Goal: Task Accomplishment & Management: Manage account settings

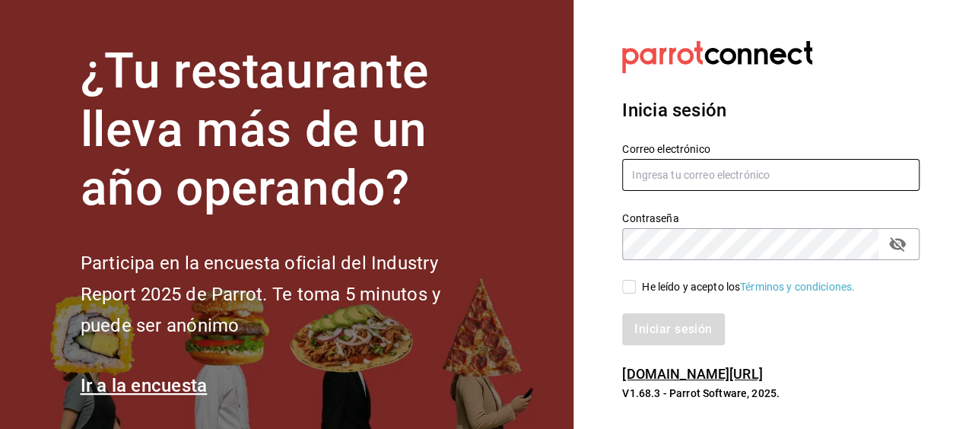
click at [849, 172] on input "text" at bounding box center [770, 175] width 297 height 32
type input "chuyr50@hotmail.com"
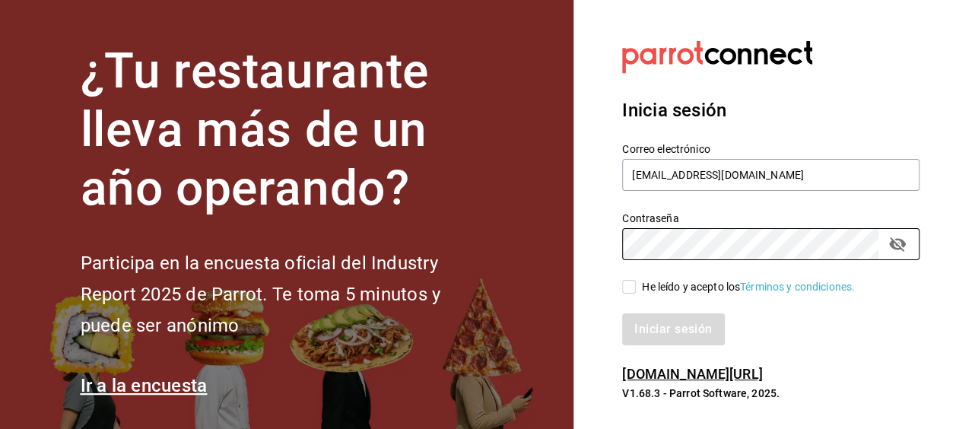
click at [686, 287] on div "He leído y acepto los Términos y condiciones." at bounding box center [748, 287] width 213 height 16
click at [636, 287] on input "He leído y acepto los Términos y condiciones." at bounding box center [629, 287] width 14 height 14
checkbox input "true"
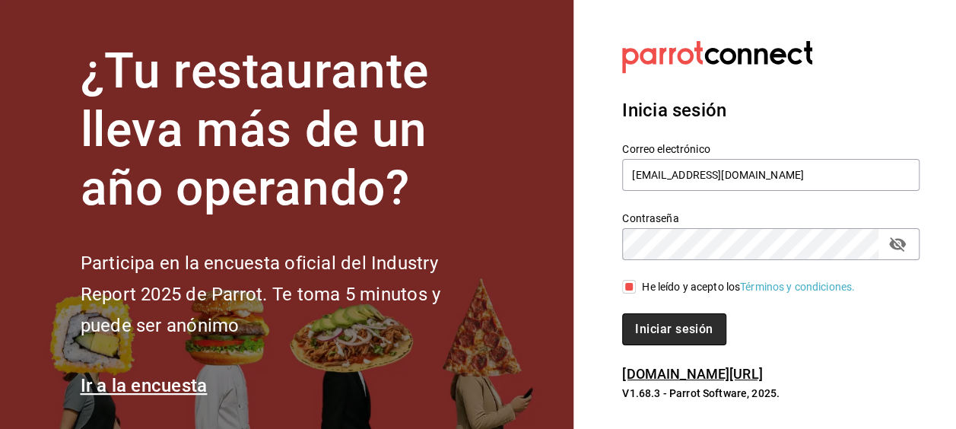
click at [684, 324] on button "Iniciar sesión" at bounding box center [673, 329] width 103 height 32
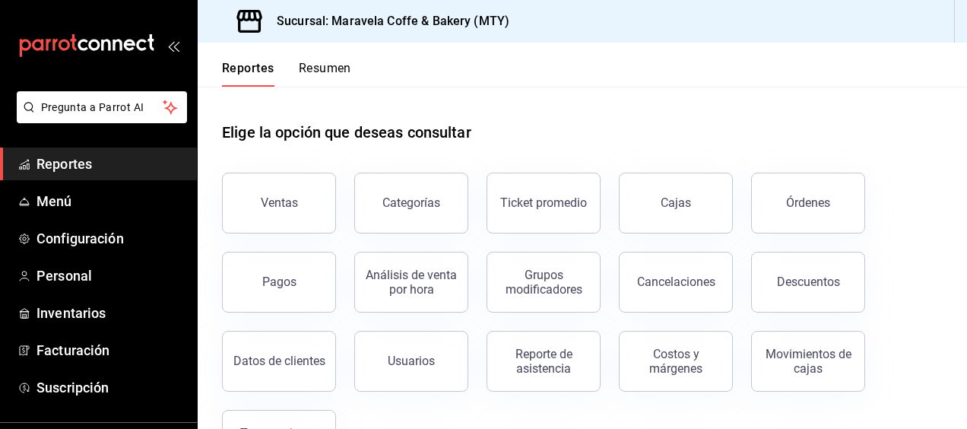
scroll to position [65, 0]
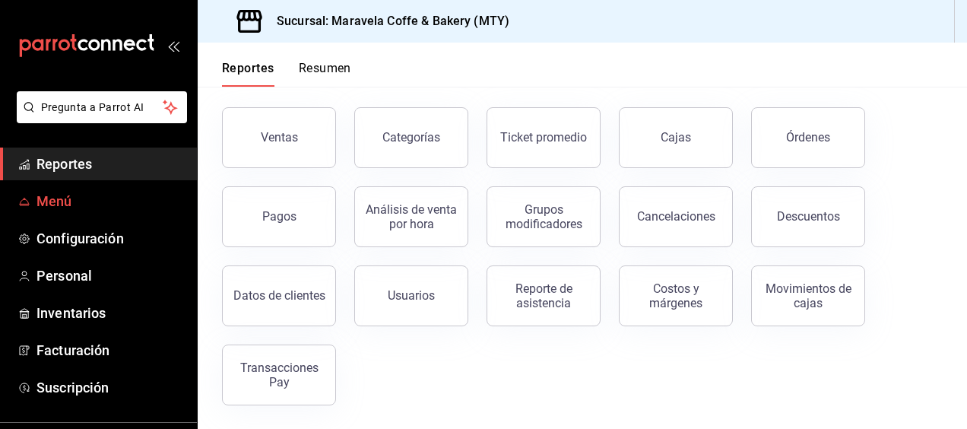
click at [100, 197] on span "Menú" at bounding box center [110, 201] width 148 height 21
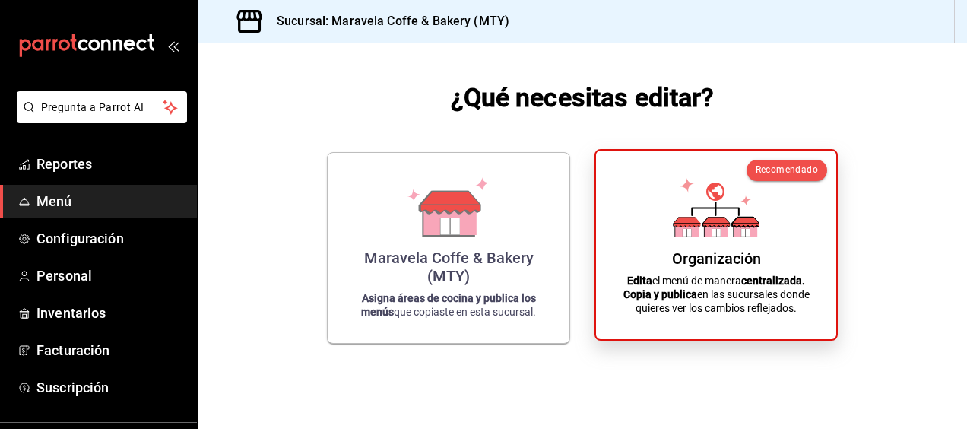
click at [773, 266] on div "Organización Edita el menú de manera centralizada. Copia y publica en las sucur…" at bounding box center [716, 245] width 204 height 164
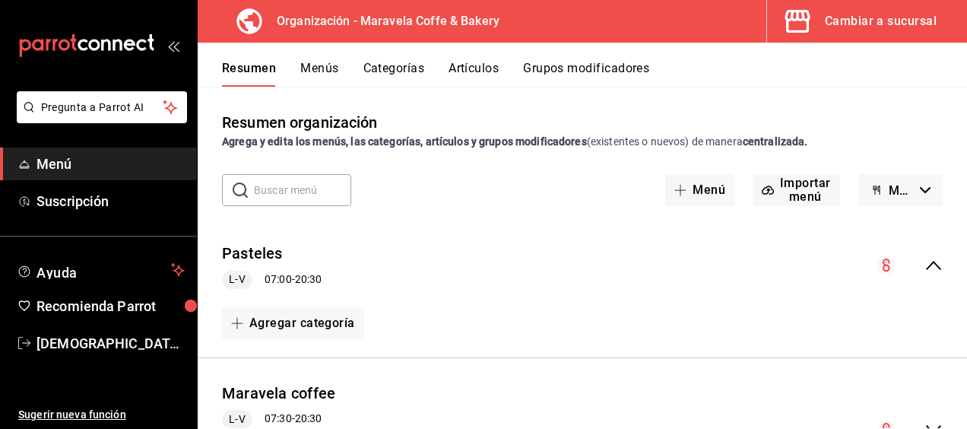
click at [484, 66] on button "Artículos" at bounding box center [474, 74] width 50 height 26
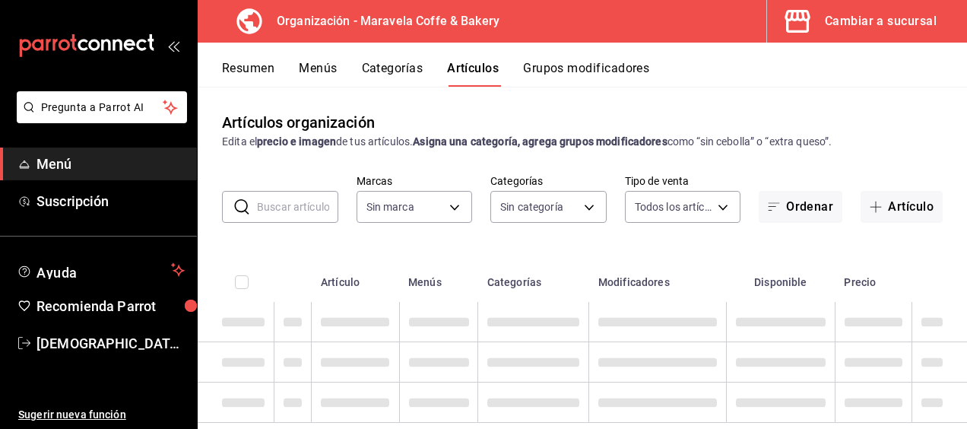
type input "b0fe70b4-93d0-4b6d-a9b2-3c5ba78bffbc"
type input "c30c3912-4266-4818-89c5-7af98755fa23,8f39b61a-e276-4ca0-9b7b-f5010227176e,6b880…"
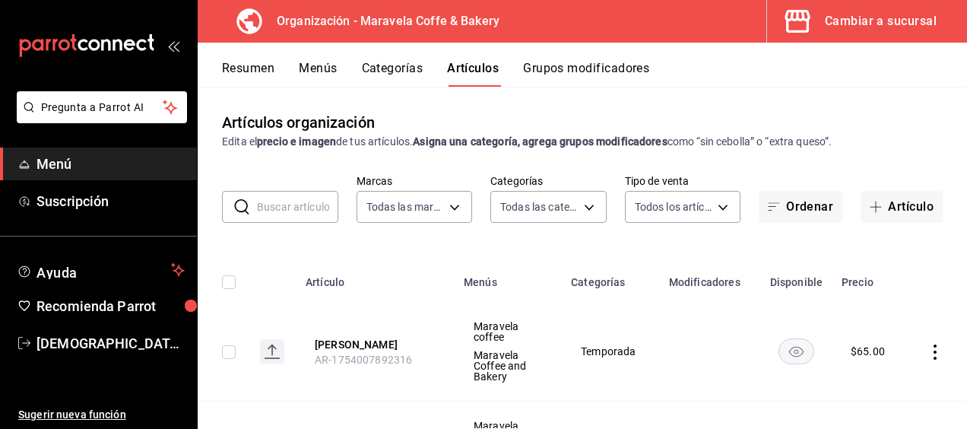
click at [269, 210] on input "text" at bounding box center [297, 207] width 81 height 30
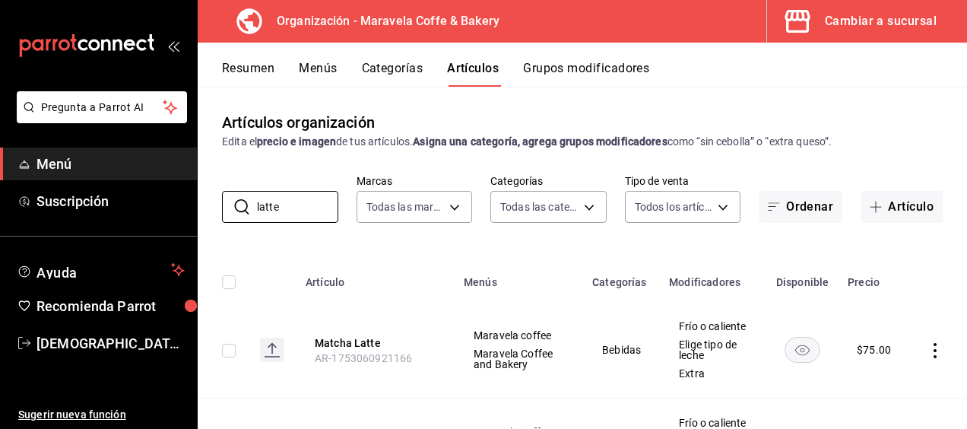
type input "latte"
click at [316, 79] on button "Menús" at bounding box center [318, 74] width 38 height 26
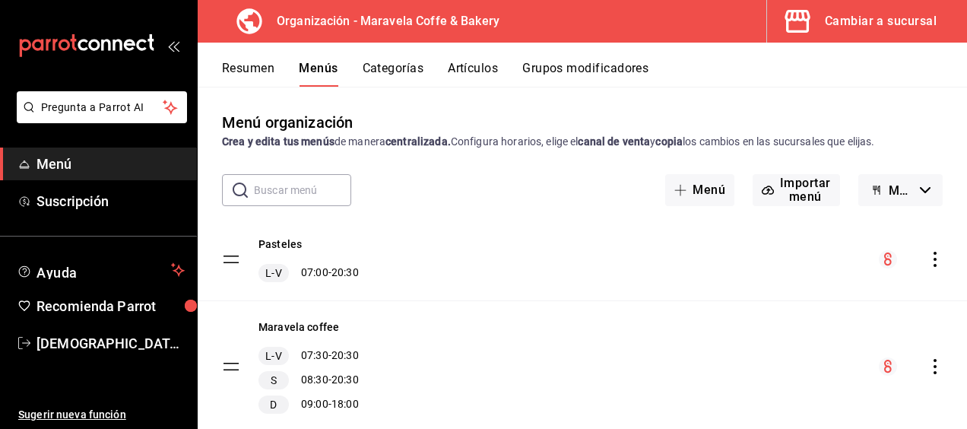
click at [928, 369] on icon "actions" at bounding box center [935, 366] width 15 height 15
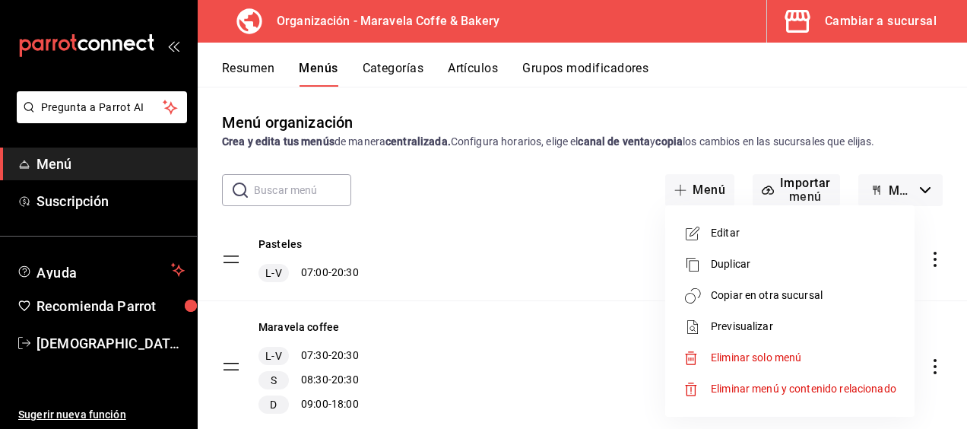
click at [817, 289] on span "Copiar en otra sucursal" at bounding box center [804, 295] width 186 height 16
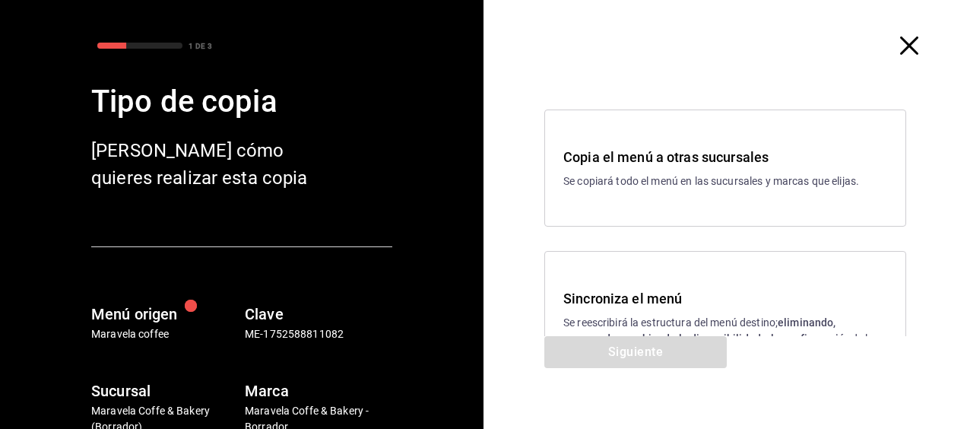
click at [740, 169] on div "Copia el menú a otras sucursales Se copiará todo el menú en las sucursales y ma…" at bounding box center [725, 168] width 324 height 43
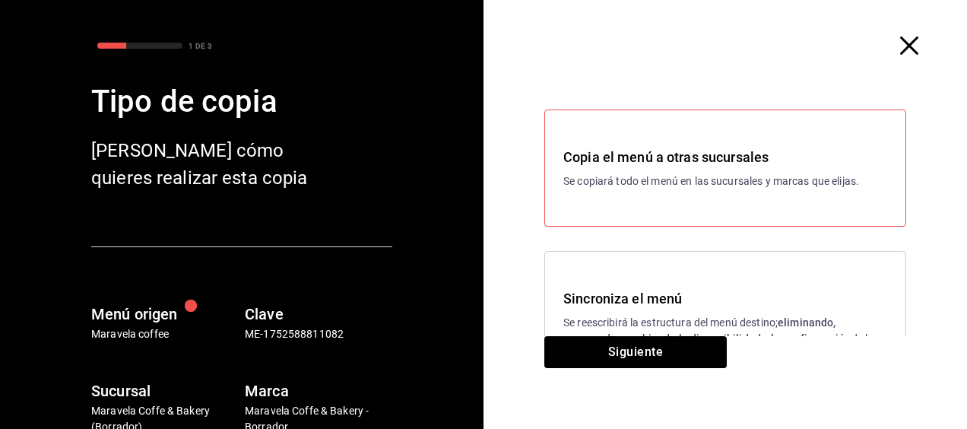
click at [687, 302] on h3 "Sincroniza el menú" at bounding box center [725, 298] width 324 height 21
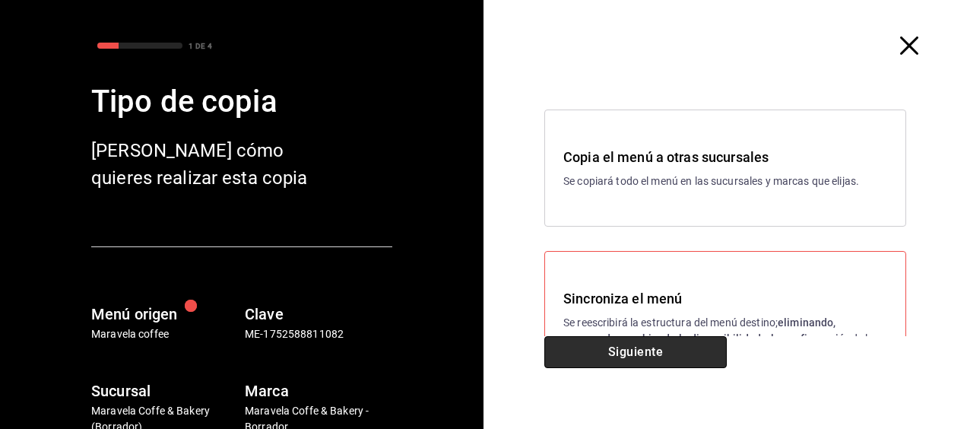
click at [645, 356] on button "Siguiente" at bounding box center [635, 352] width 182 height 32
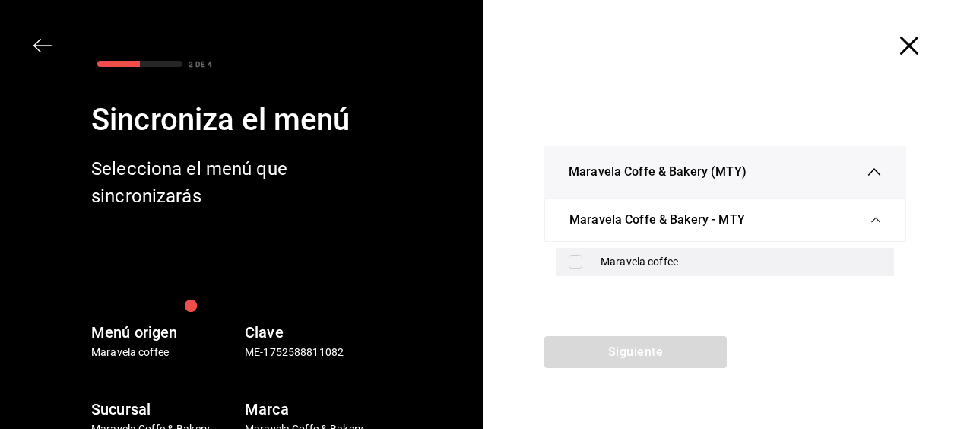
click at [623, 262] on div "Maravela coffee" at bounding box center [741, 262] width 281 height 16
checkbox input "true"
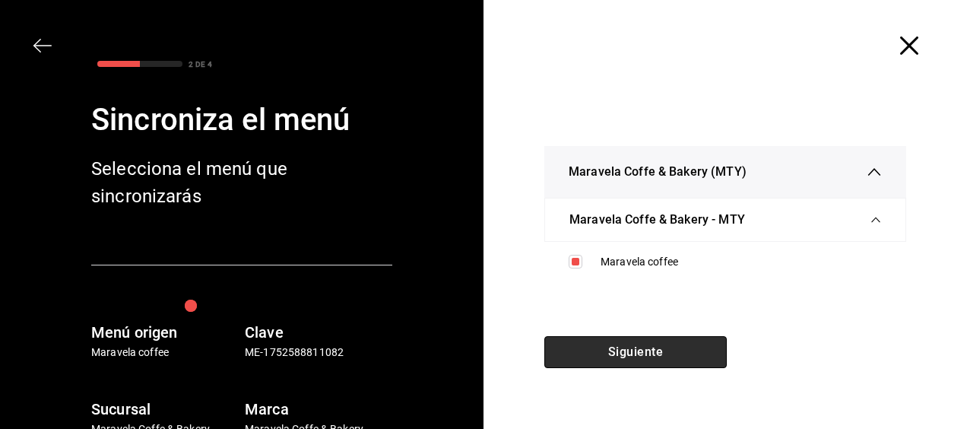
drag, startPoint x: 642, startPoint y: 361, endPoint x: 606, endPoint y: 354, distance: 36.4
click at [606, 354] on button "Siguiente" at bounding box center [635, 352] width 182 height 32
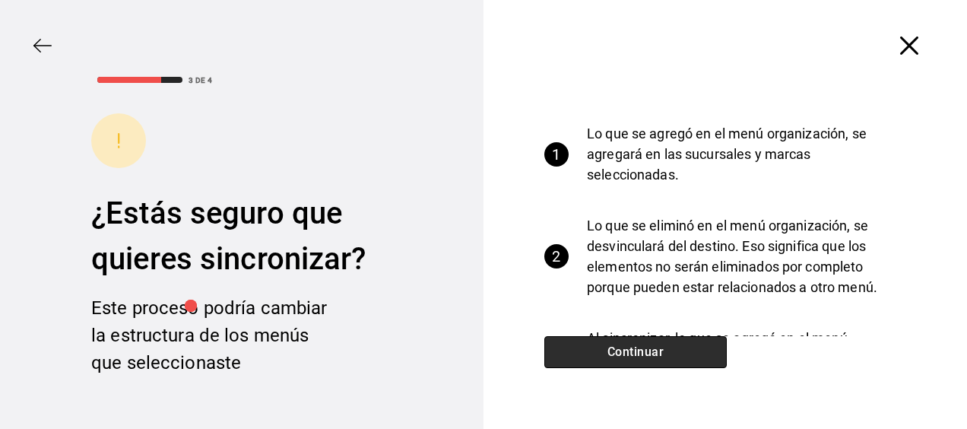
click at [606, 354] on button "Continuar" at bounding box center [635, 352] width 182 height 32
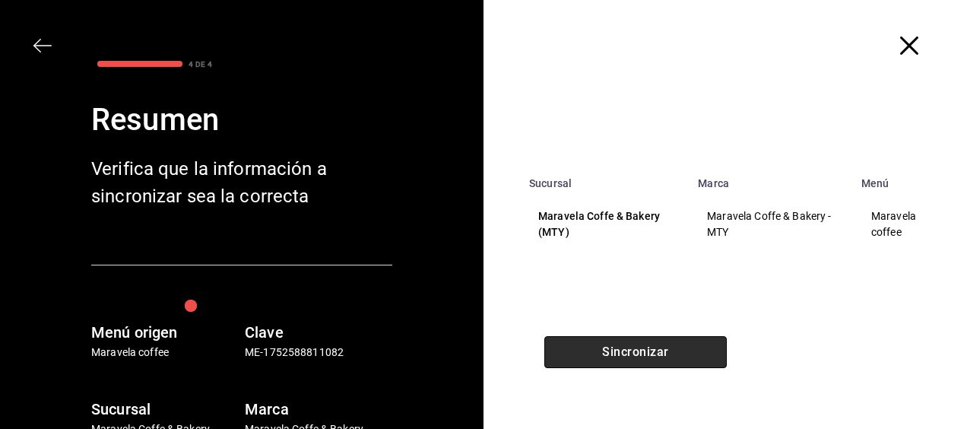
click at [606, 354] on button "Sincronizar" at bounding box center [635, 352] width 182 height 32
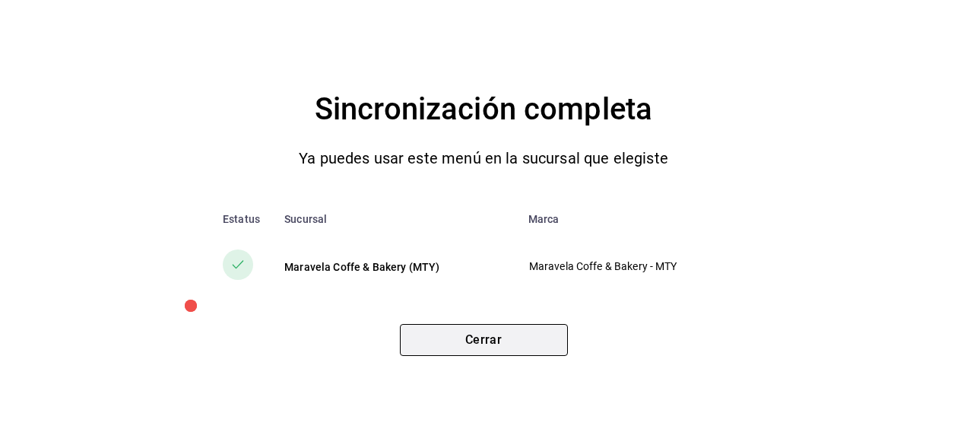
click at [528, 338] on button "Cerrar" at bounding box center [484, 340] width 168 height 32
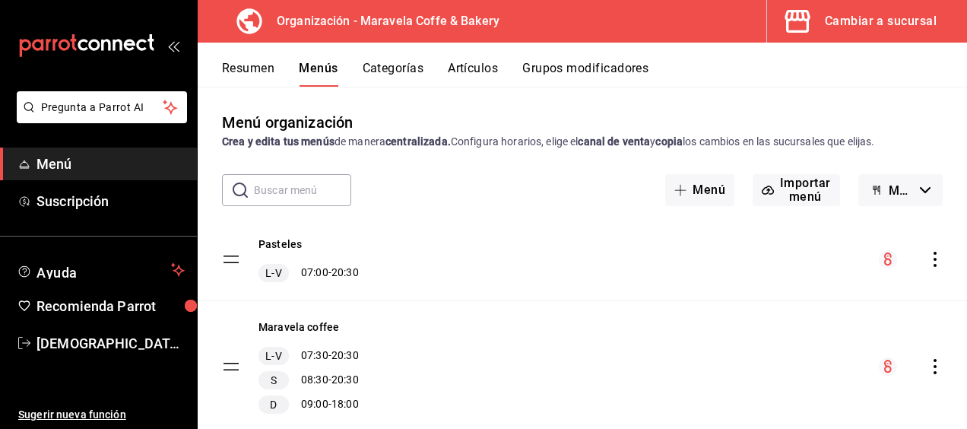
scroll to position [46, 0]
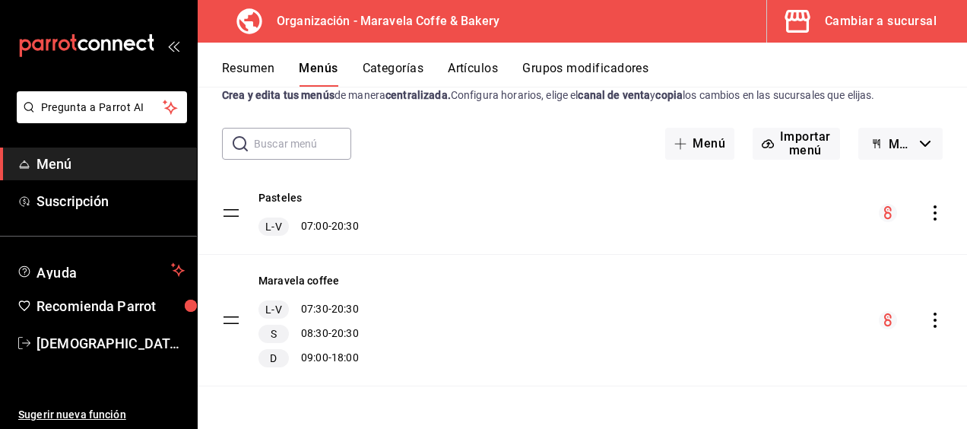
click at [471, 72] on button "Artículos" at bounding box center [473, 74] width 50 height 26
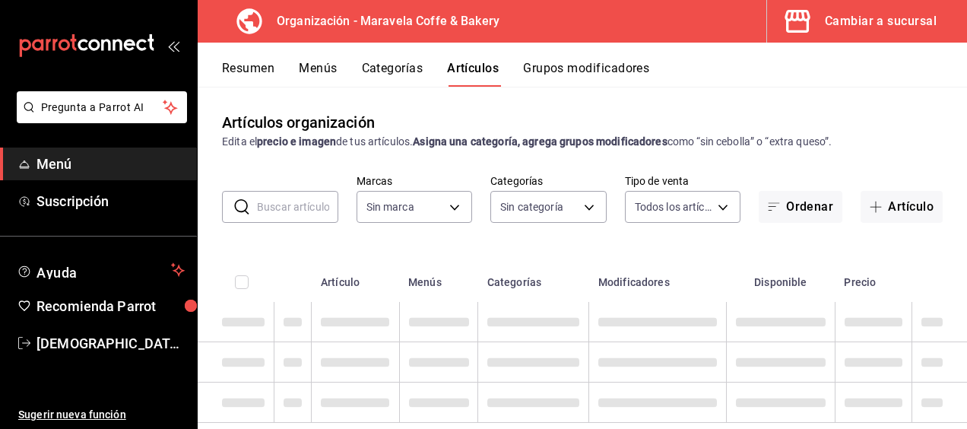
type input "b0fe70b4-93d0-4b6d-a9b2-3c5ba78bffbc"
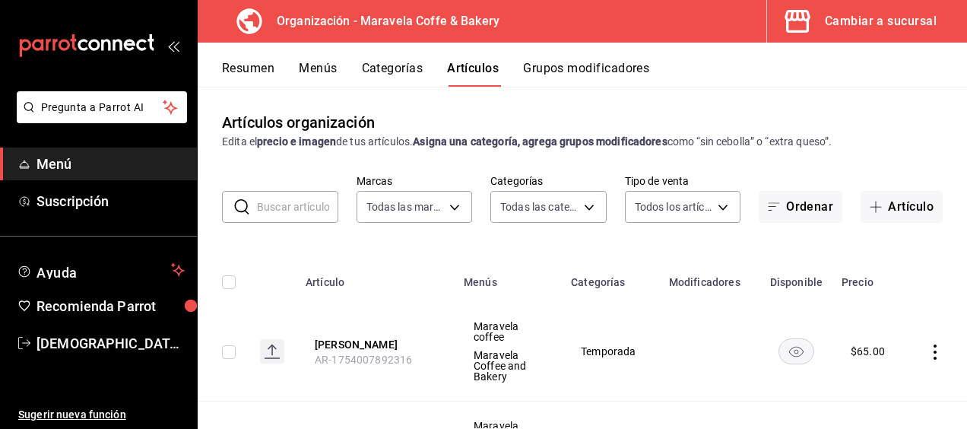
type input "c30c3912-4266-4818-89c5-7af98755fa23,8f39b61a-e276-4ca0-9b7b-f5010227176e,6b880…"
click at [400, 63] on button "Categorías" at bounding box center [393, 74] width 62 height 26
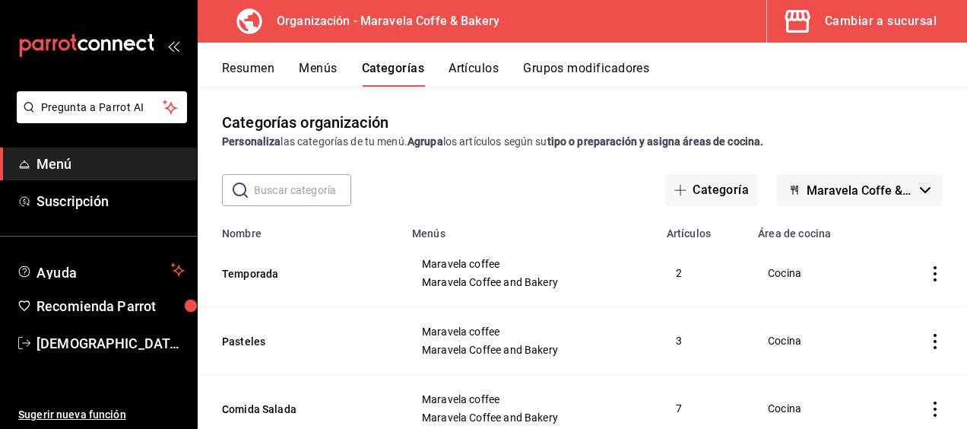
click at [252, 68] on button "Resumen" at bounding box center [248, 74] width 52 height 26
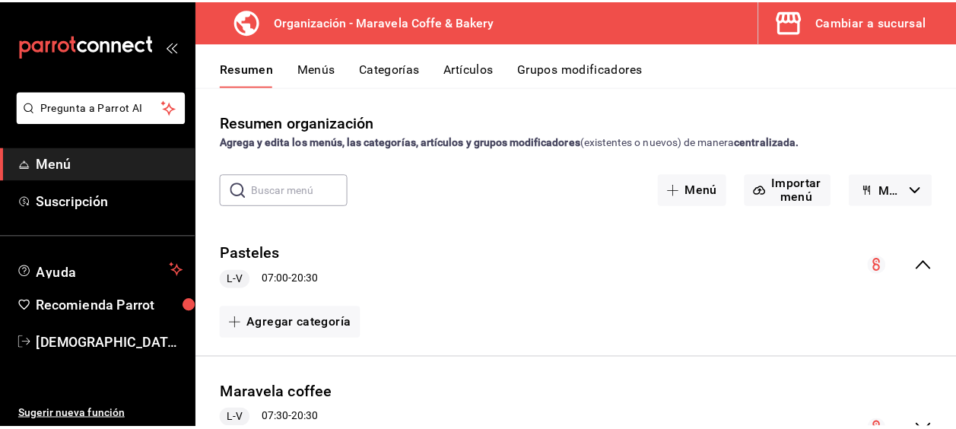
scroll to position [103, 0]
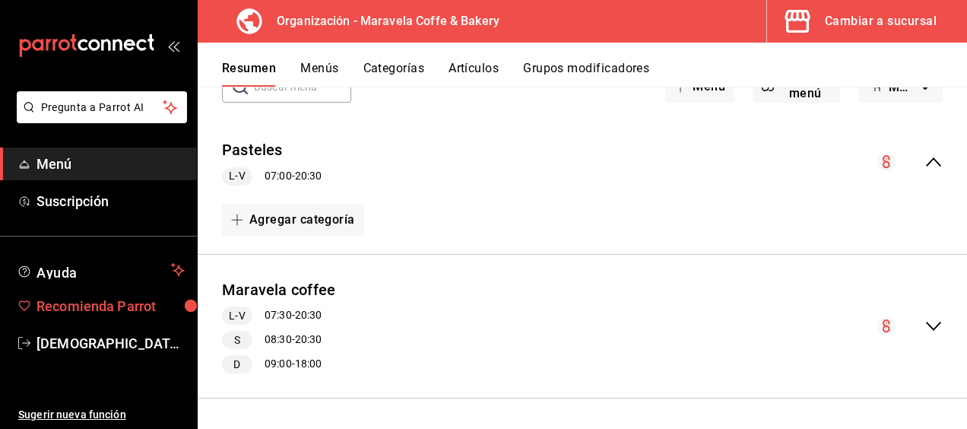
click at [102, 309] on span "Recomienda Parrot" at bounding box center [110, 306] width 148 height 21
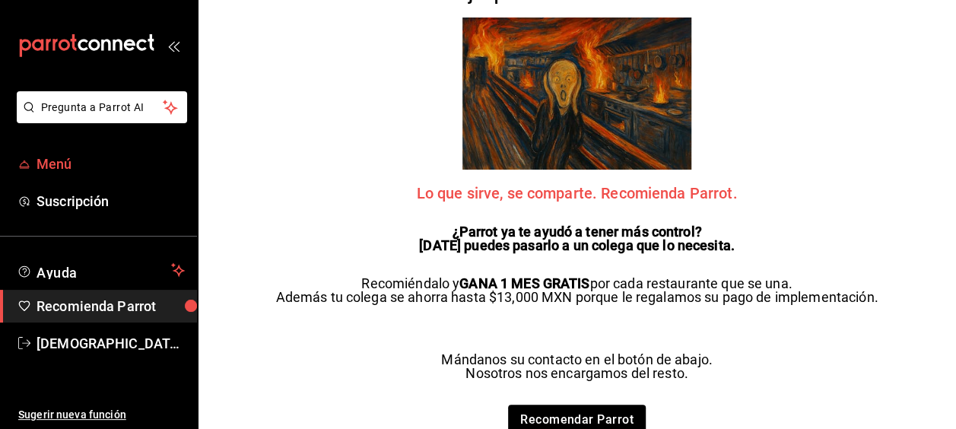
click at [68, 173] on span "Menú" at bounding box center [110, 164] width 148 height 21
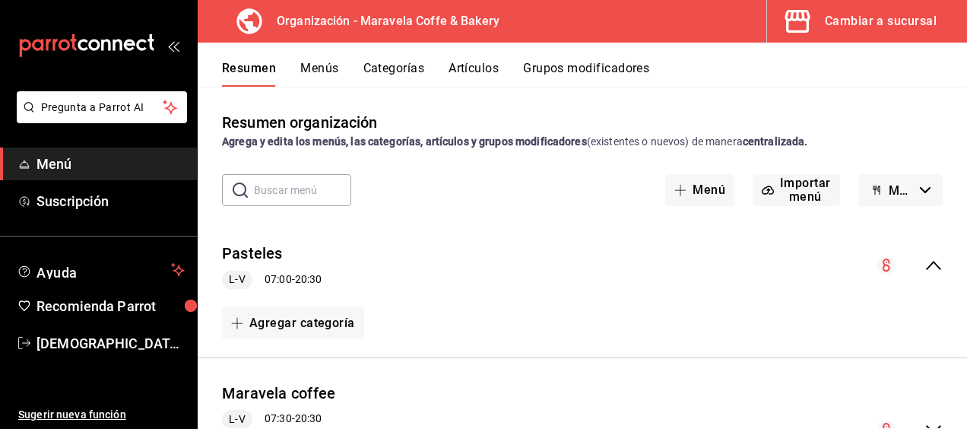
click at [330, 64] on button "Menús" at bounding box center [319, 74] width 38 height 26
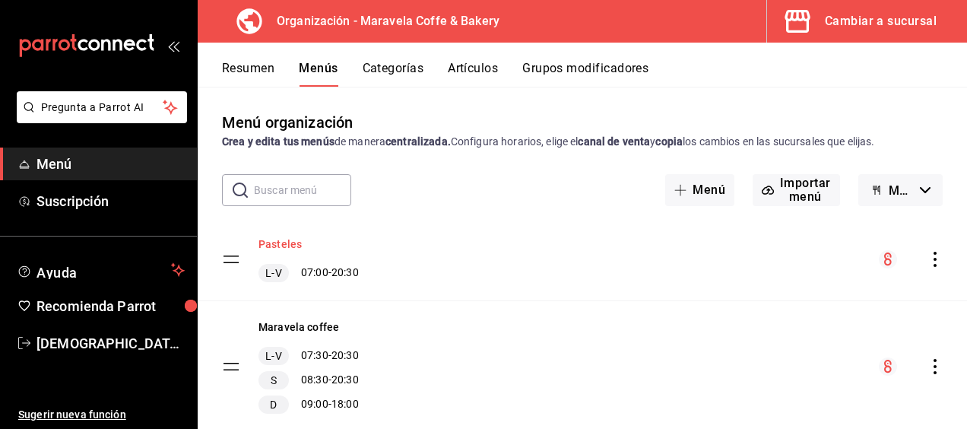
click at [286, 240] on button "Pasteles" at bounding box center [280, 243] width 43 height 15
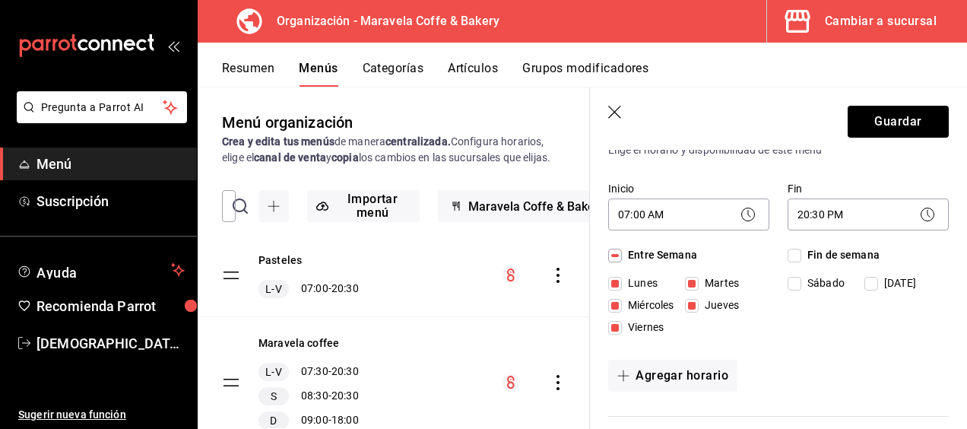
scroll to position [141, 0]
click at [614, 113] on icon "button" at bounding box center [614, 112] width 13 height 13
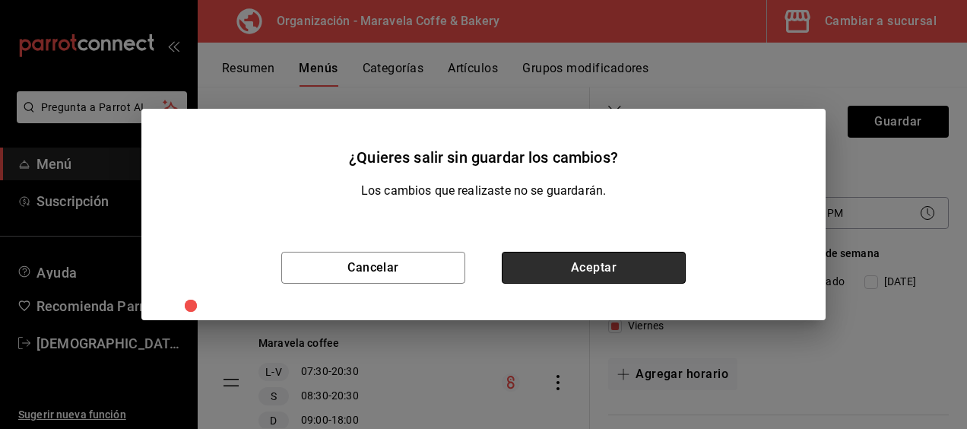
click at [583, 272] on button "Aceptar" at bounding box center [594, 268] width 184 height 32
checkbox input "false"
type input "1755827055330"
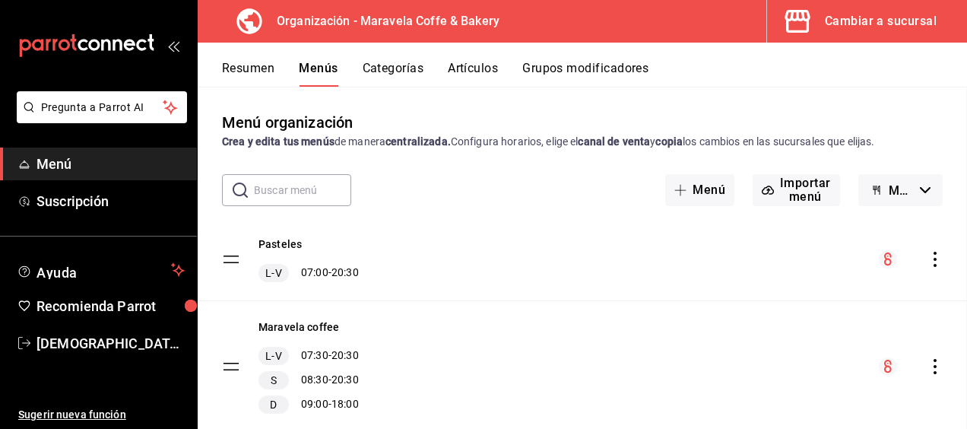
checkbox input "false"
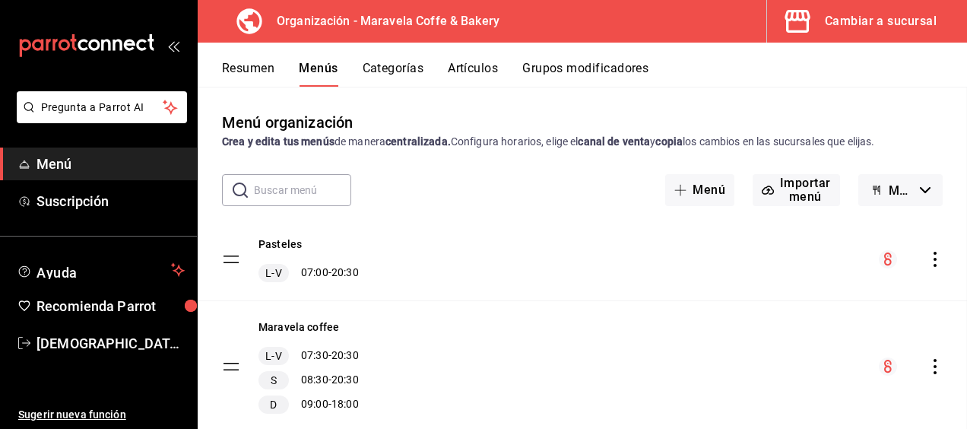
checkbox input "false"
click at [397, 71] on button "Categorías" at bounding box center [394, 74] width 62 height 26
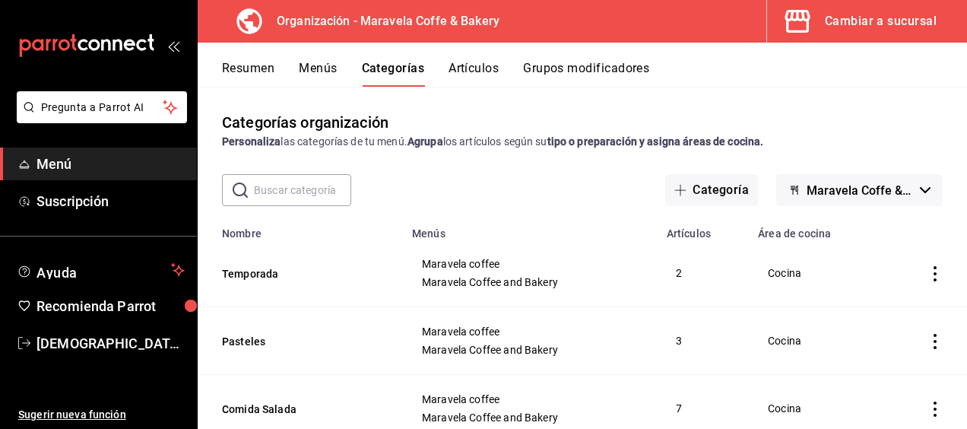
click at [309, 59] on div "Resumen Menús Categorías Artículos Grupos modificadores" at bounding box center [582, 65] width 769 height 44
click at [314, 68] on button "Menús" at bounding box center [318, 74] width 38 height 26
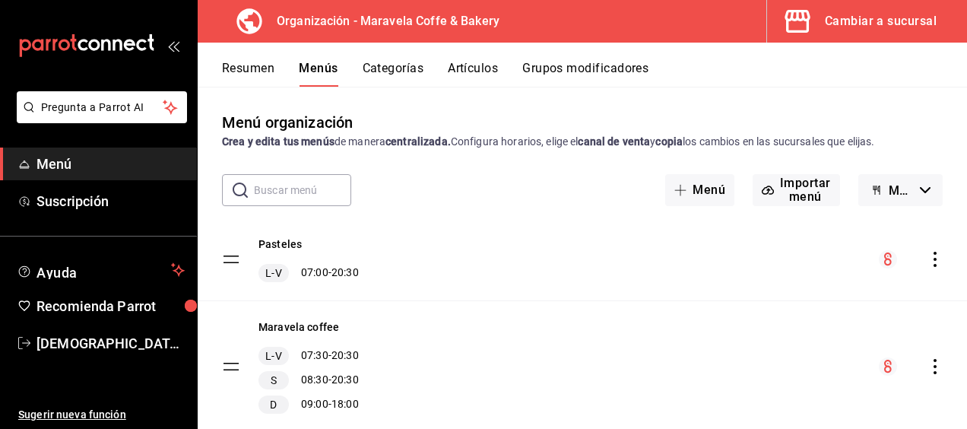
scroll to position [46, 0]
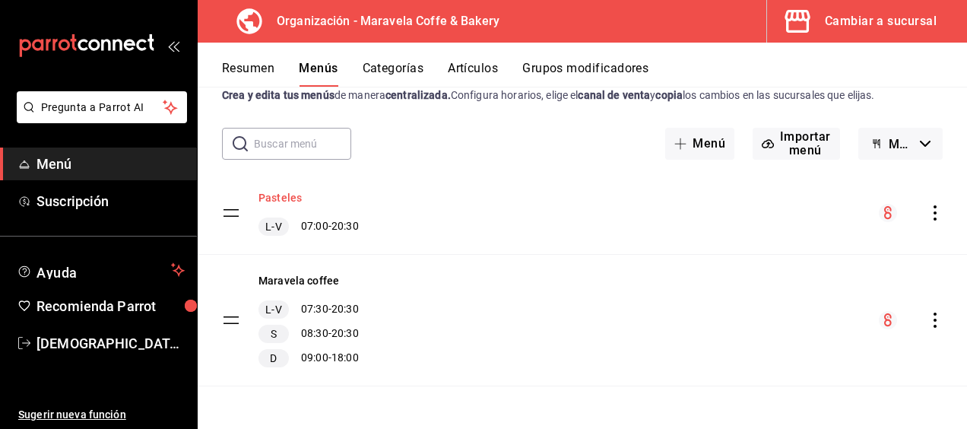
click at [282, 195] on button "Pasteles" at bounding box center [280, 197] width 43 height 15
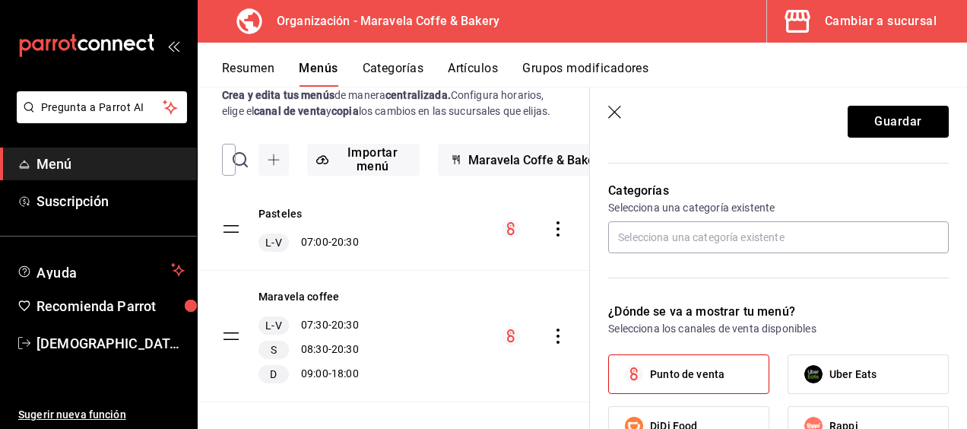
scroll to position [392, 0]
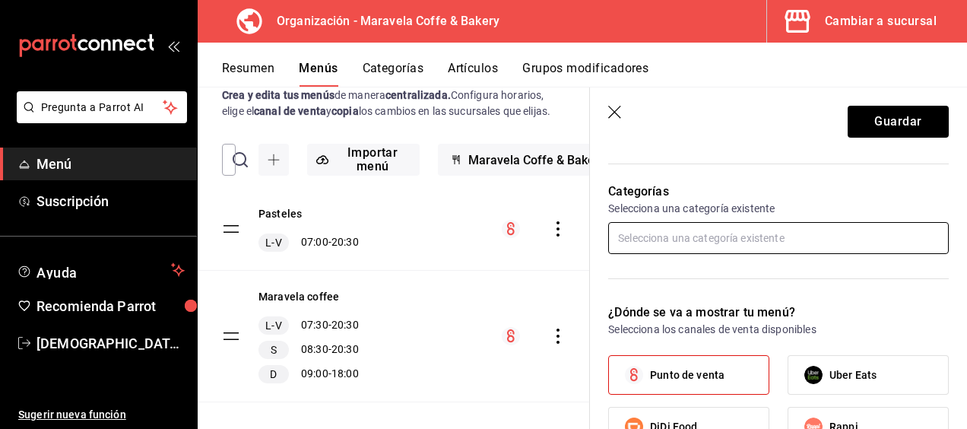
click at [661, 245] on input "text" at bounding box center [778, 238] width 341 height 32
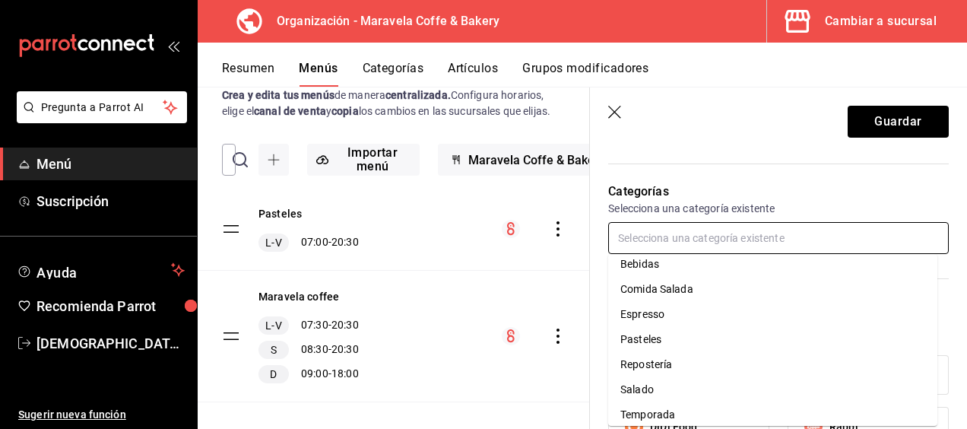
scroll to position [16, 0]
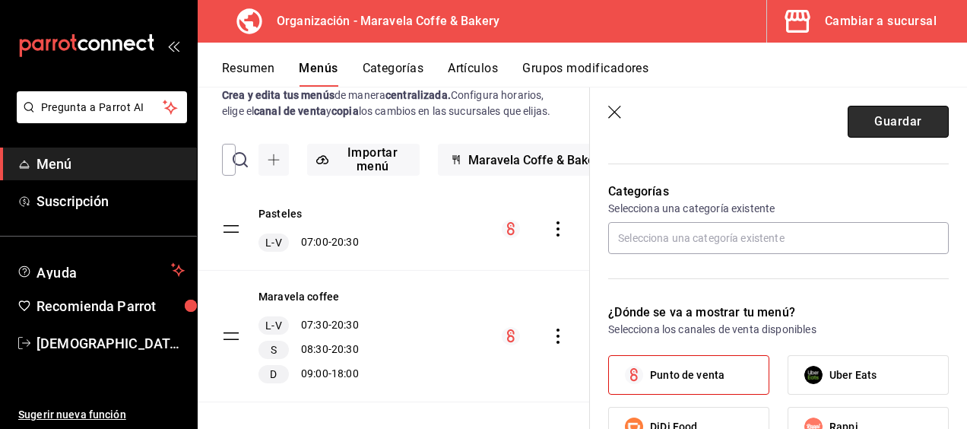
click at [880, 132] on button "Guardar" at bounding box center [898, 122] width 101 height 32
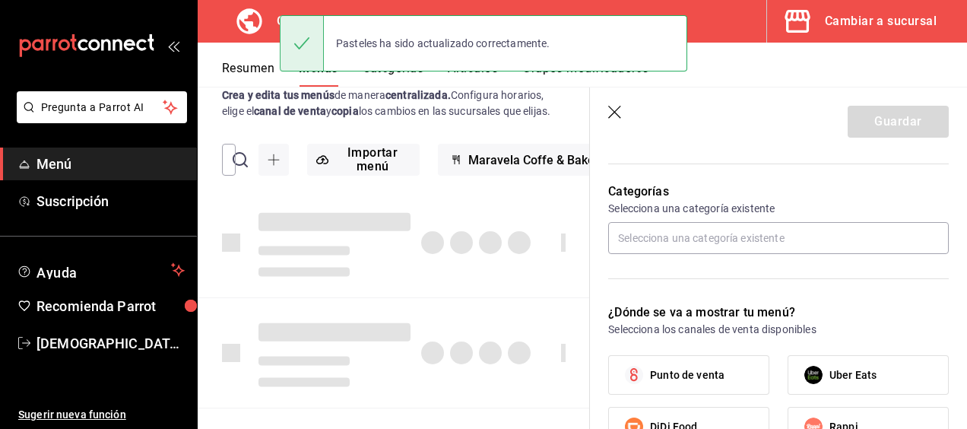
checkbox input "false"
type input "1755827144334"
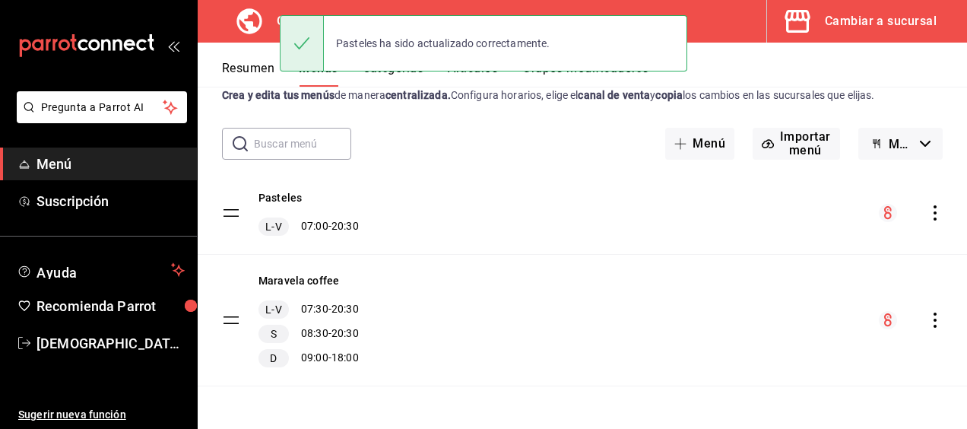
click at [313, 56] on div at bounding box center [302, 43] width 44 height 55
click at [222, 41] on div "Organización - Maravela Coffe & Bakery" at bounding box center [358, 21] width 296 height 43
click at [235, 70] on button "Resumen" at bounding box center [248, 74] width 52 height 26
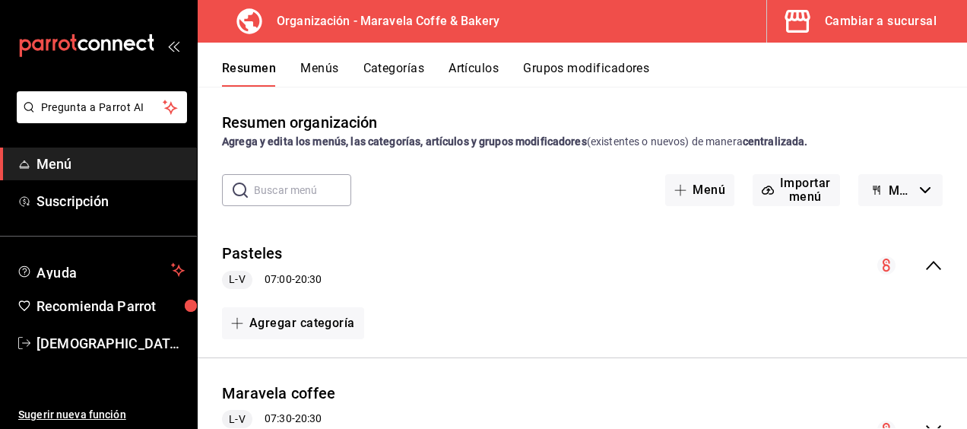
scroll to position [103, 0]
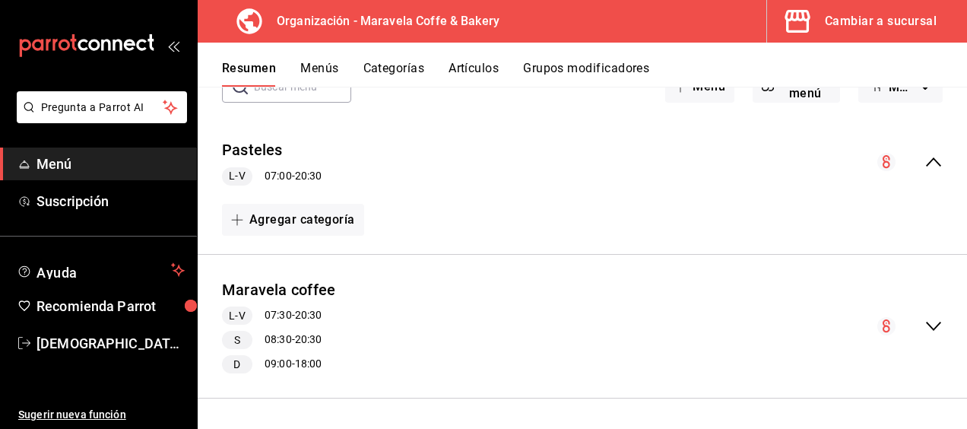
click at [925, 157] on icon "collapse-menu-row" at bounding box center [934, 162] width 18 height 18
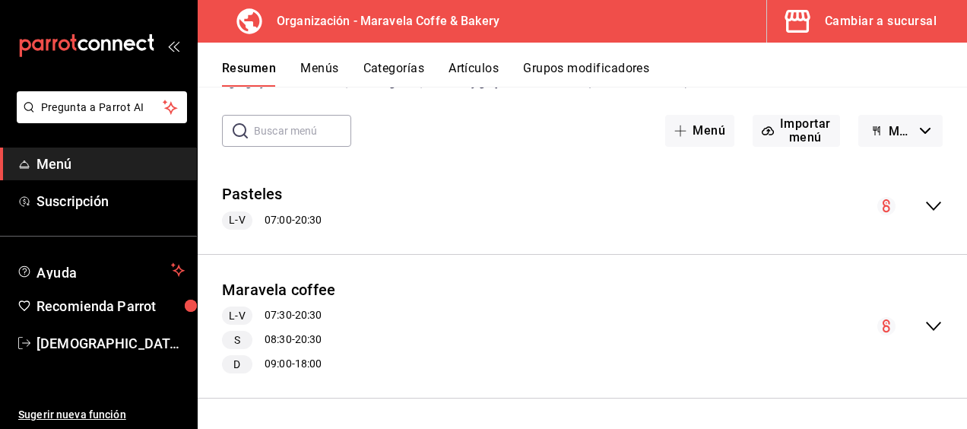
scroll to position [59, 0]
click at [925, 321] on icon "collapse-menu-row" at bounding box center [934, 326] width 18 height 18
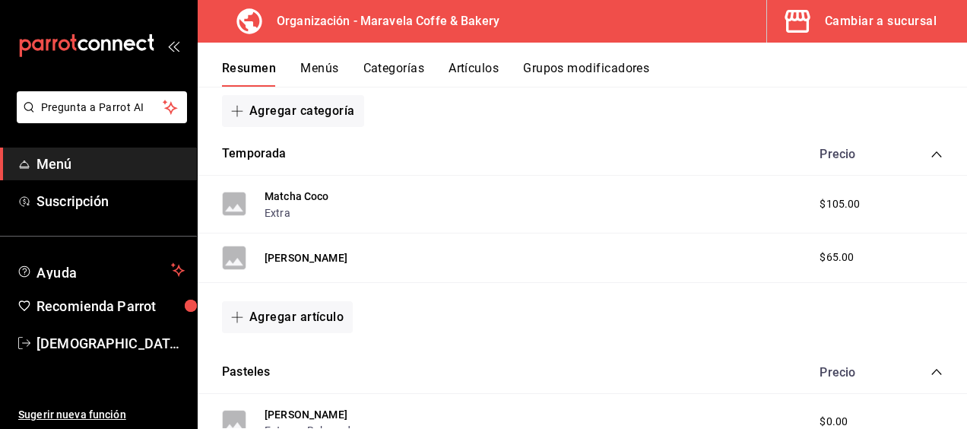
scroll to position [162, 0]
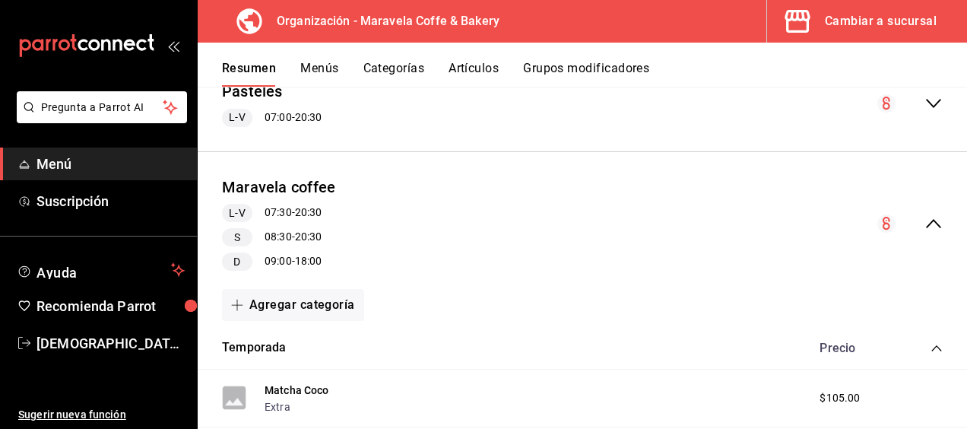
click at [926, 218] on icon "collapse-menu-row" at bounding box center [934, 223] width 18 height 18
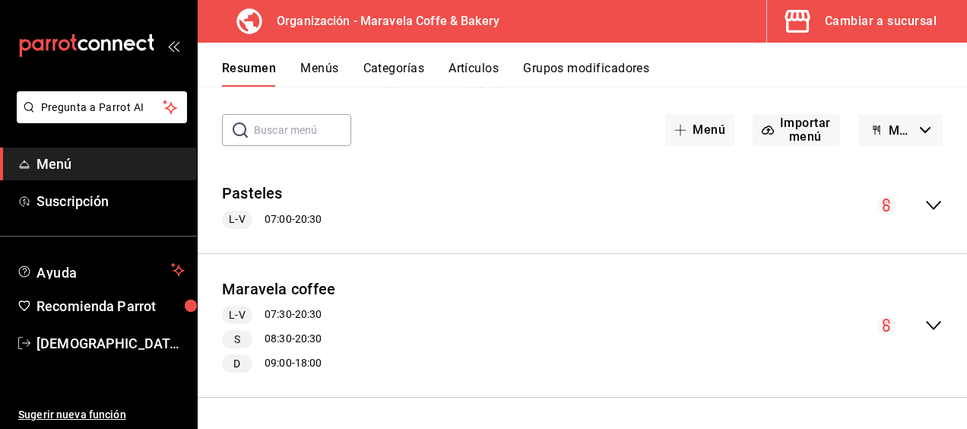
scroll to position [59, 0]
click at [275, 189] on button "Pasteles" at bounding box center [252, 194] width 61 height 22
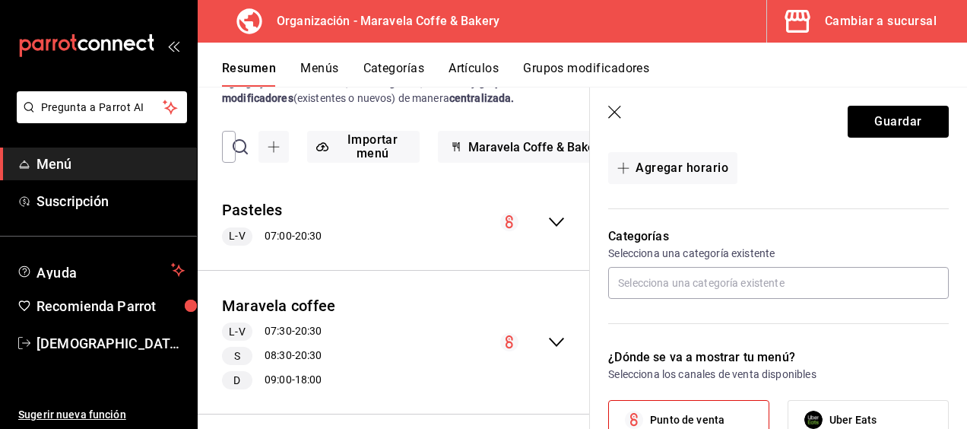
scroll to position [167, 0]
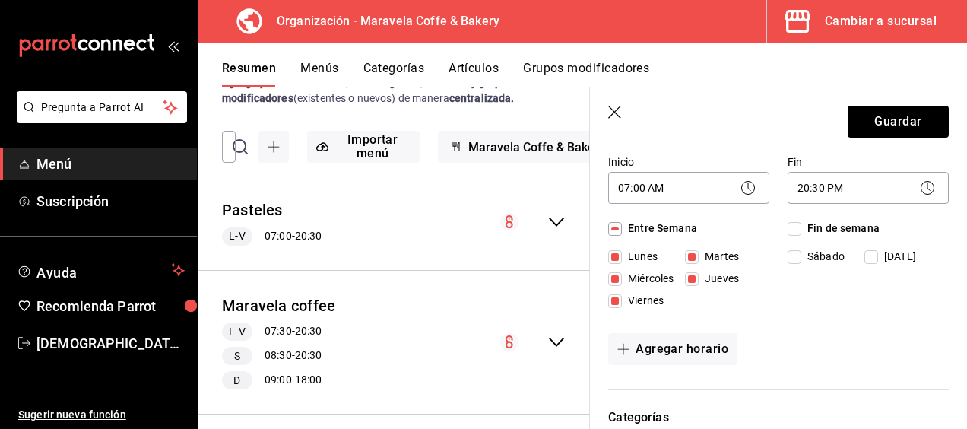
click at [610, 111] on icon "button" at bounding box center [615, 113] width 15 height 15
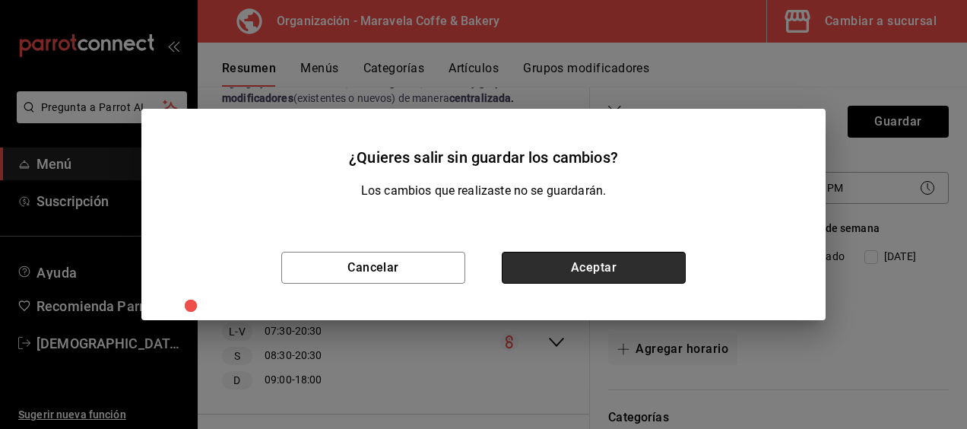
click at [553, 266] on button "Aceptar" at bounding box center [594, 268] width 184 height 32
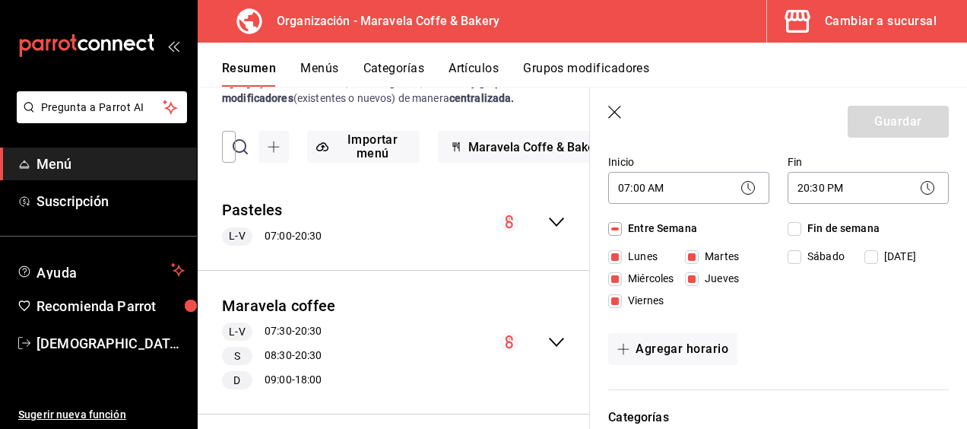
checkbox input "false"
type input "1755827174276"
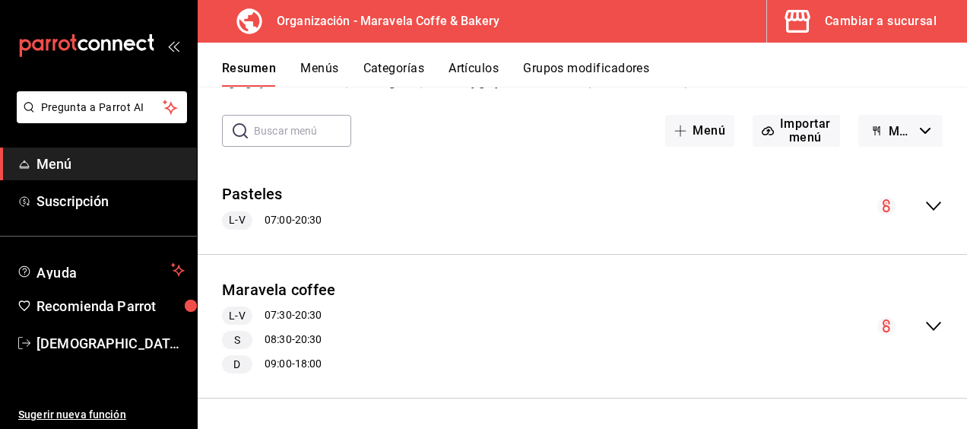
click at [137, 163] on span "Menú" at bounding box center [110, 164] width 148 height 21
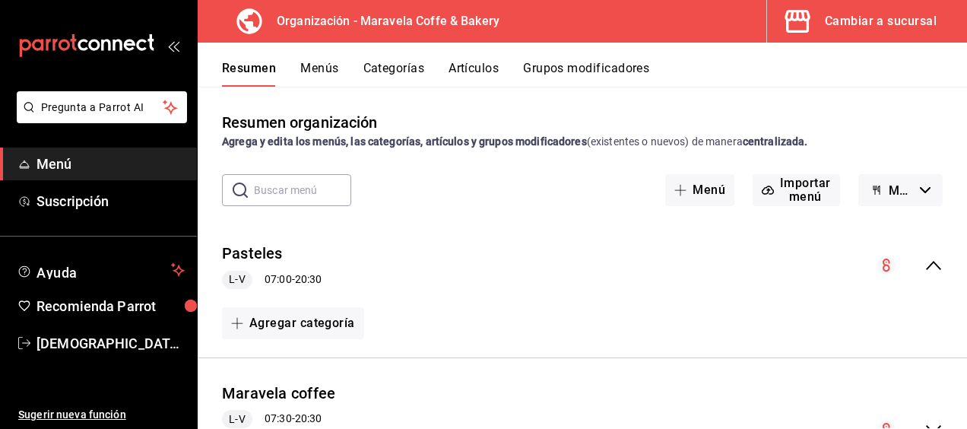
click at [325, 72] on button "Menús" at bounding box center [319, 74] width 38 height 26
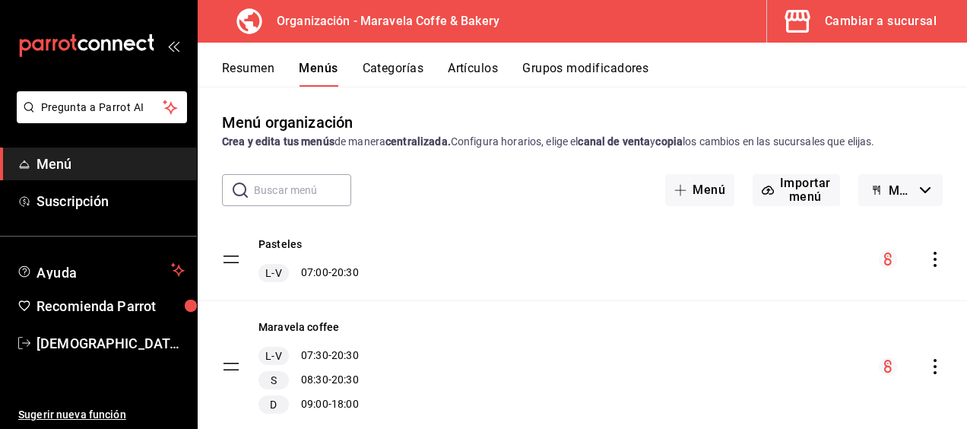
click at [928, 258] on icon "actions" at bounding box center [935, 259] width 15 height 15
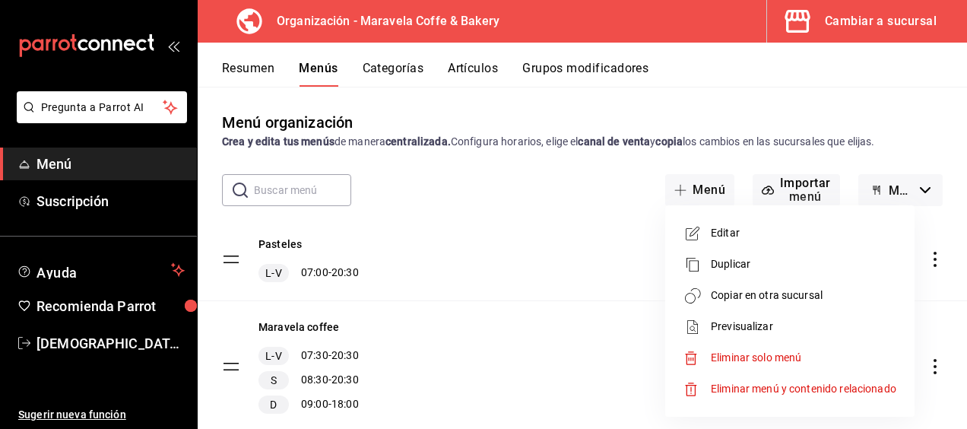
drag, startPoint x: 437, startPoint y: 242, endPoint x: 619, endPoint y: 294, distance: 189.1
click at [619, 294] on div at bounding box center [483, 214] width 967 height 429
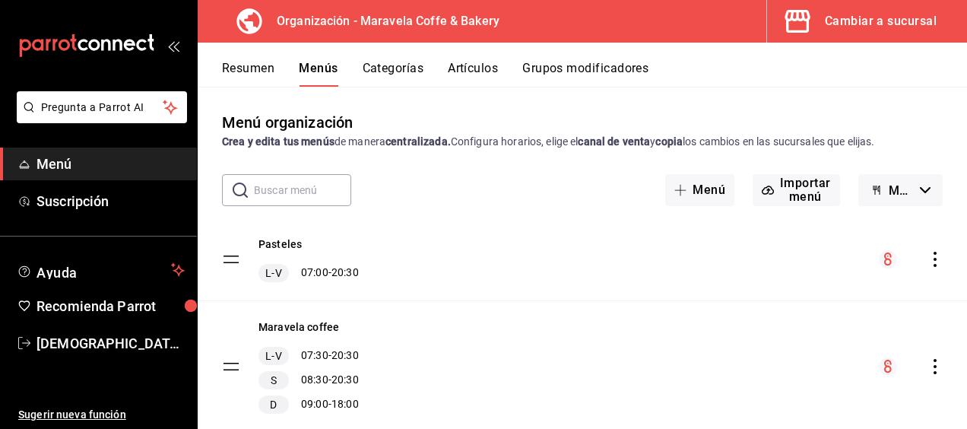
click at [934, 259] on icon "actions" at bounding box center [935, 259] width 3 height 15
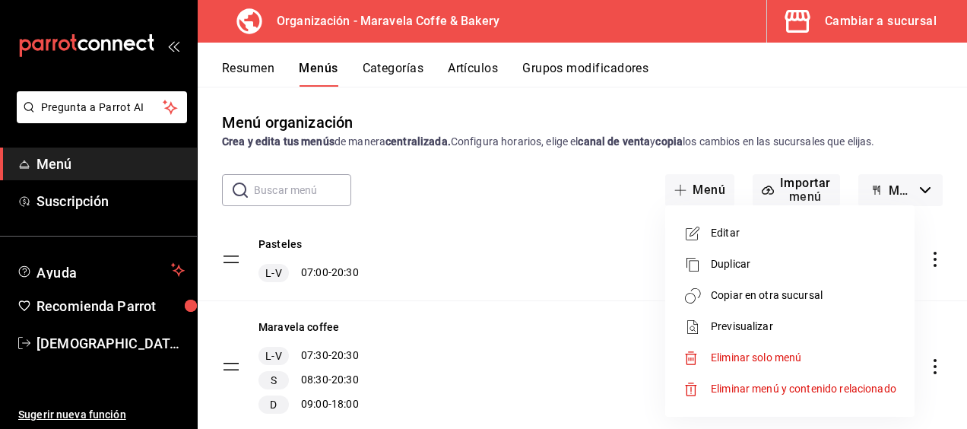
click at [814, 298] on span "Copiar en otra sucursal" at bounding box center [804, 295] width 186 height 16
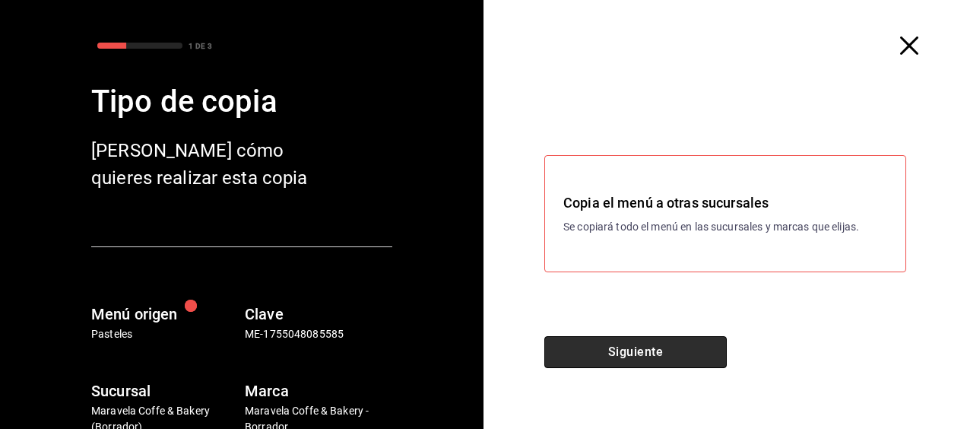
click at [627, 351] on button "Siguiente" at bounding box center [635, 352] width 182 height 32
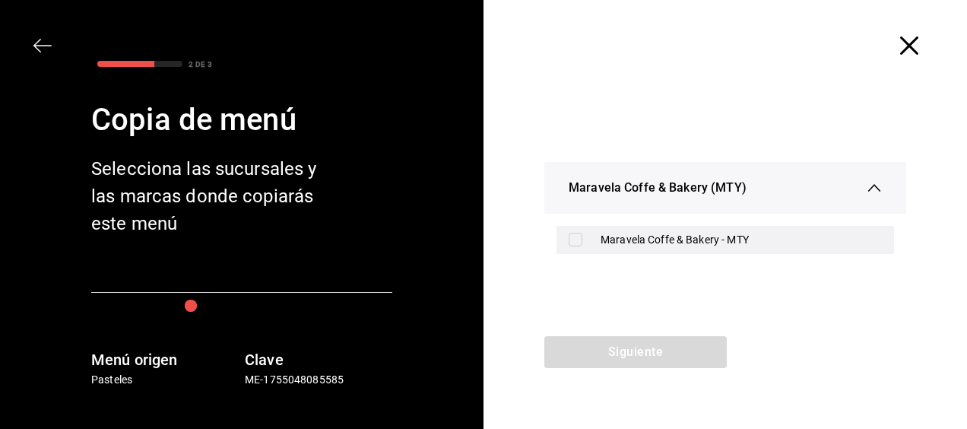
click at [575, 241] on input "checkbox" at bounding box center [576, 240] width 14 height 14
checkbox input "true"
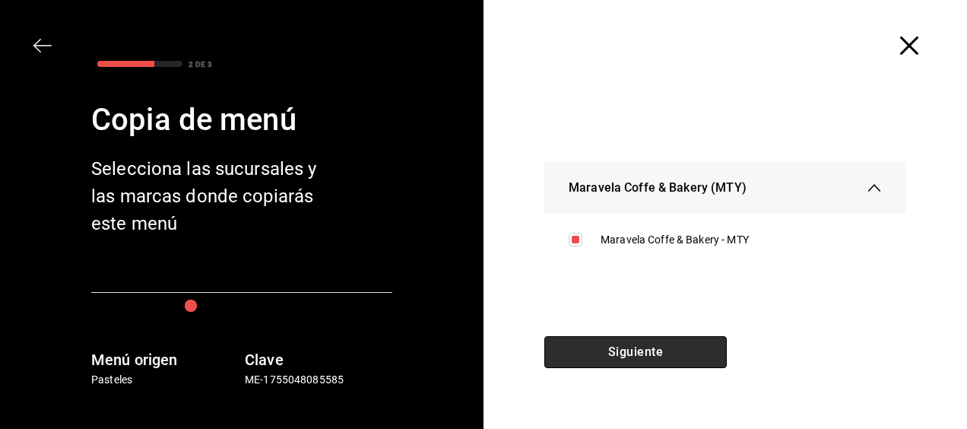
click at [616, 360] on button "Siguiente" at bounding box center [635, 352] width 182 height 32
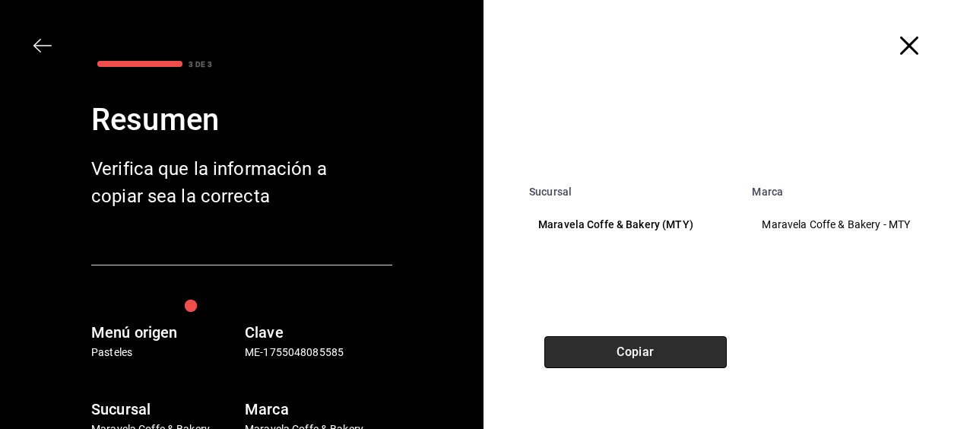
click at [616, 360] on button "Copiar" at bounding box center [635, 352] width 182 height 32
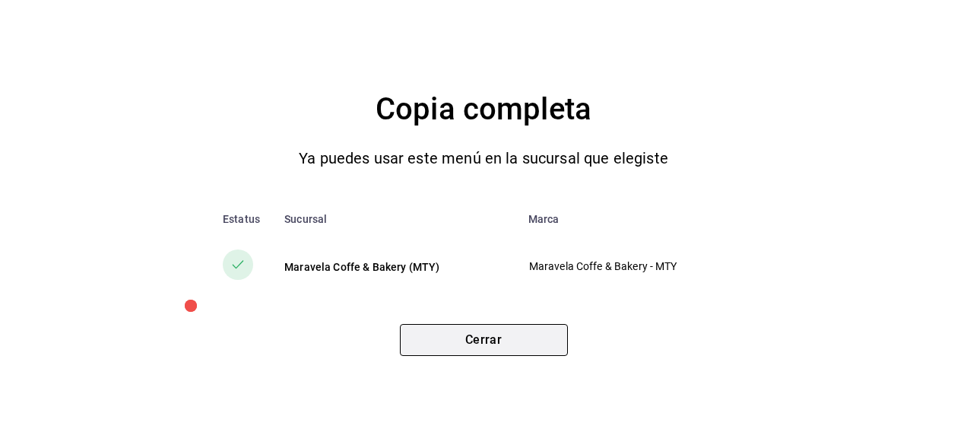
click at [465, 340] on button "Cerrar" at bounding box center [484, 340] width 168 height 32
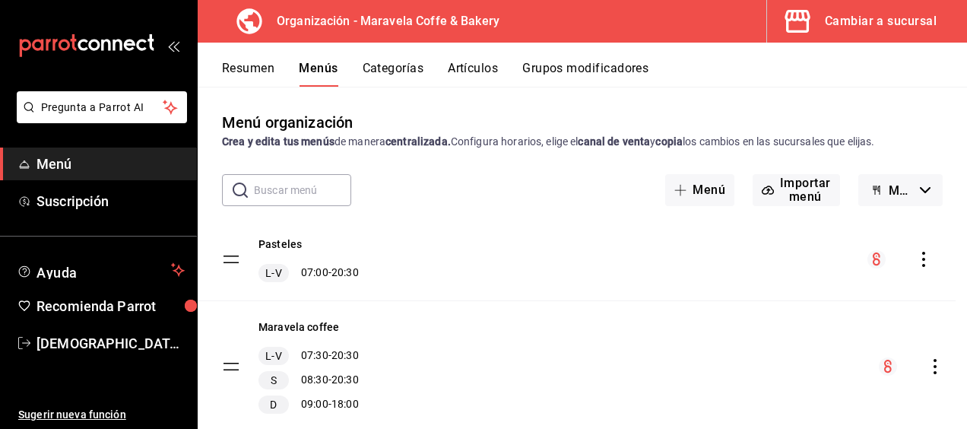
click at [224, 255] on tbody "Pasteles L-V 07:00 - 20:30 Maravela coffee L-V 07:30 - 20:30 S 08:30 - 20:30 D …" at bounding box center [582, 325] width 769 height 214
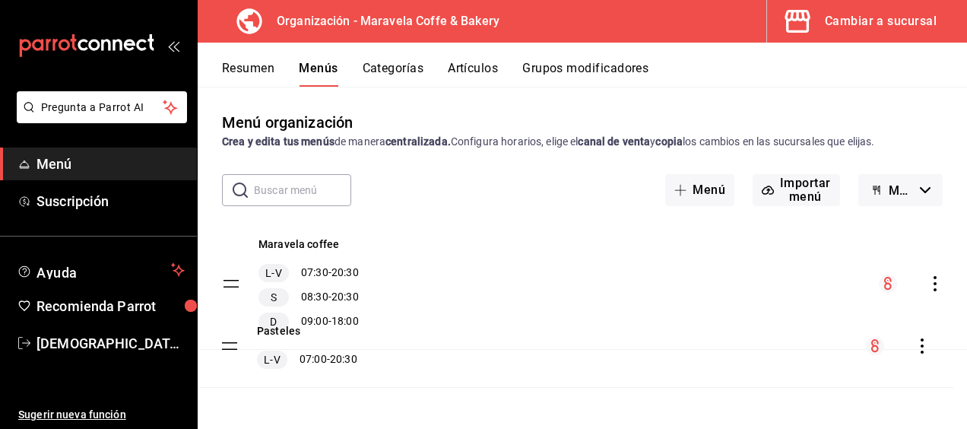
drag, startPoint x: 230, startPoint y: 256, endPoint x: 229, endPoint y: 343, distance: 86.7
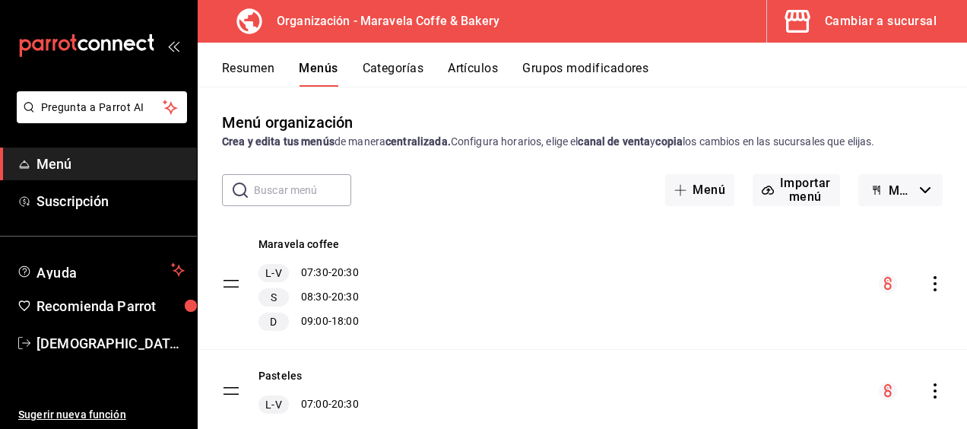
scroll to position [46, 0]
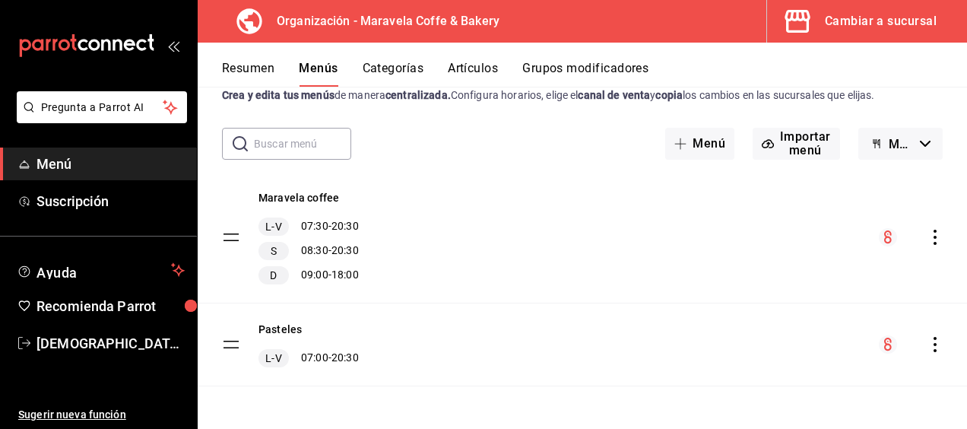
click at [397, 63] on button "Categorías" at bounding box center [394, 74] width 62 height 26
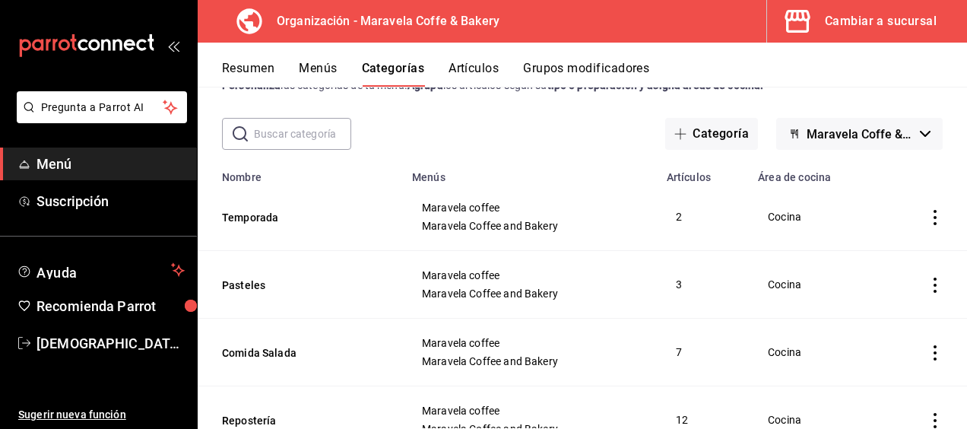
scroll to position [57, 0]
click at [928, 287] on icon "actions" at bounding box center [935, 284] width 15 height 15
click at [871, 314] on span "Editar" at bounding box center [878, 319] width 40 height 16
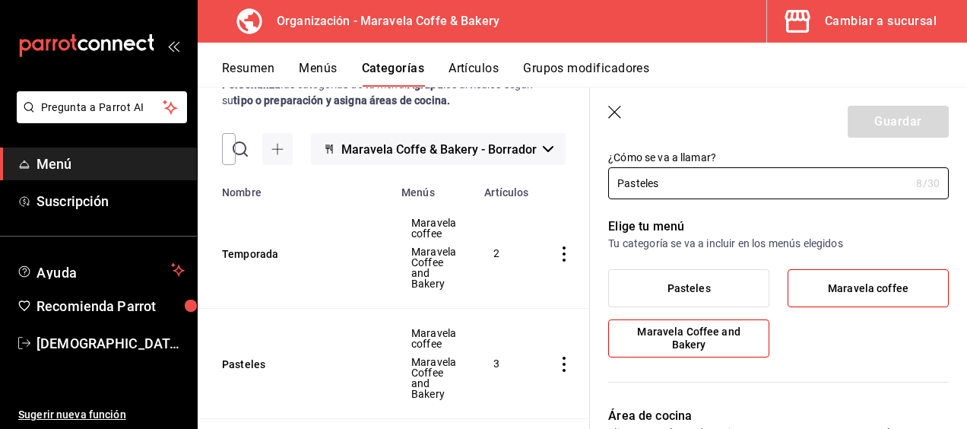
scroll to position [47, 0]
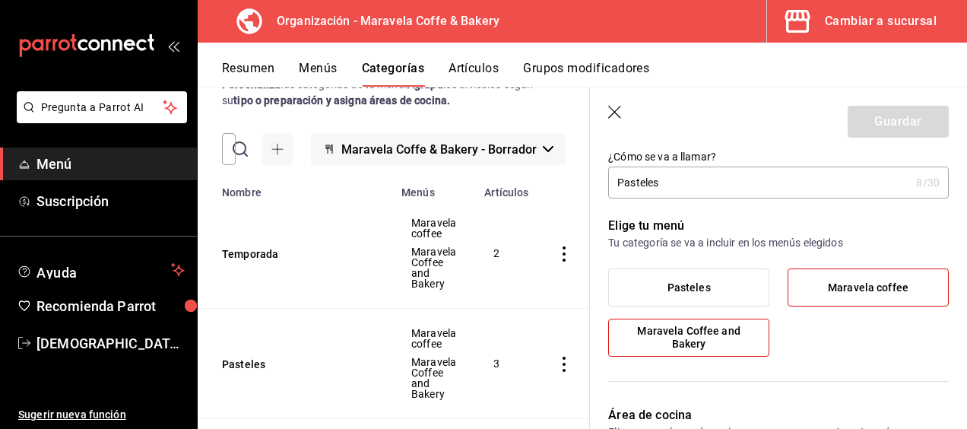
click at [732, 284] on label "Pasteles" at bounding box center [689, 287] width 160 height 36
click at [0, 0] on input "Pasteles" at bounding box center [0, 0] width 0 height 0
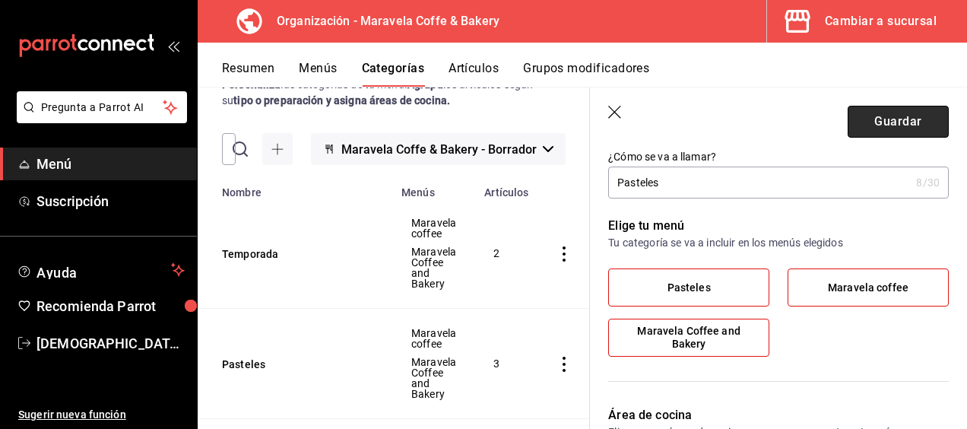
click at [906, 131] on button "Guardar" at bounding box center [898, 122] width 101 height 32
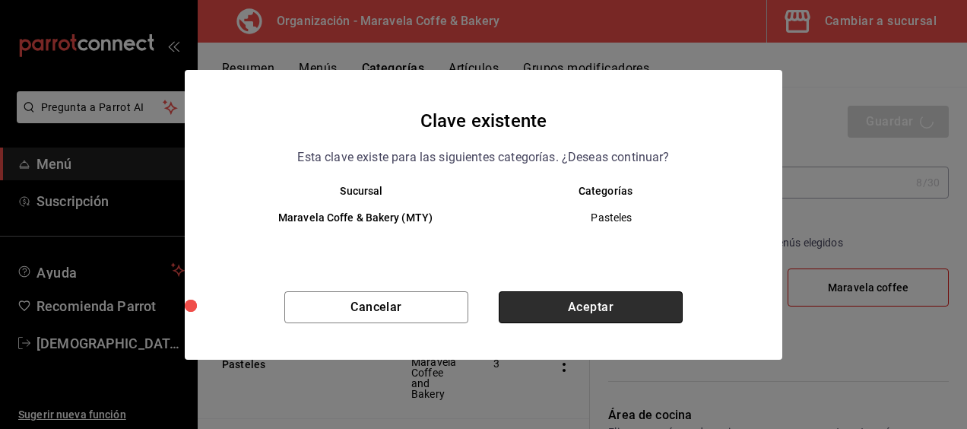
click at [606, 294] on button "Aceptar" at bounding box center [591, 307] width 184 height 32
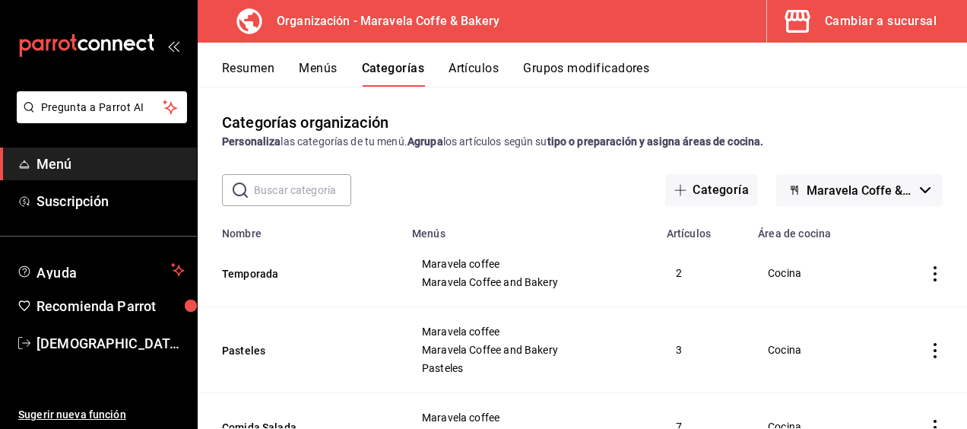
click at [321, 68] on button "Menús" at bounding box center [318, 74] width 38 height 26
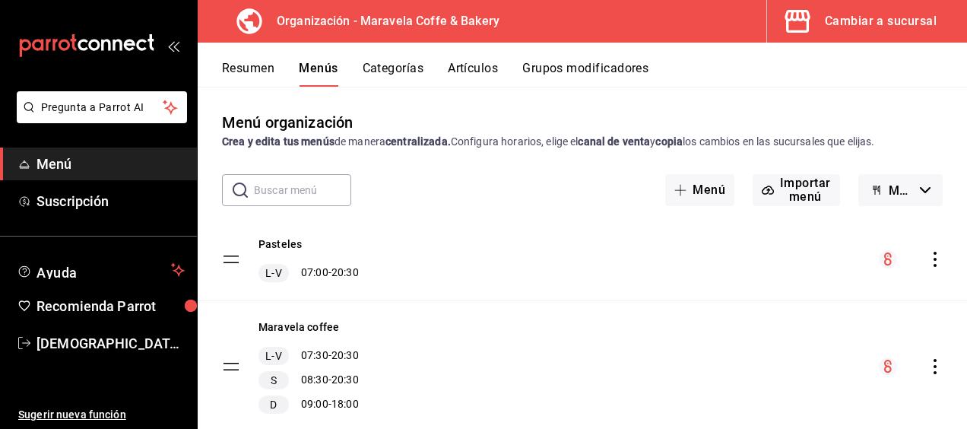
click at [928, 265] on icon "actions" at bounding box center [935, 259] width 15 height 15
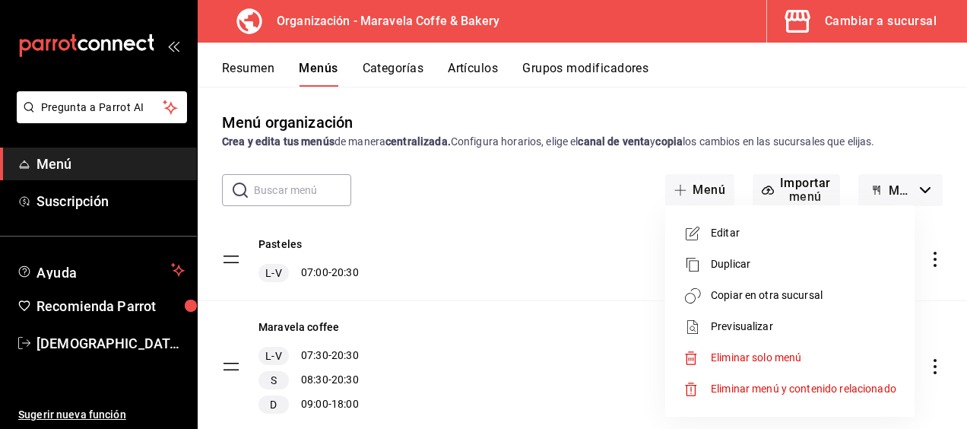
click at [812, 298] on span "Copiar en otra sucursal" at bounding box center [804, 295] width 186 height 16
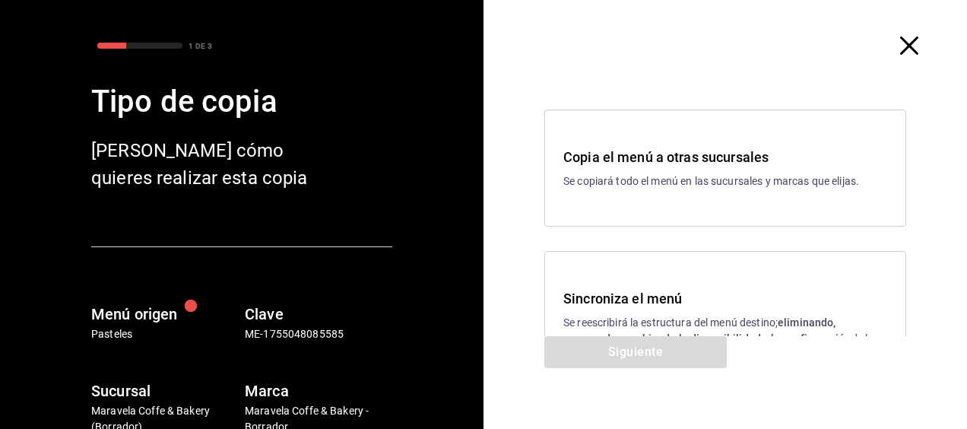
click at [672, 316] on p "Se reescribirá la estructura del menú destino; eliminando, agregando, cambiando…" at bounding box center [725, 339] width 324 height 48
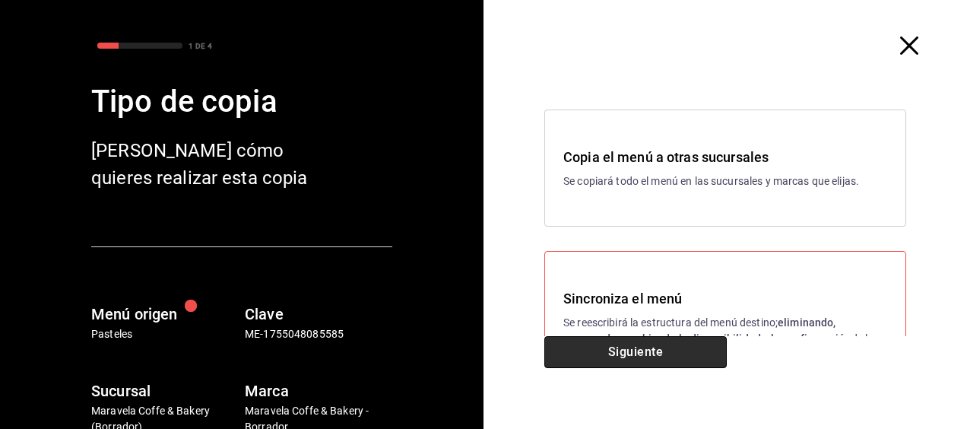
click at [645, 342] on button "Siguiente" at bounding box center [635, 352] width 182 height 32
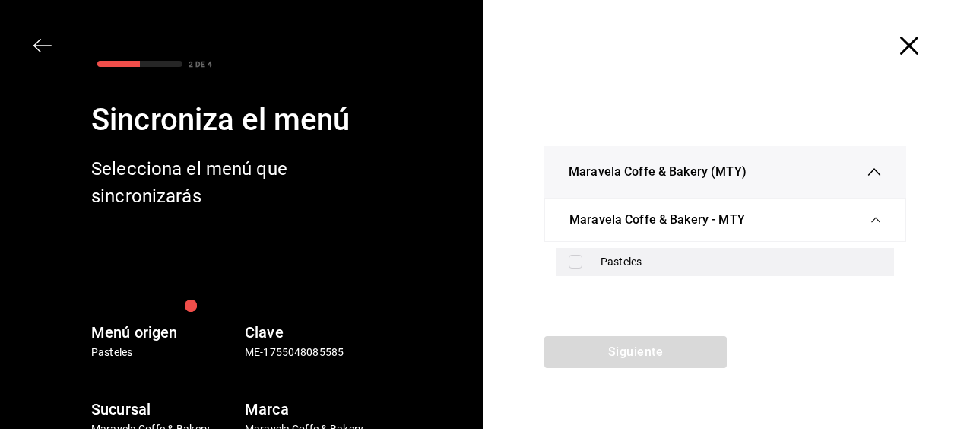
click at [587, 260] on label at bounding box center [579, 262] width 20 height 14
click at [582, 260] on input "checkbox" at bounding box center [576, 262] width 14 height 14
click at [570, 263] on input "checkbox" at bounding box center [576, 262] width 14 height 14
checkbox input "true"
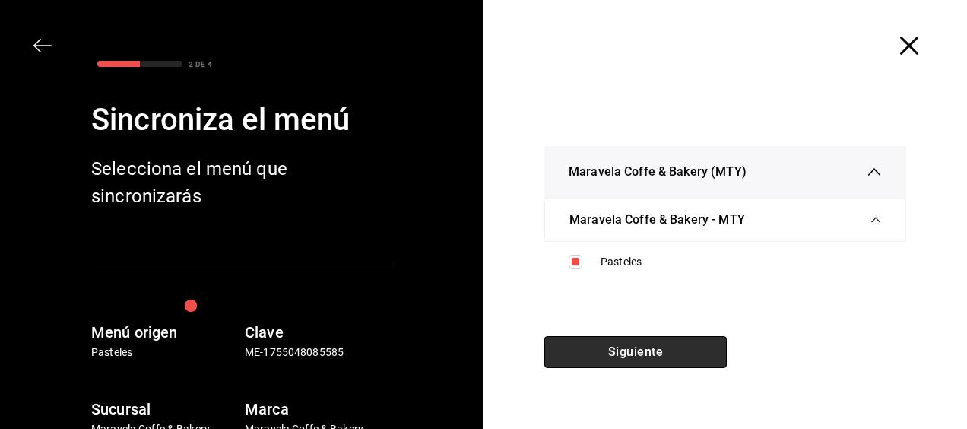
click at [592, 358] on button "Siguiente" at bounding box center [635, 352] width 182 height 32
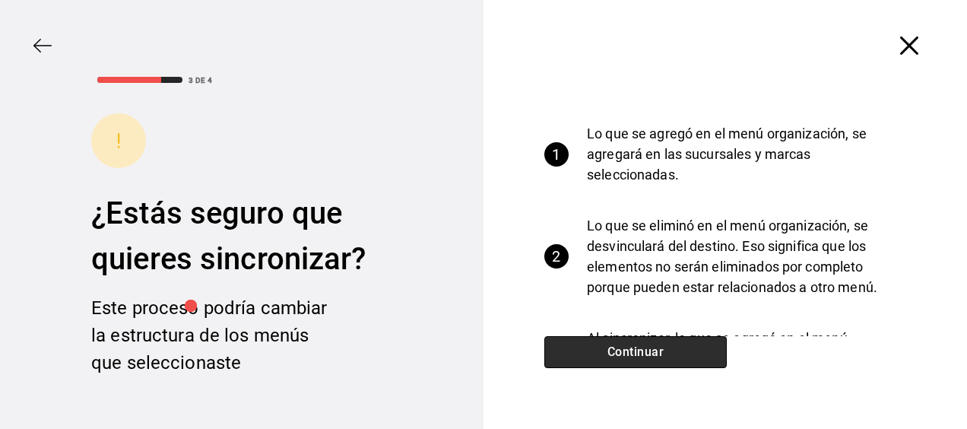
click at [592, 358] on button "Continuar" at bounding box center [635, 352] width 182 height 32
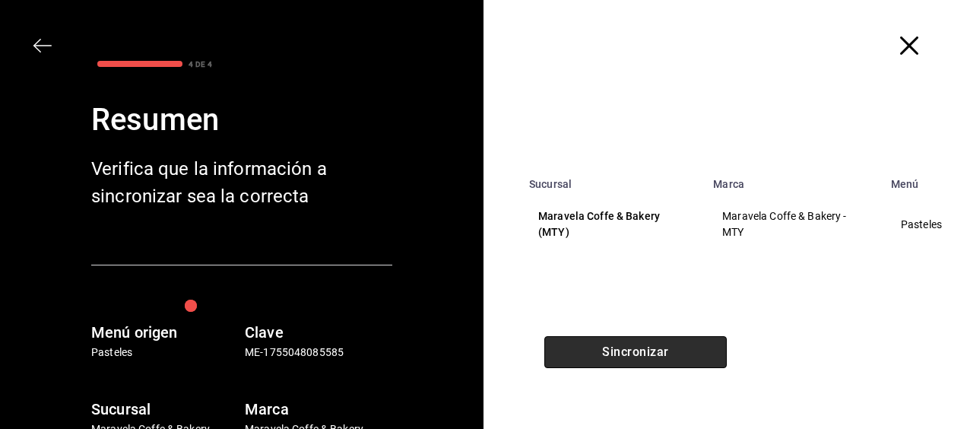
click at [592, 358] on button "Sincronizar" at bounding box center [635, 352] width 182 height 32
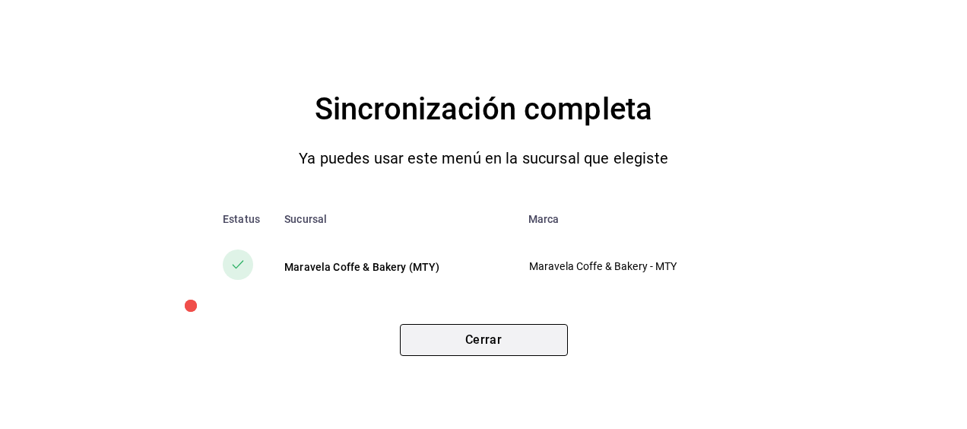
click at [479, 337] on button "Cerrar" at bounding box center [484, 340] width 168 height 32
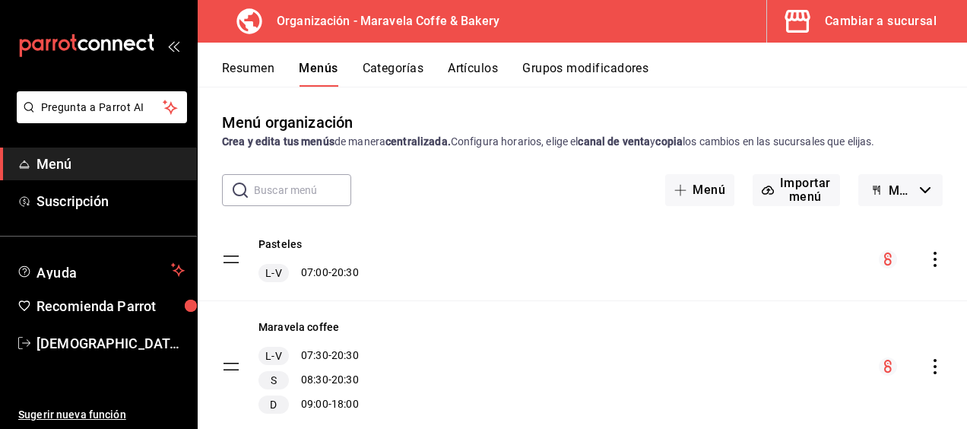
click at [484, 71] on button "Artículos" at bounding box center [473, 74] width 50 height 26
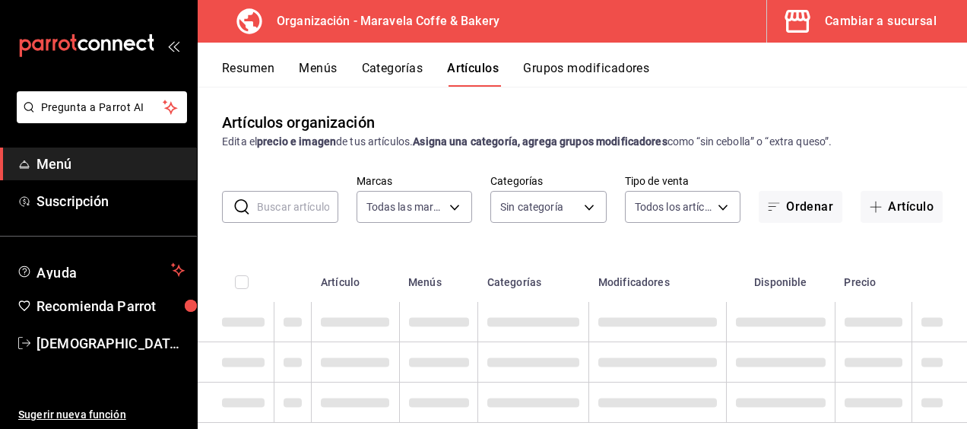
click at [386, 64] on button "Categorías" at bounding box center [393, 74] width 62 height 26
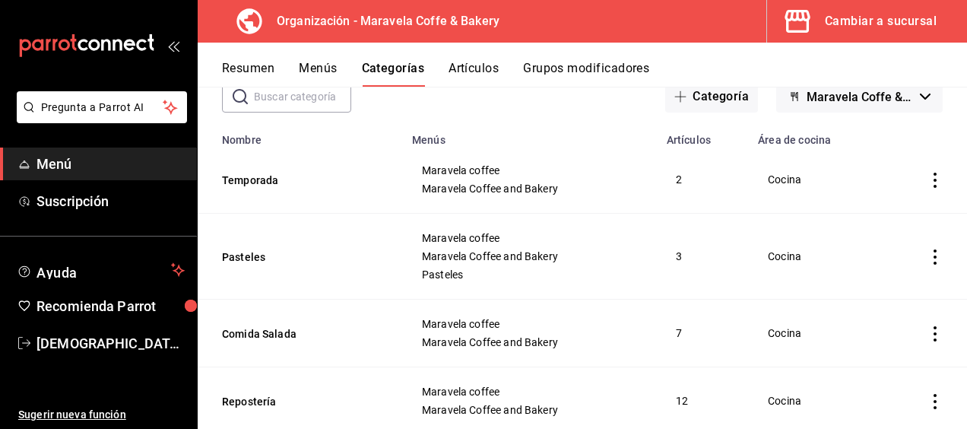
scroll to position [93, 0]
click at [470, 73] on button "Artículos" at bounding box center [474, 74] width 50 height 26
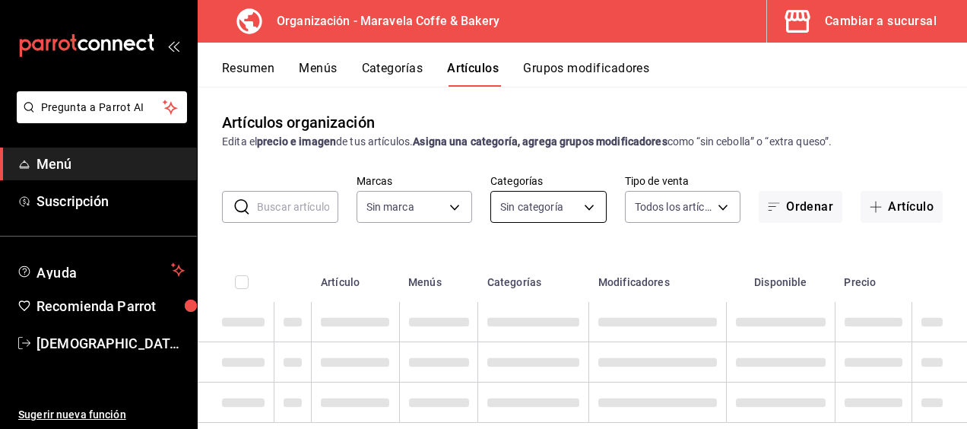
type input "b0fe70b4-93d0-4b6d-a9b2-3c5ba78bffbc"
type input "c30c3912-4266-4818-89c5-7af98755fa23,8f39b61a-e276-4ca0-9b7b-f5010227176e,6b880…"
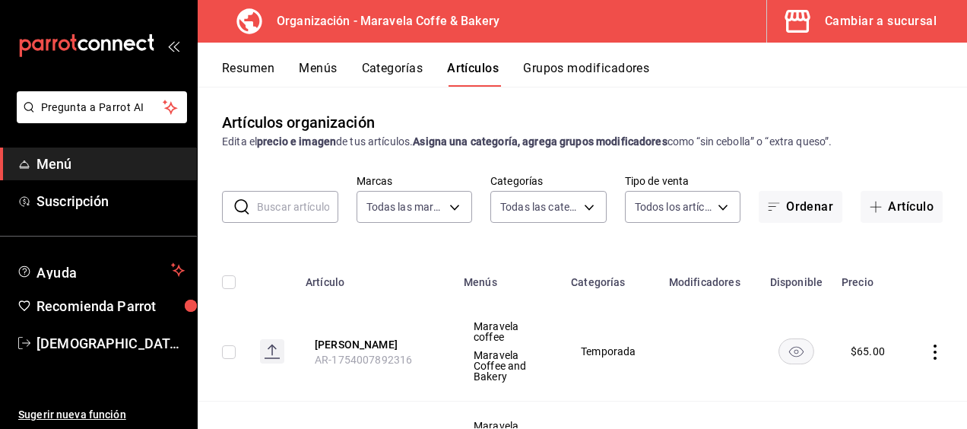
click at [298, 214] on input "text" at bounding box center [297, 207] width 81 height 30
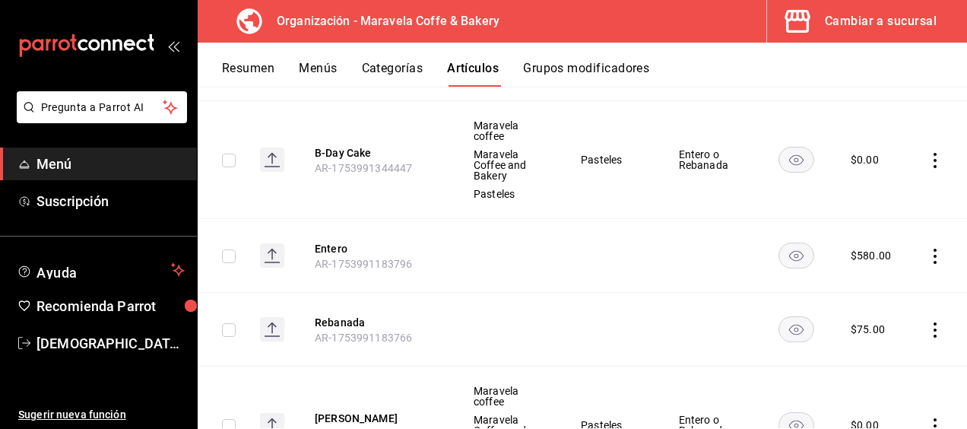
scroll to position [419, 0]
click at [928, 325] on icon "actions" at bounding box center [935, 329] width 15 height 15
click at [893, 325] on span "Editar" at bounding box center [878, 327] width 40 height 16
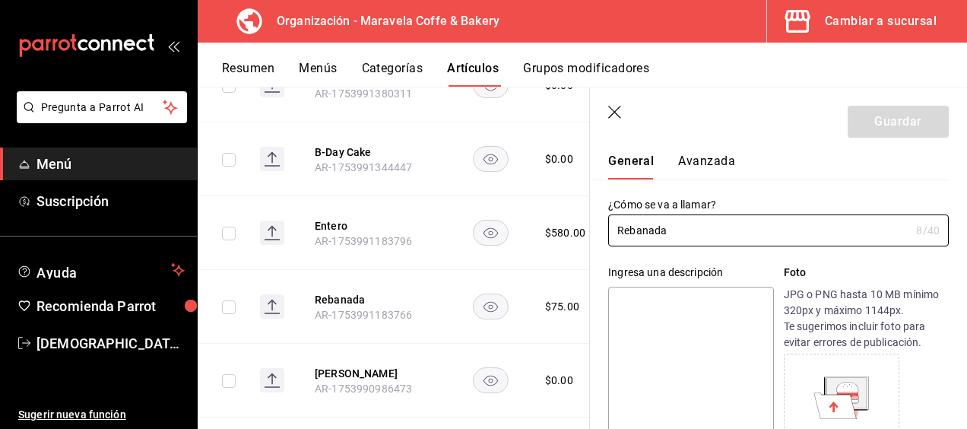
scroll to position [37, 0]
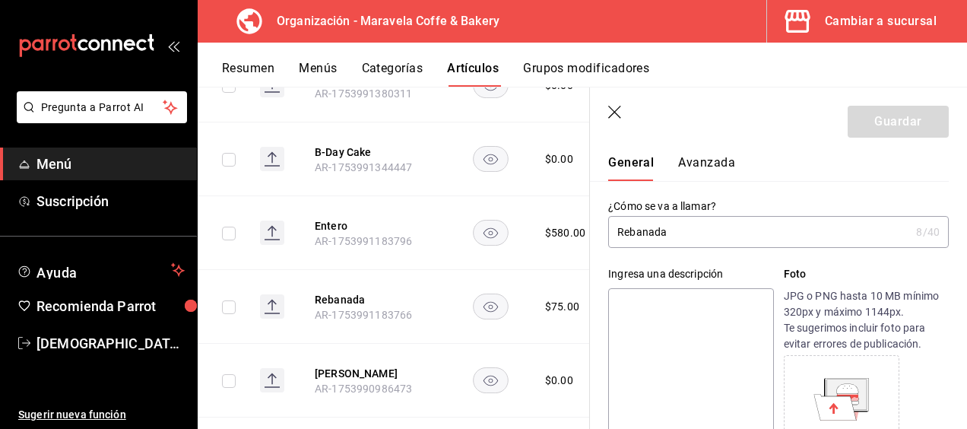
click at [617, 116] on icon "button" at bounding box center [615, 113] width 15 height 15
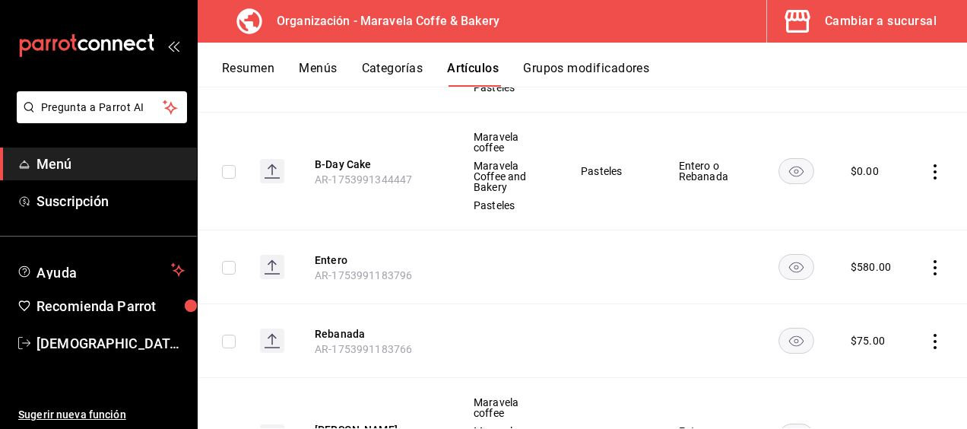
click at [228, 262] on input "checkbox" at bounding box center [229, 268] width 14 height 14
checkbox input "true"
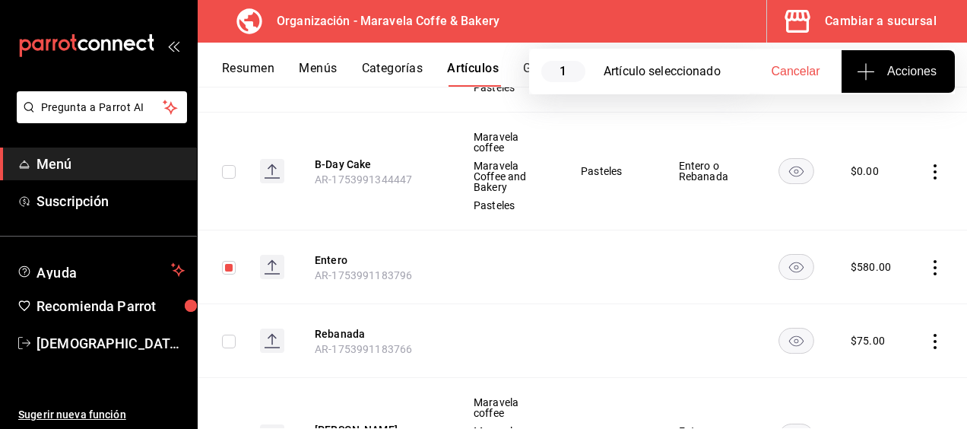
click at [229, 336] on input "checkbox" at bounding box center [229, 342] width 14 height 14
checkbox input "true"
click at [585, 237] on td at bounding box center [611, 267] width 98 height 74
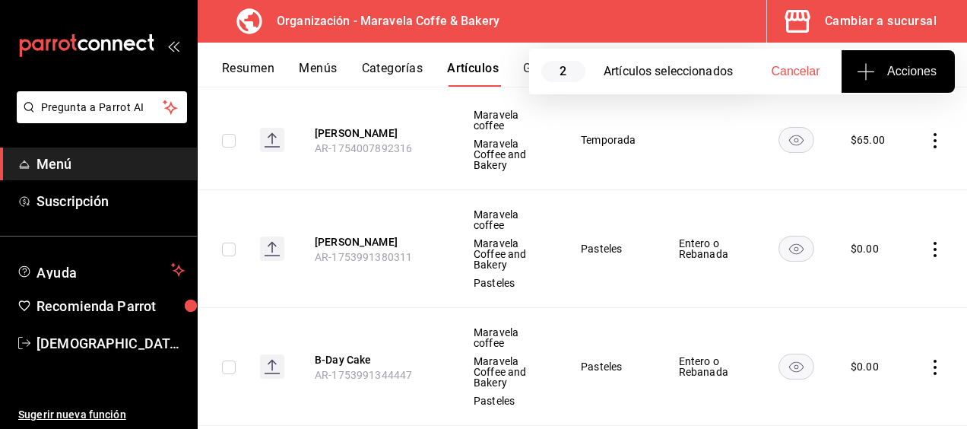
scroll to position [420, 0]
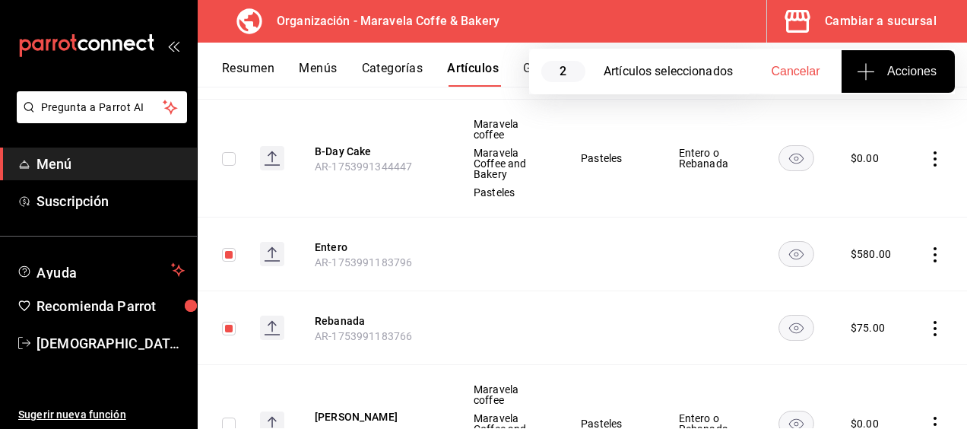
click at [928, 251] on icon "actions" at bounding box center [935, 254] width 15 height 15
click at [879, 293] on span "Editar" at bounding box center [878, 289] width 40 height 16
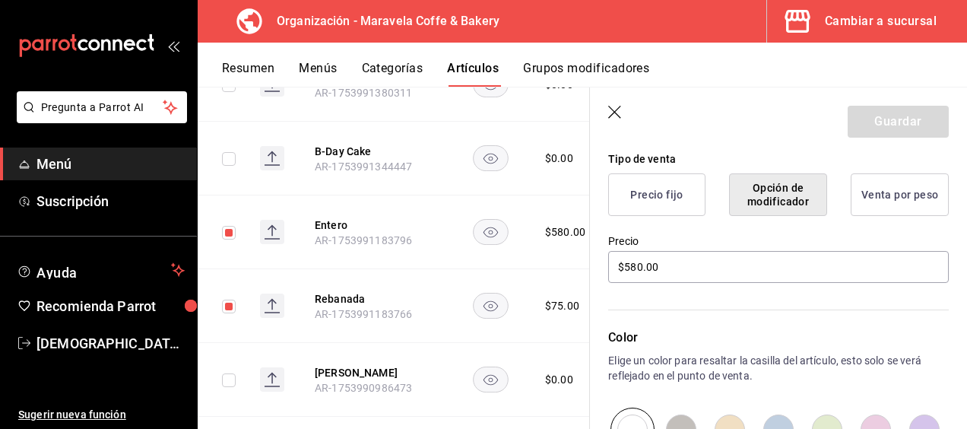
scroll to position [376, 0]
click at [230, 231] on input "checkbox" at bounding box center [229, 233] width 14 height 14
checkbox input "false"
click at [228, 309] on input "checkbox" at bounding box center [229, 307] width 14 height 14
checkbox input "false"
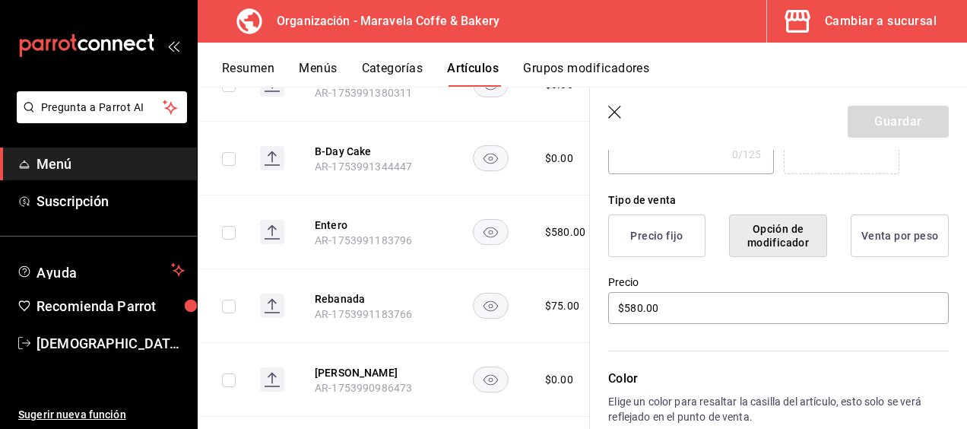
scroll to position [310, 0]
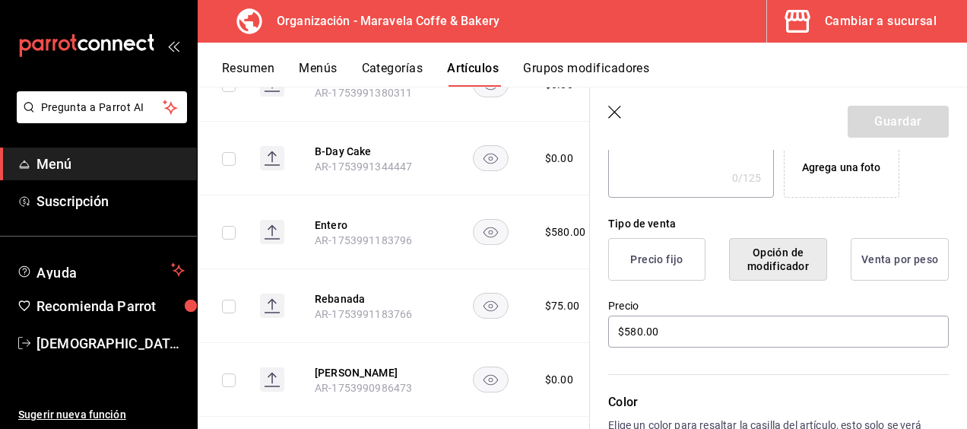
click at [668, 266] on button "Precio fijo" at bounding box center [656, 259] width 97 height 43
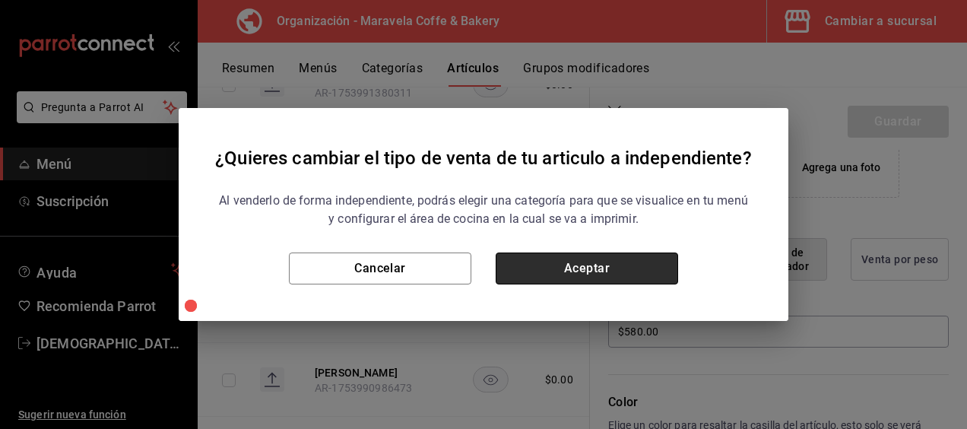
click at [668, 267] on button "Aceptar" at bounding box center [587, 268] width 182 height 32
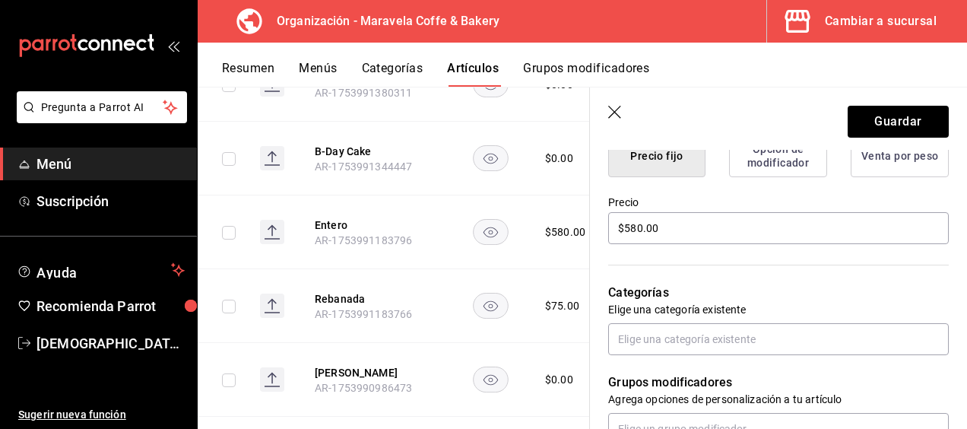
scroll to position [413, 0]
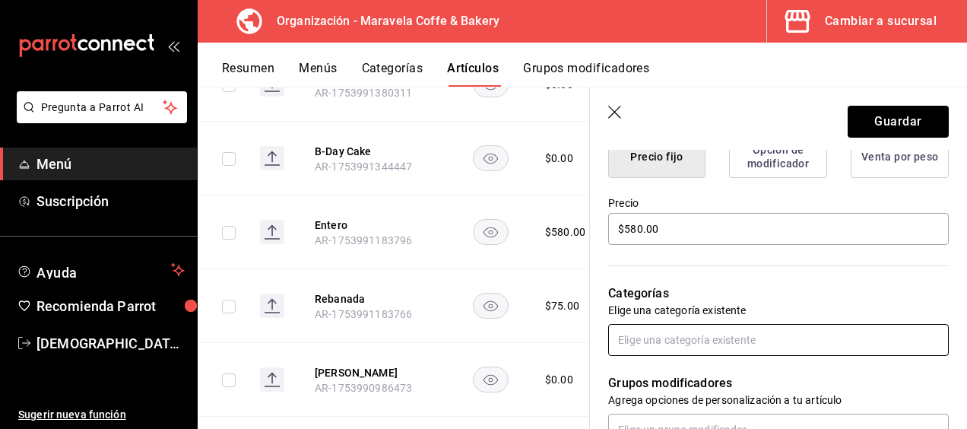
click at [662, 335] on input "text" at bounding box center [778, 340] width 341 height 32
click at [705, 342] on input "text" at bounding box center [778, 340] width 341 height 32
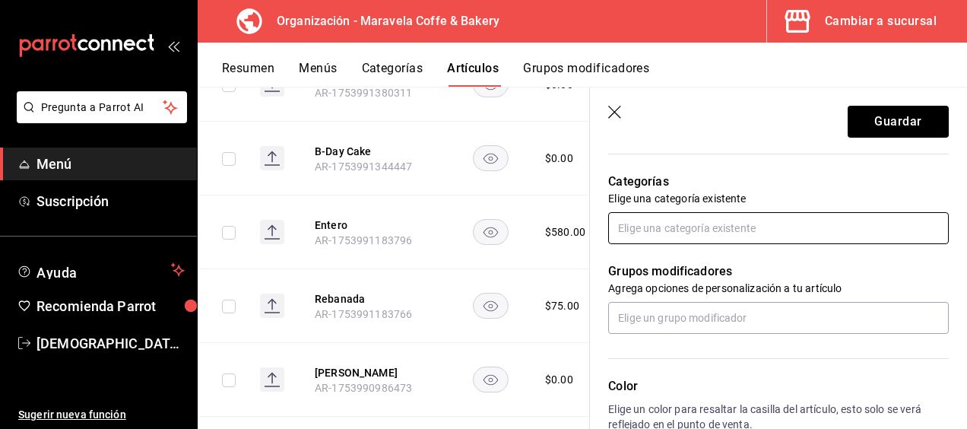
scroll to position [525, 0]
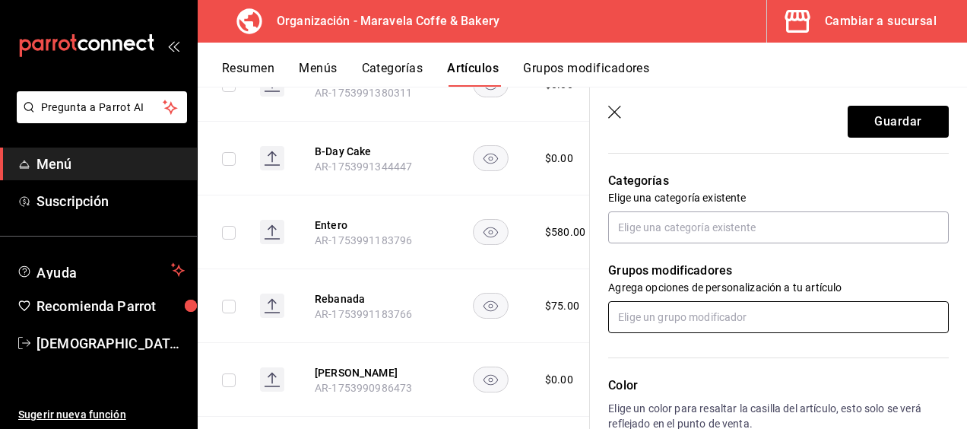
click at [706, 324] on input "text" at bounding box center [778, 317] width 341 height 32
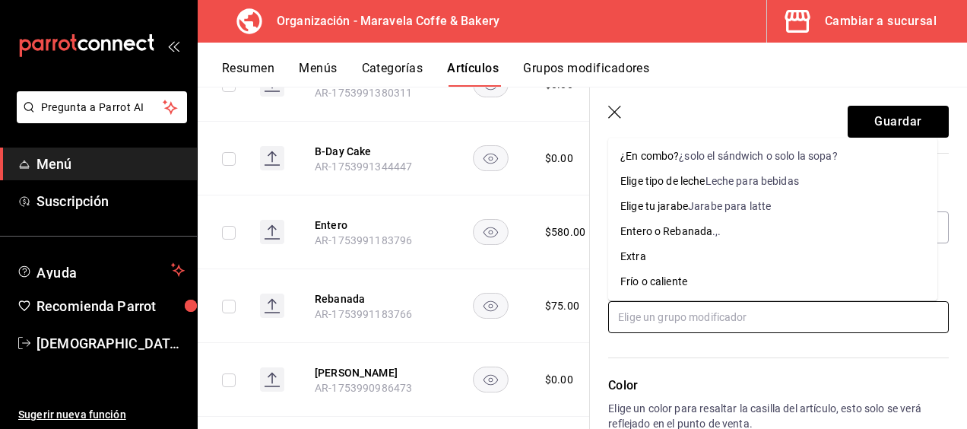
click at [706, 324] on input "text" at bounding box center [778, 317] width 341 height 32
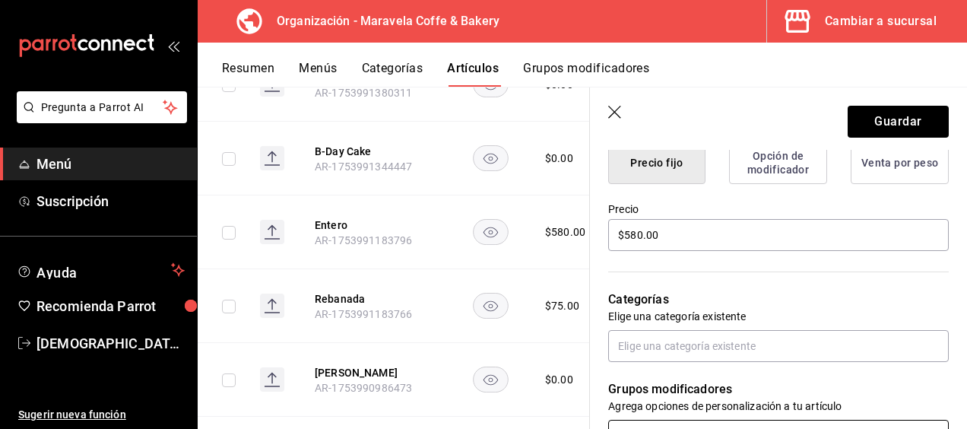
scroll to position [408, 0]
click at [616, 110] on icon "button" at bounding box center [614, 112] width 13 height 13
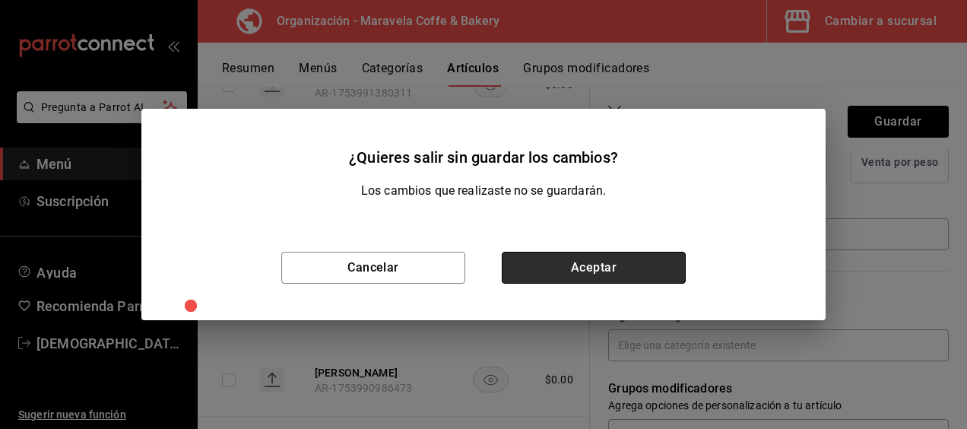
click at [557, 282] on button "Aceptar" at bounding box center [594, 268] width 184 height 32
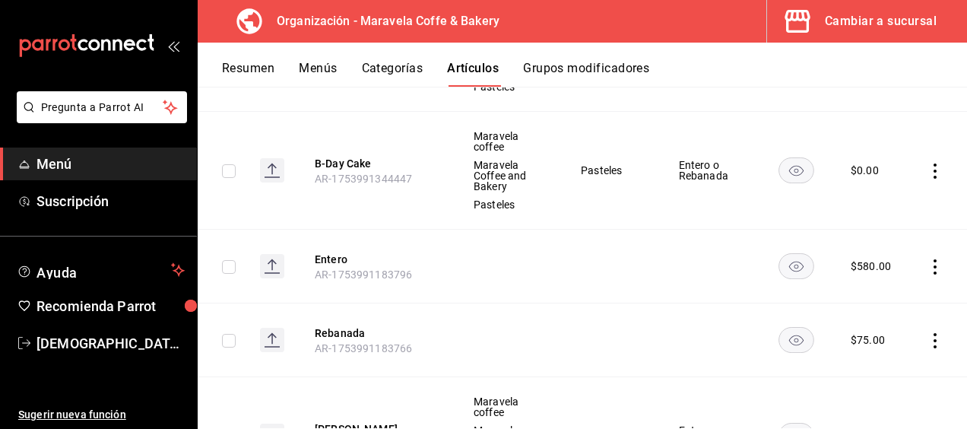
click at [255, 70] on button "Resumen" at bounding box center [248, 74] width 52 height 26
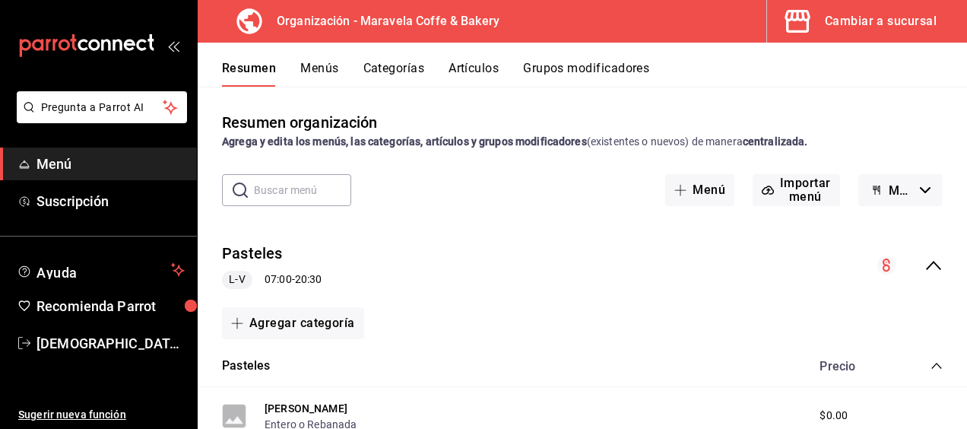
click at [596, 71] on button "Grupos modificadores" at bounding box center [586, 74] width 126 height 26
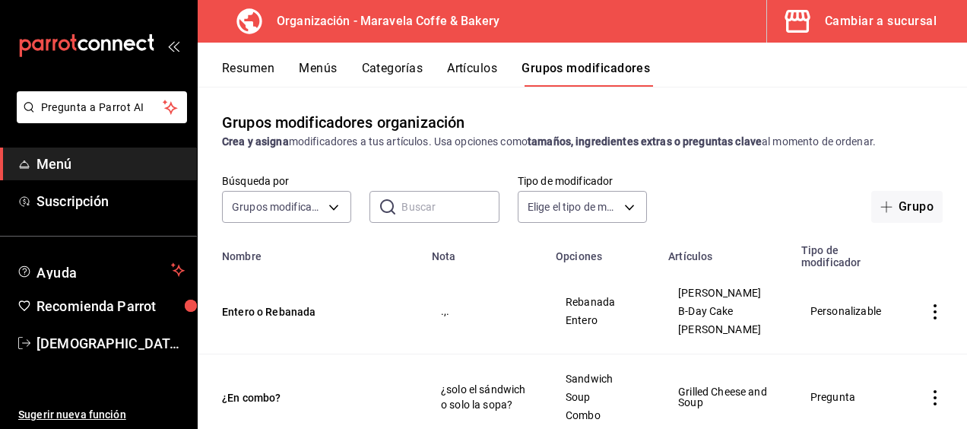
click at [486, 80] on button "Artículos" at bounding box center [472, 74] width 50 height 26
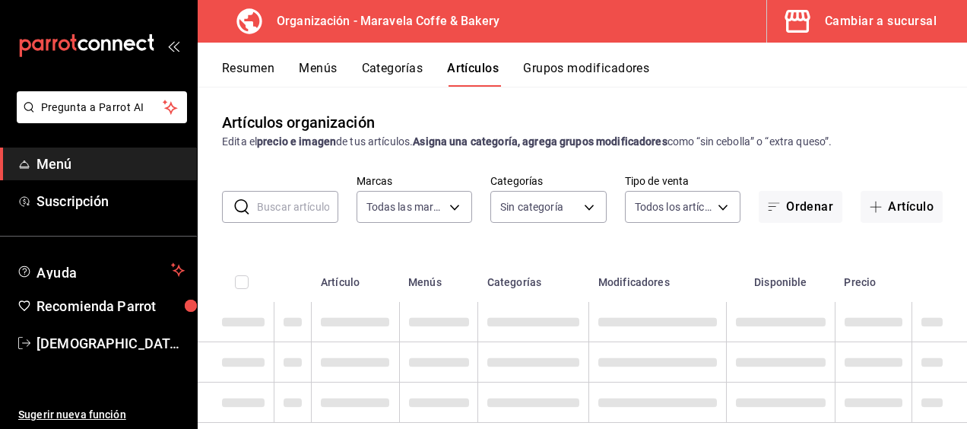
type input "b0fe70b4-93d0-4b6d-a9b2-3c5ba78bffbc"
type input "c30c3912-4266-4818-89c5-7af98755fa23,8f39b61a-e276-4ca0-9b7b-f5010227176e,6b880…"
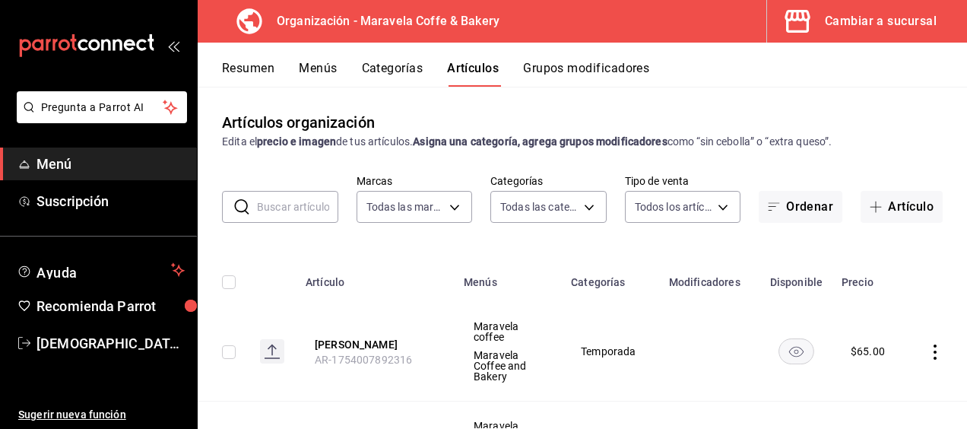
click at [400, 71] on button "Categorías" at bounding box center [393, 74] width 62 height 26
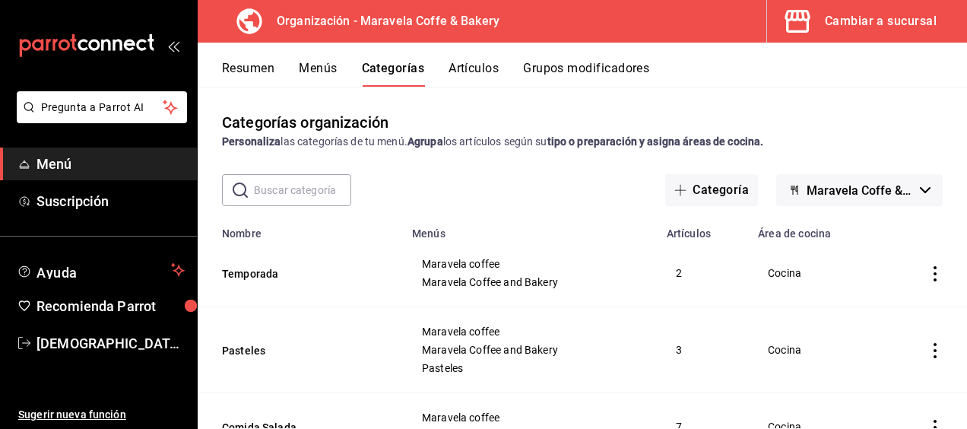
click at [331, 78] on button "Menús" at bounding box center [318, 74] width 38 height 26
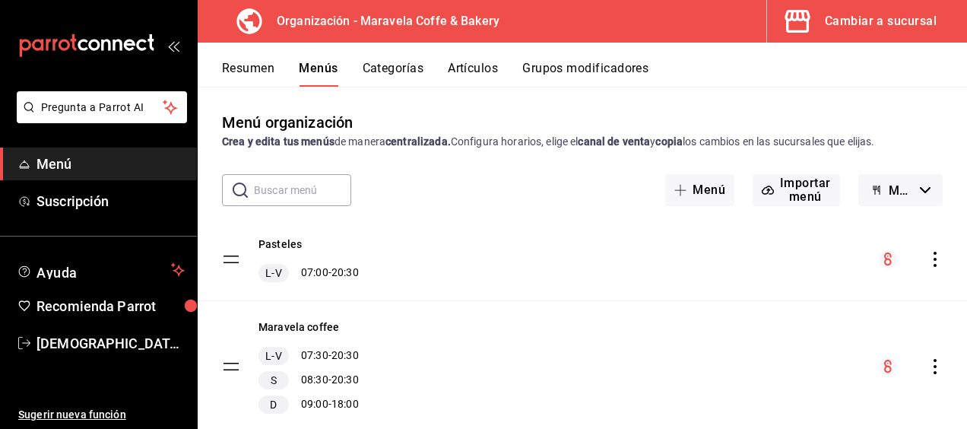
click at [255, 84] on button "Resumen" at bounding box center [248, 74] width 52 height 26
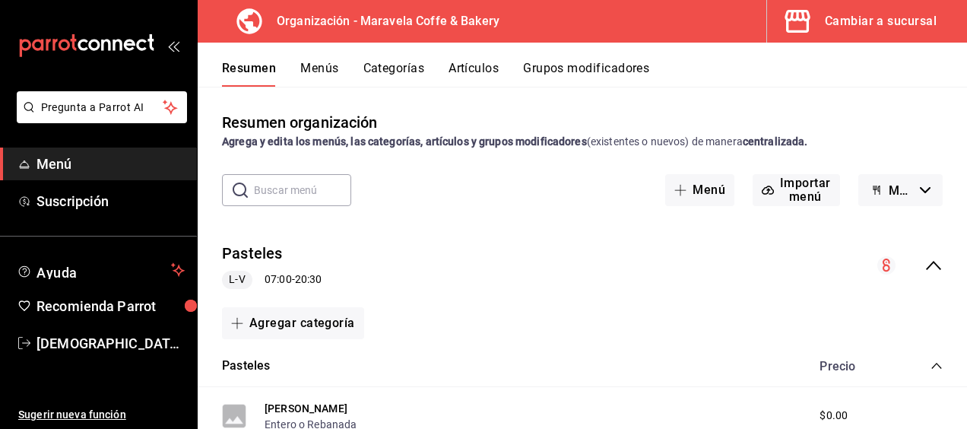
click at [544, 76] on button "Grupos modificadores" at bounding box center [586, 74] width 126 height 26
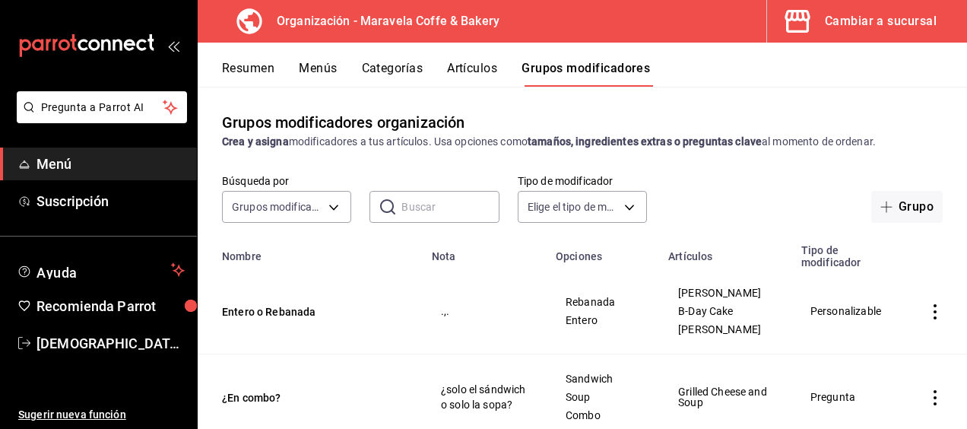
click at [262, 71] on button "Resumen" at bounding box center [248, 74] width 52 height 26
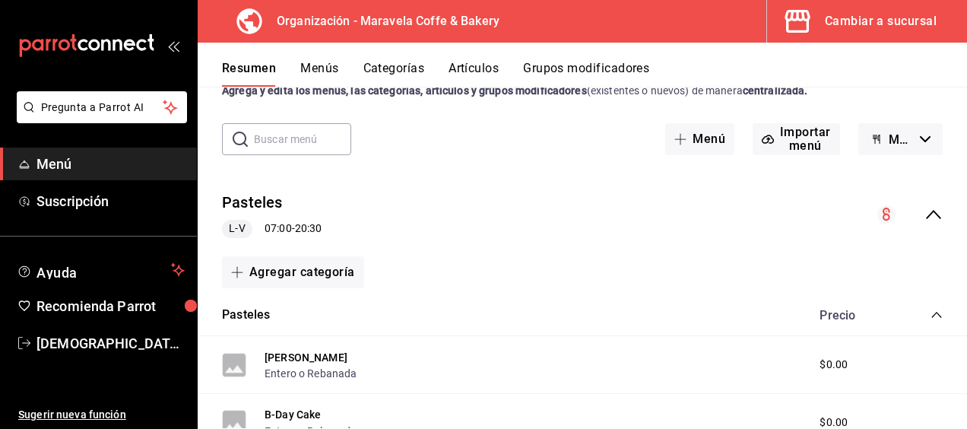
scroll to position [35, 0]
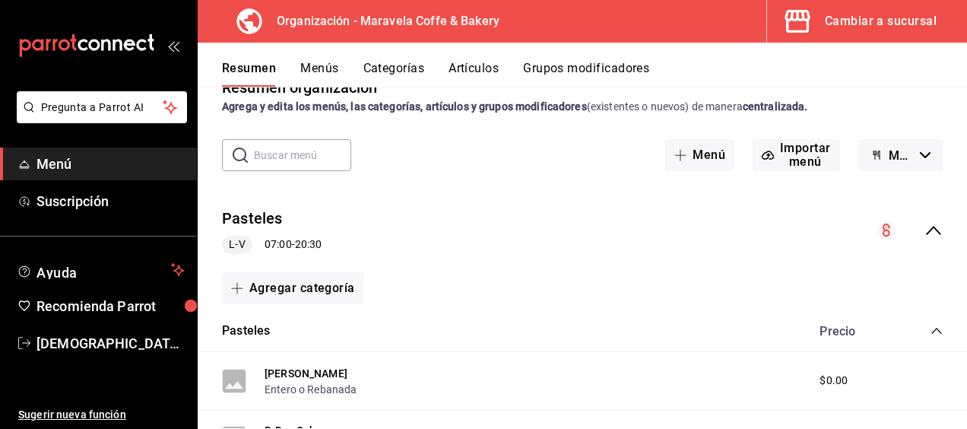
click at [328, 68] on button "Menús" at bounding box center [319, 74] width 38 height 26
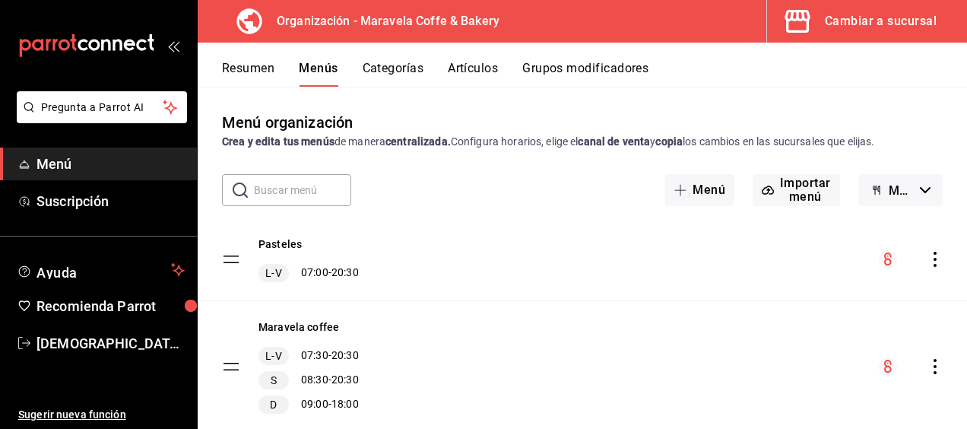
click at [395, 67] on button "Categorías" at bounding box center [394, 74] width 62 height 26
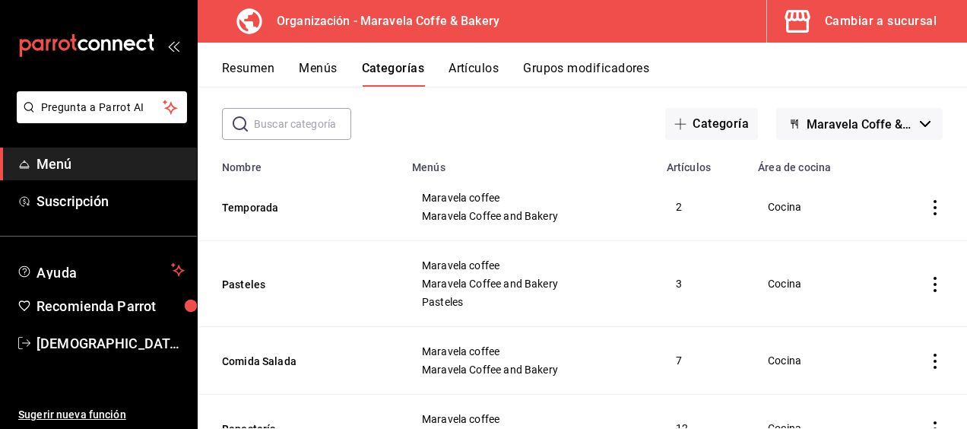
scroll to position [67, 0]
click at [490, 68] on button "Artículos" at bounding box center [474, 74] width 50 height 26
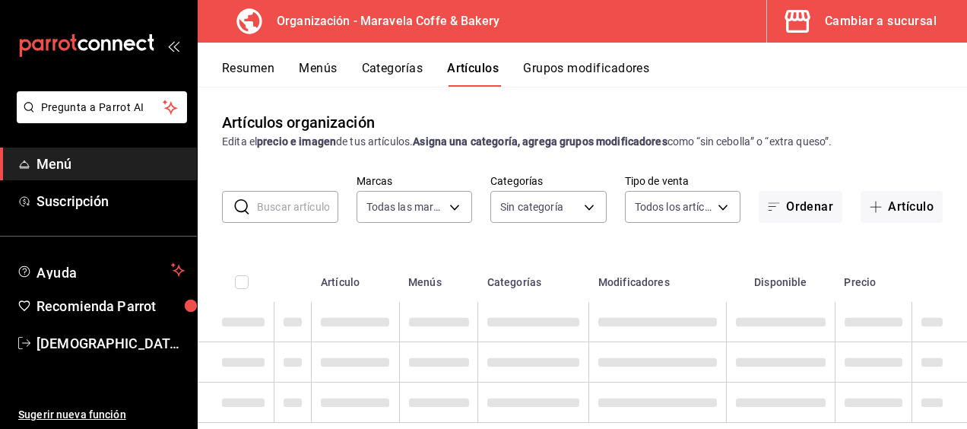
type input "b0fe70b4-93d0-4b6d-a9b2-3c5ba78bffbc"
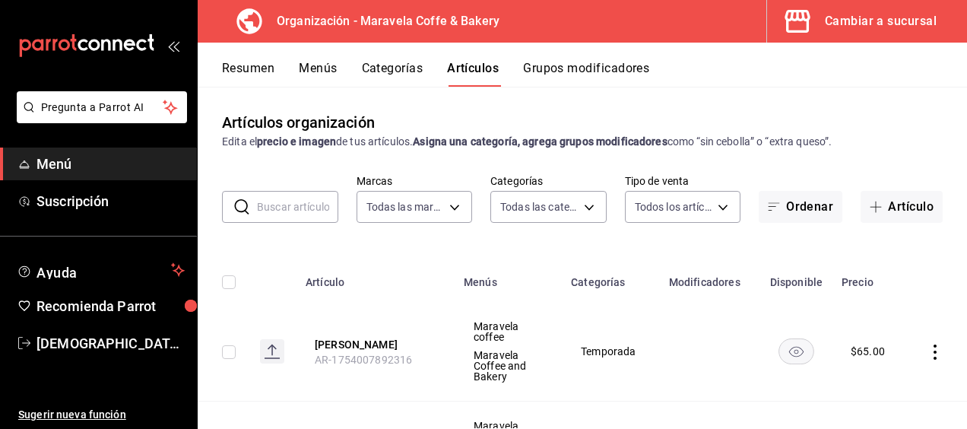
type input "c30c3912-4266-4818-89c5-7af98755fa23,8f39b61a-e276-4ca0-9b7b-f5010227176e,6b880…"
click at [315, 65] on button "Menús" at bounding box center [318, 74] width 38 height 26
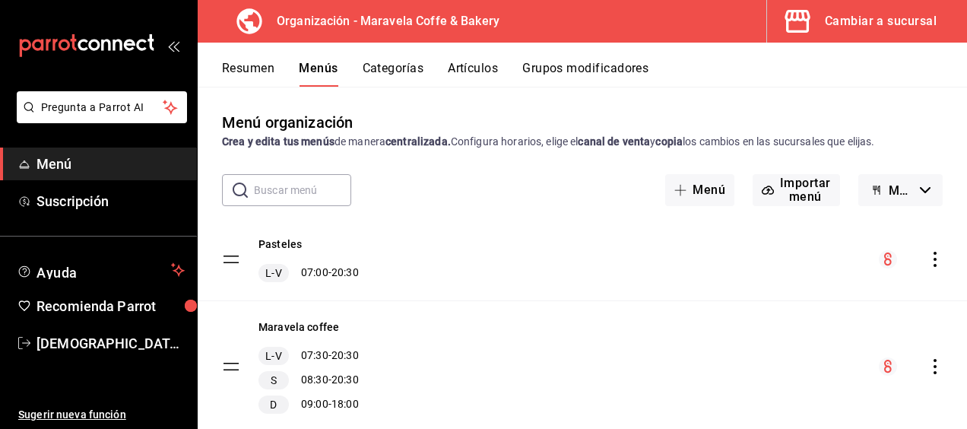
click at [391, 70] on button "Categorías" at bounding box center [394, 74] width 62 height 26
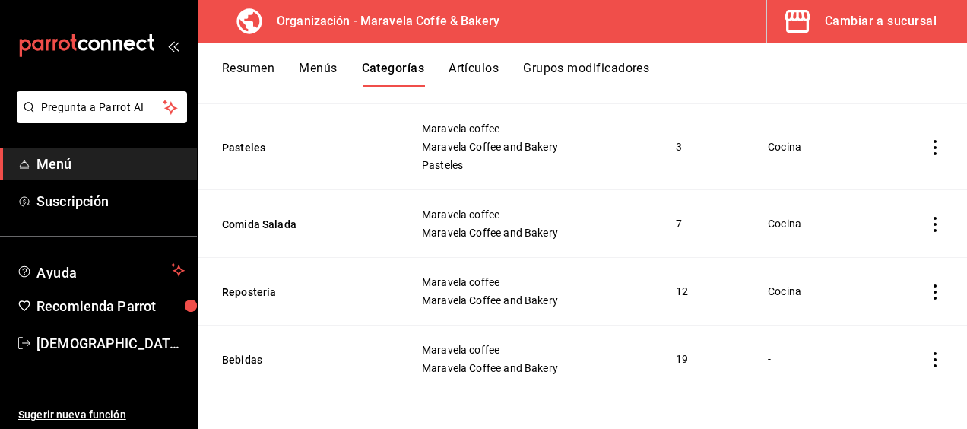
scroll to position [202, 0]
click at [271, 294] on button "Repostería" at bounding box center [298, 292] width 152 height 15
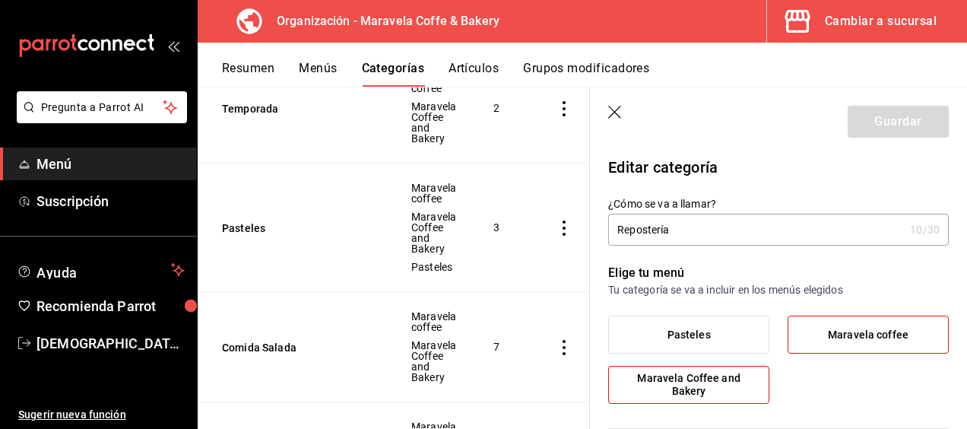
click at [624, 109] on header "Guardar" at bounding box center [778, 118] width 377 height 62
click at [617, 109] on icon "button" at bounding box center [614, 112] width 13 height 13
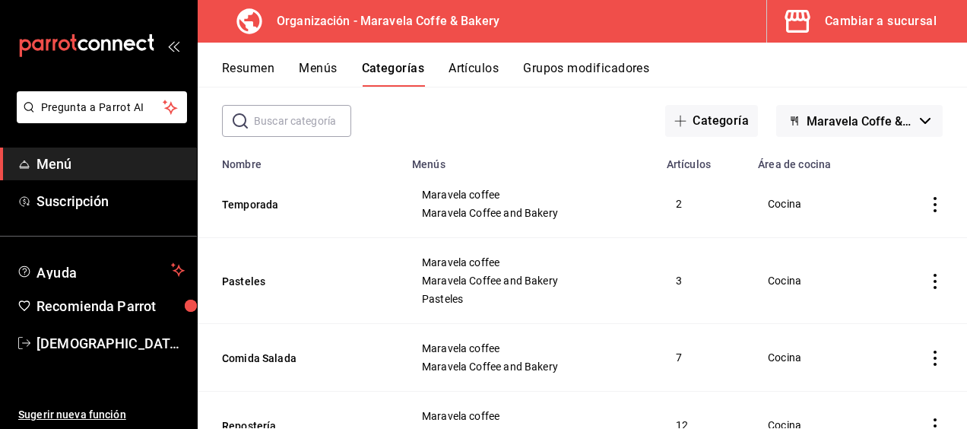
scroll to position [68, 0]
click at [928, 285] on icon "actions" at bounding box center [935, 281] width 15 height 15
click at [877, 318] on span "Editar" at bounding box center [878, 317] width 40 height 16
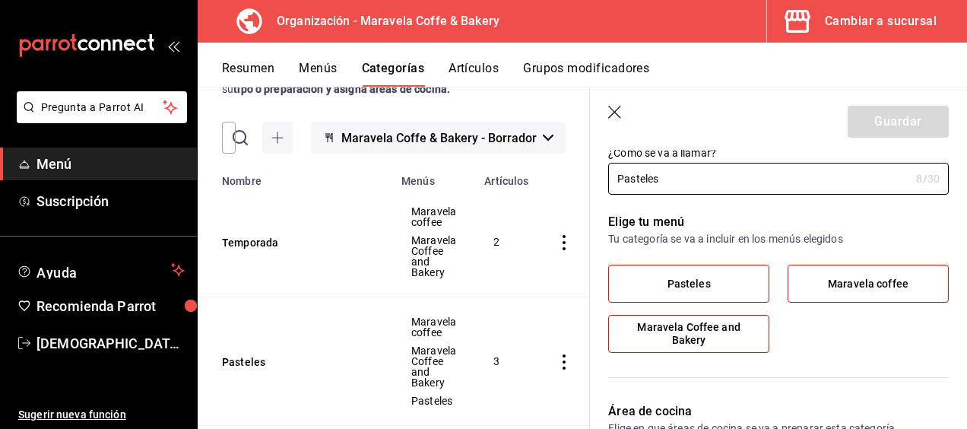
scroll to position [52, 0]
click at [690, 284] on span "Pasteles" at bounding box center [689, 282] width 43 height 13
click at [0, 0] on input "Pasteles" at bounding box center [0, 0] width 0 height 0
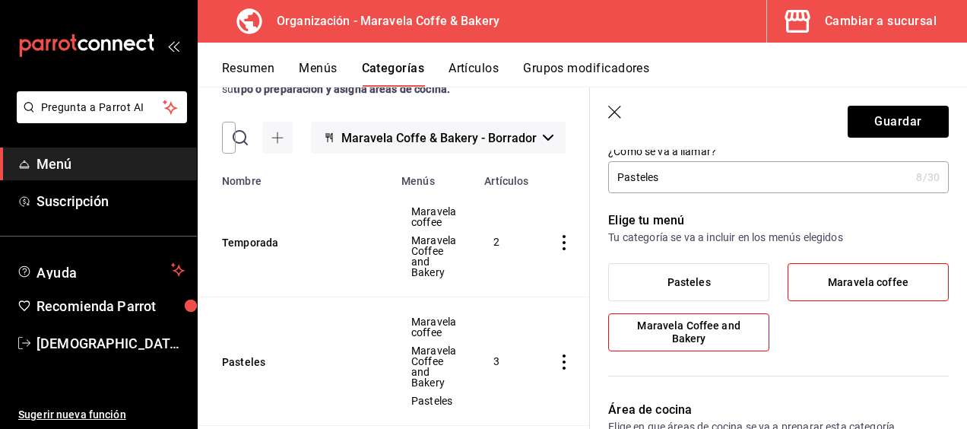
click at [690, 284] on span "Pasteles" at bounding box center [689, 282] width 43 height 13
click at [0, 0] on input "Pasteles" at bounding box center [0, 0] width 0 height 0
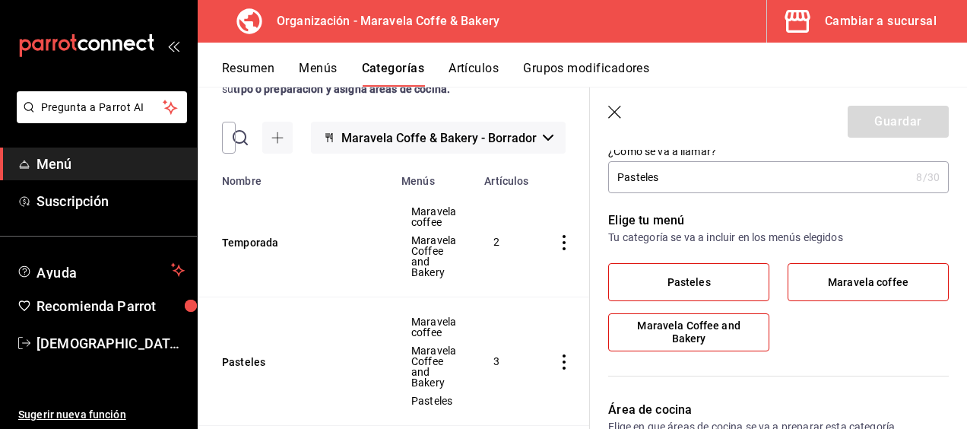
click at [618, 111] on icon "button" at bounding box center [615, 113] width 15 height 15
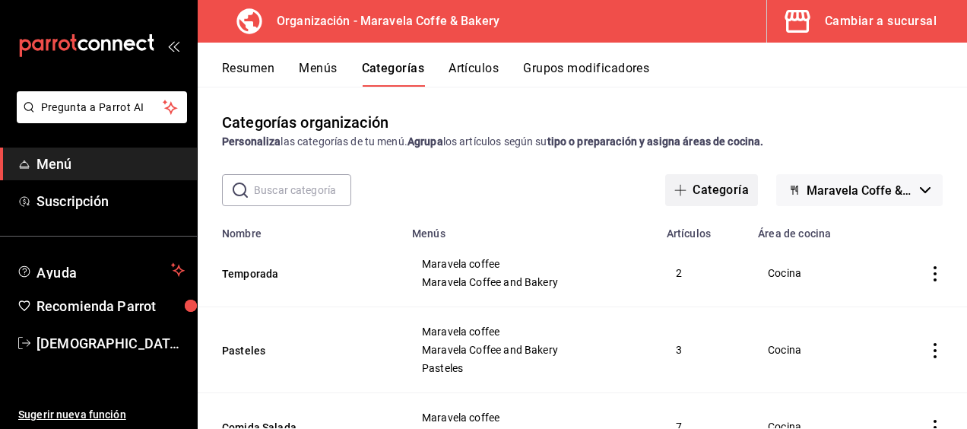
click at [674, 190] on icon "button" at bounding box center [680, 190] width 12 height 12
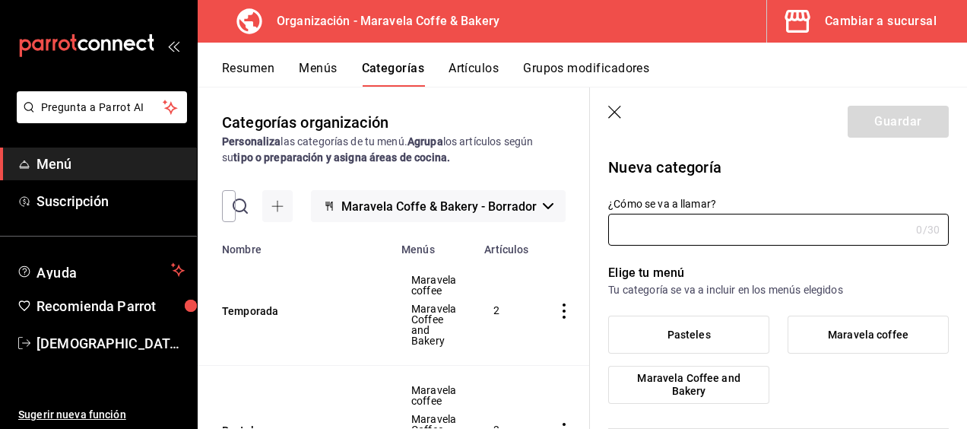
click at [618, 110] on icon "button" at bounding box center [615, 113] width 15 height 15
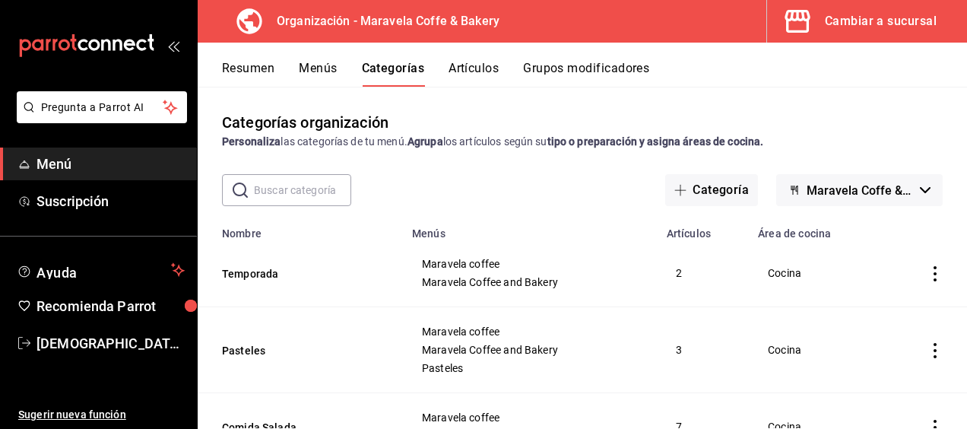
click at [491, 65] on button "Artículos" at bounding box center [474, 74] width 50 height 26
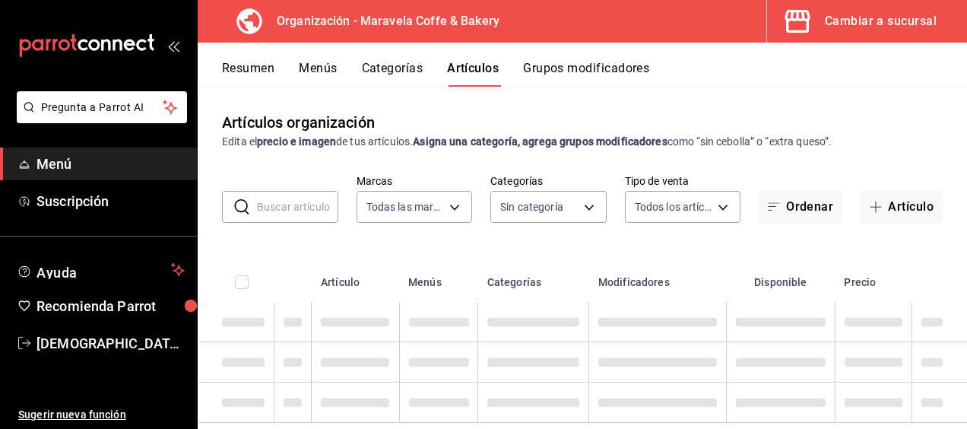
type input "b0fe70b4-93d0-4b6d-a9b2-3c5ba78bffbc"
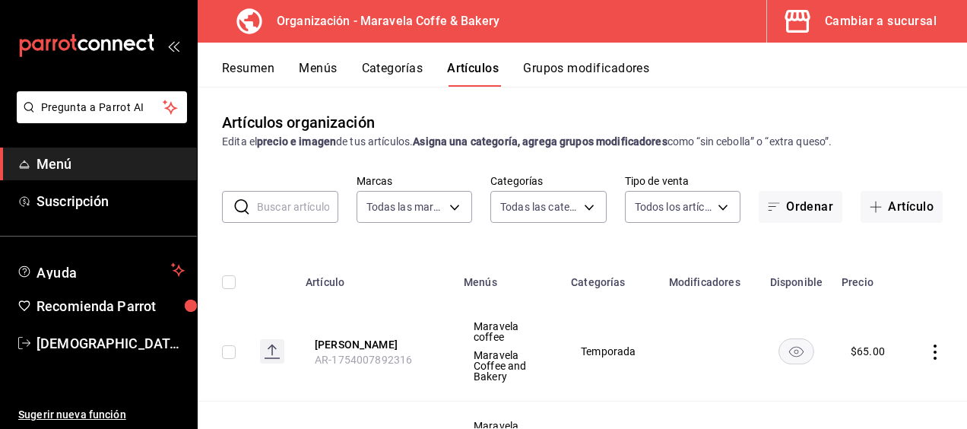
type input "c30c3912-4266-4818-89c5-7af98755fa23,8f39b61a-e276-4ca0-9b7b-f5010227176e,6b880…"
click at [397, 65] on button "Categorías" at bounding box center [393, 74] width 62 height 26
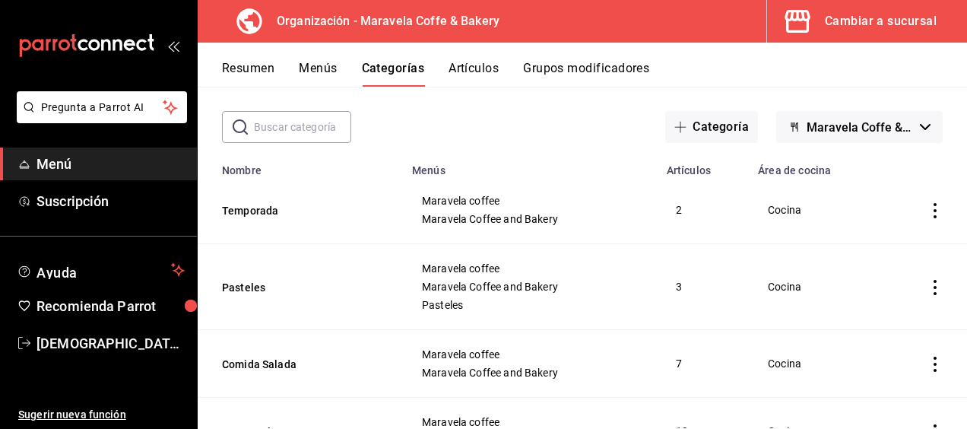
scroll to position [62, 0]
click at [684, 136] on button "Categoría" at bounding box center [711, 128] width 93 height 32
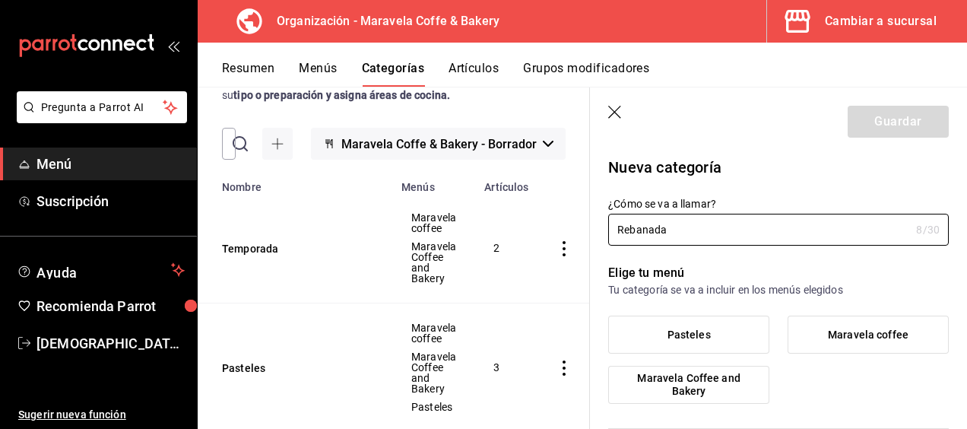
type input "Rebanada"
click at [702, 333] on span "Pasteles" at bounding box center [689, 334] width 43 height 13
click at [0, 0] on input "Pasteles" at bounding box center [0, 0] width 0 height 0
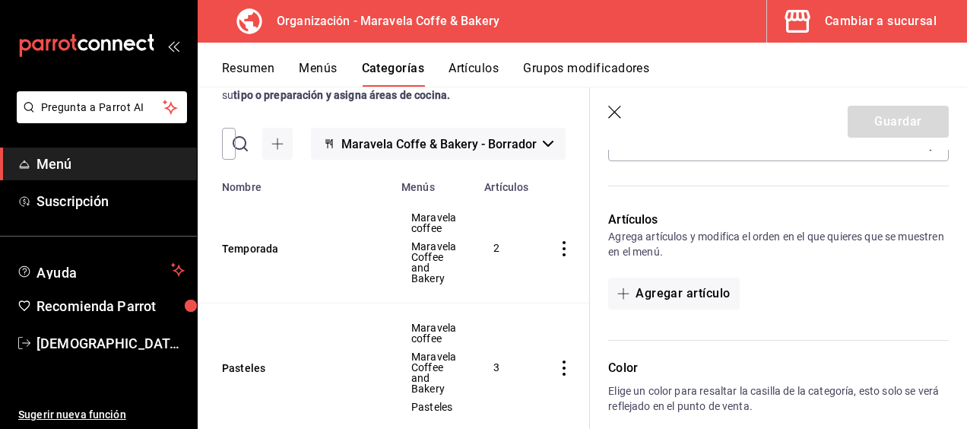
scroll to position [373, 0]
click at [677, 292] on button "Agregar artículo" at bounding box center [673, 295] width 131 height 32
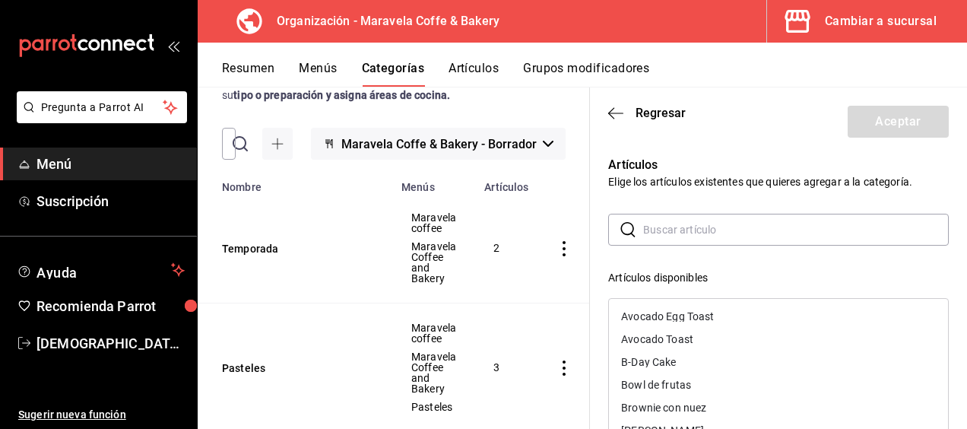
click at [667, 228] on input "text" at bounding box center [796, 229] width 306 height 30
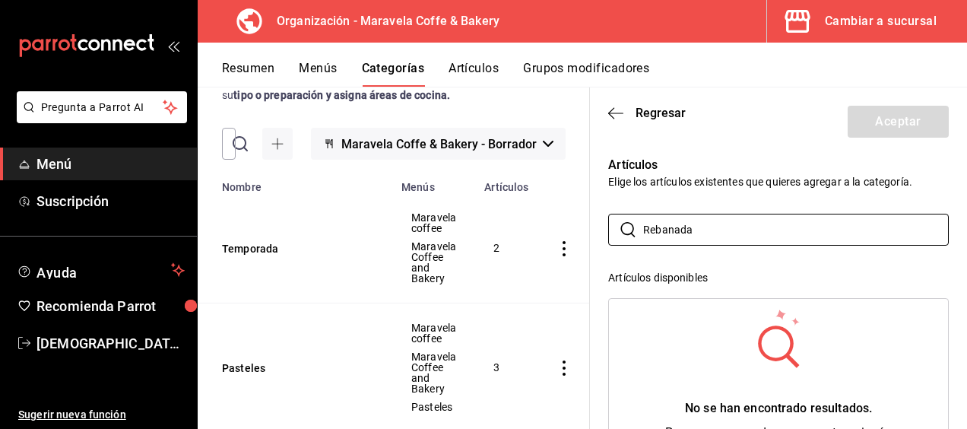
click at [728, 129] on header "Regresar Aceptar" at bounding box center [778, 118] width 377 height 62
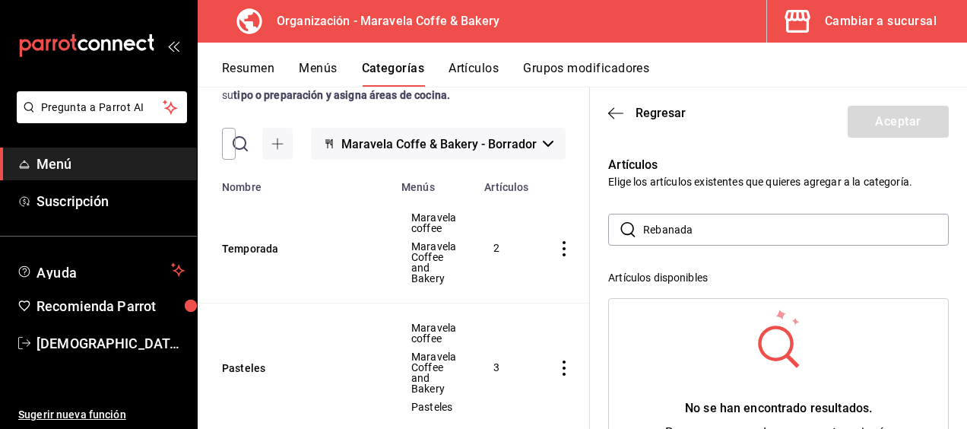
click at [721, 228] on input "Rebanada" at bounding box center [796, 229] width 306 height 30
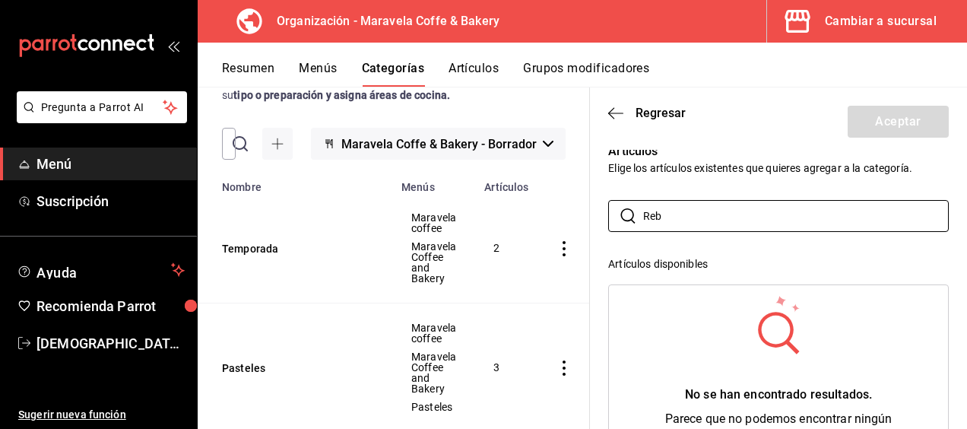
scroll to position [10, 0]
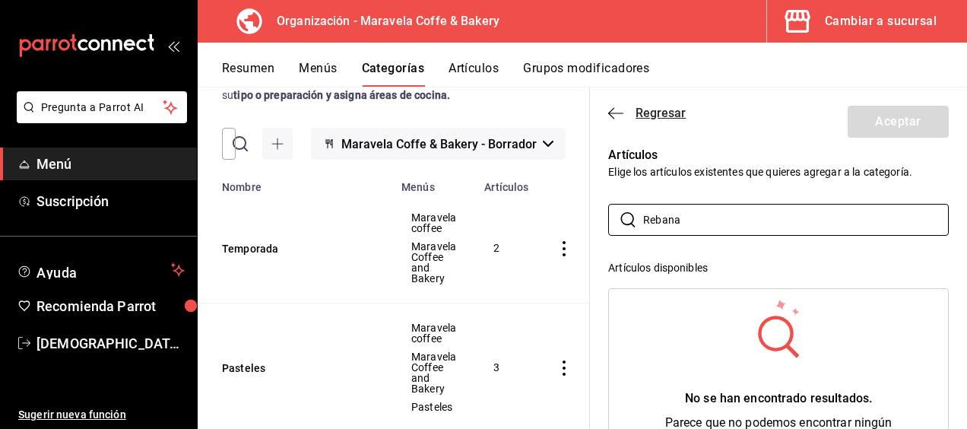
type input "Rebana"
click at [616, 114] on icon "button" at bounding box center [615, 113] width 15 height 14
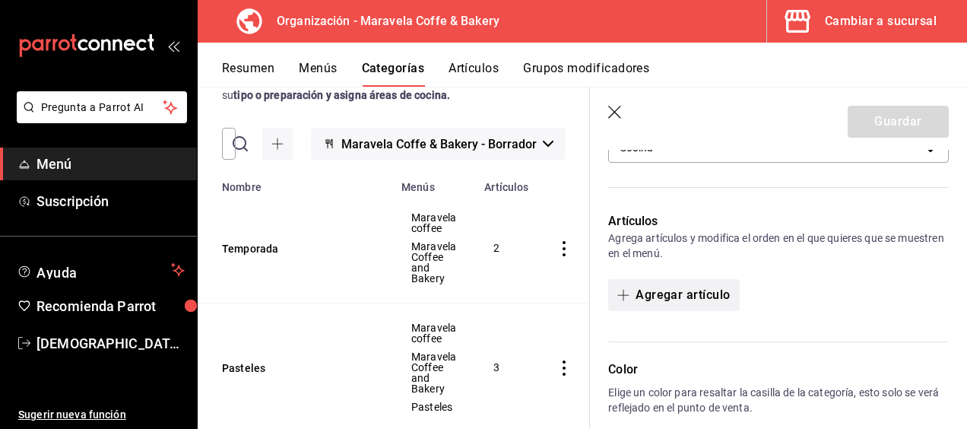
click at [685, 293] on button "Agregar artículo" at bounding box center [673, 295] width 131 height 32
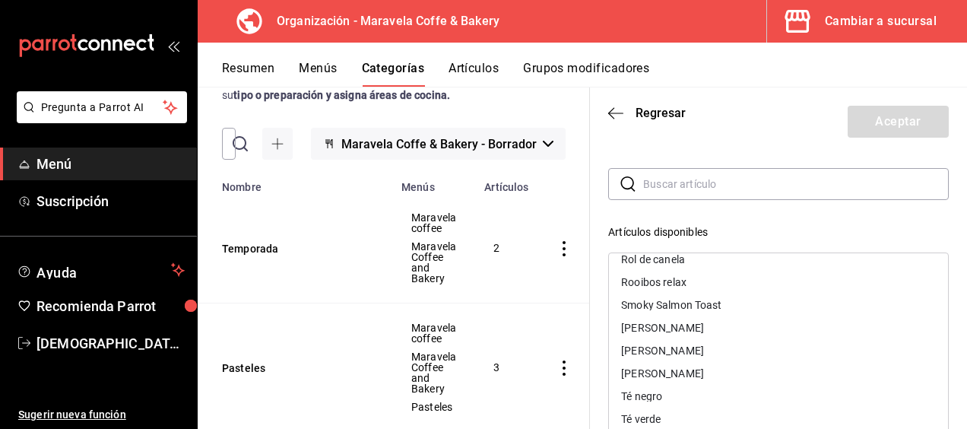
scroll to position [0, 0]
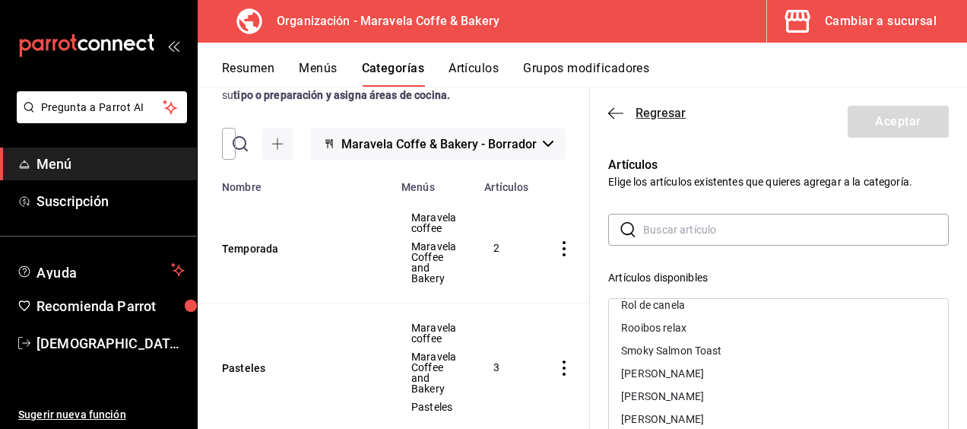
click at [614, 110] on icon "button" at bounding box center [615, 113] width 15 height 14
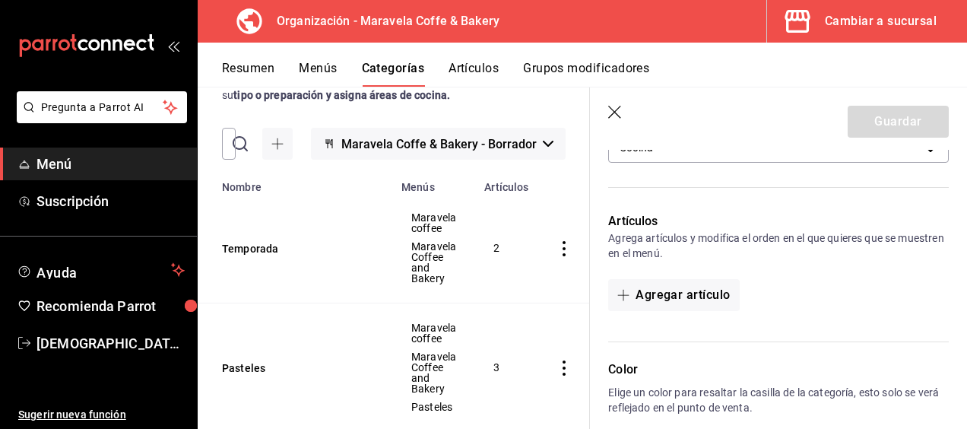
click at [616, 114] on icon "button" at bounding box center [615, 113] width 15 height 15
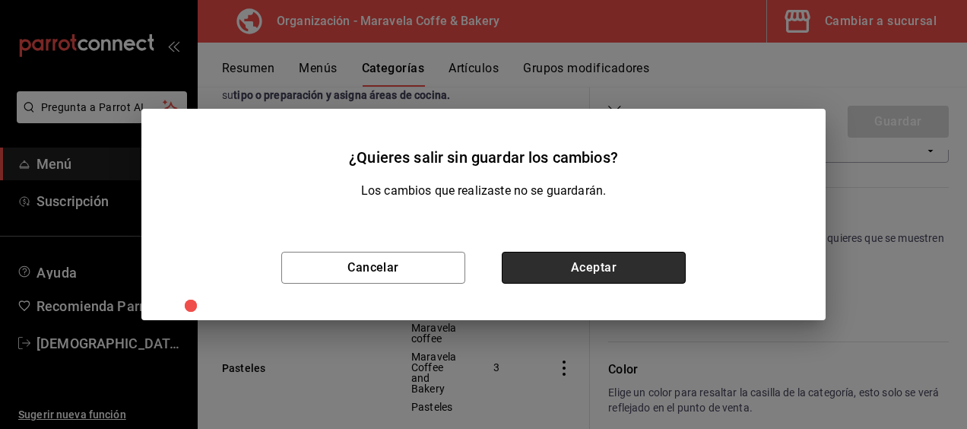
click at [583, 272] on button "Aceptar" at bounding box center [594, 268] width 184 height 32
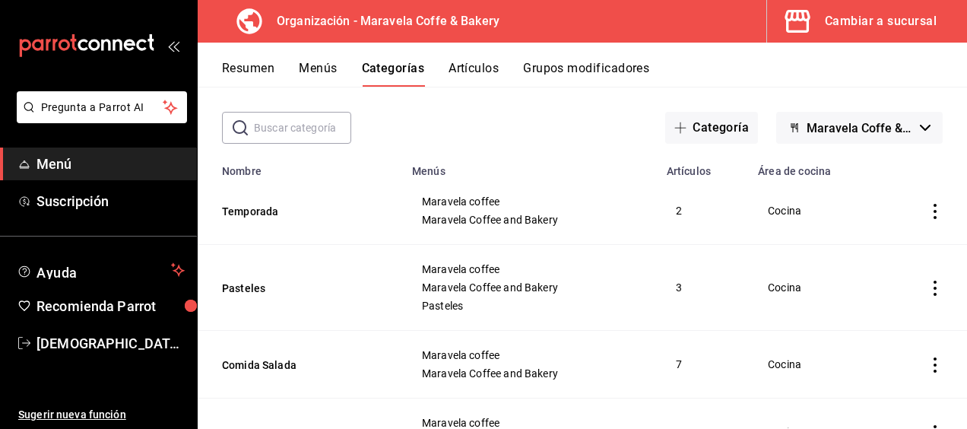
click at [485, 62] on button "Artículos" at bounding box center [474, 74] width 50 height 26
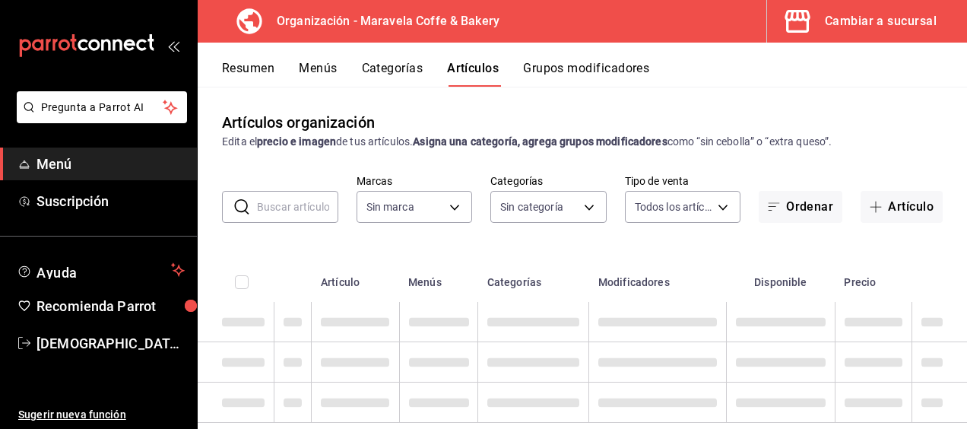
type input "b0fe70b4-93d0-4b6d-a9b2-3c5ba78bffbc"
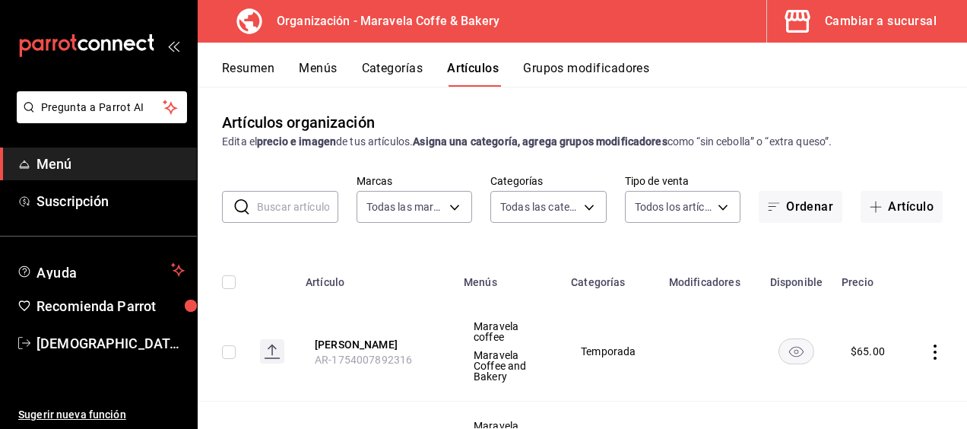
type input "c30c3912-4266-4818-89c5-7af98755fa23,8f39b61a-e276-4ca0-9b7b-f5010227176e,6b880…"
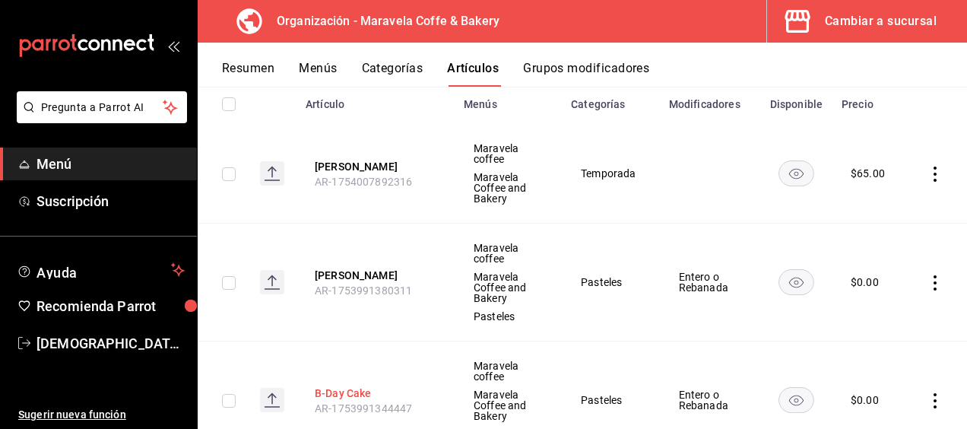
scroll to position [177, 0]
click at [408, 66] on button "Categorías" at bounding box center [393, 74] width 62 height 26
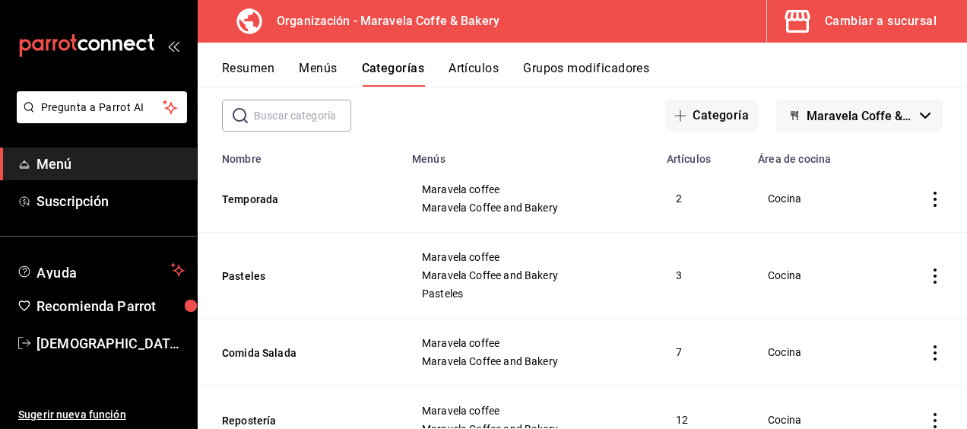
scroll to position [78, 0]
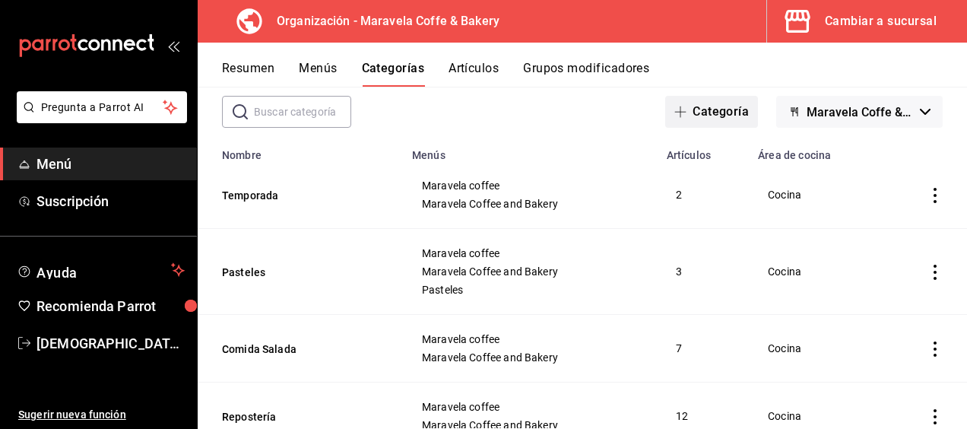
click at [731, 100] on button "Categoría" at bounding box center [711, 112] width 93 height 32
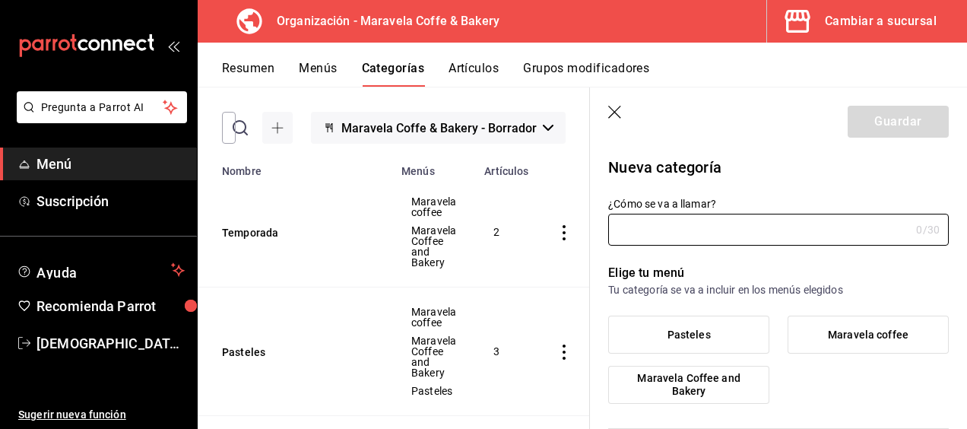
click at [681, 335] on span "Pasteles" at bounding box center [689, 334] width 43 height 13
click at [0, 0] on input "Pasteles" at bounding box center [0, 0] width 0 height 0
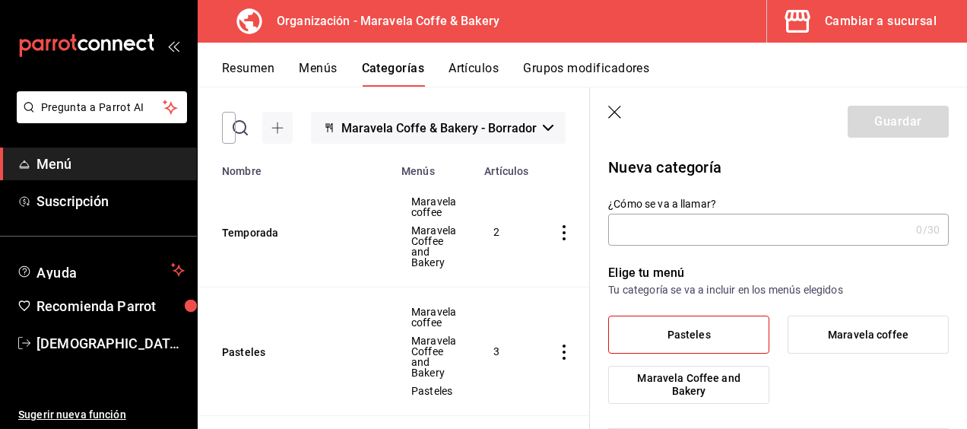
click at [643, 231] on input "¿Cómo se va a llamar?" at bounding box center [759, 229] width 302 height 30
type input "r"
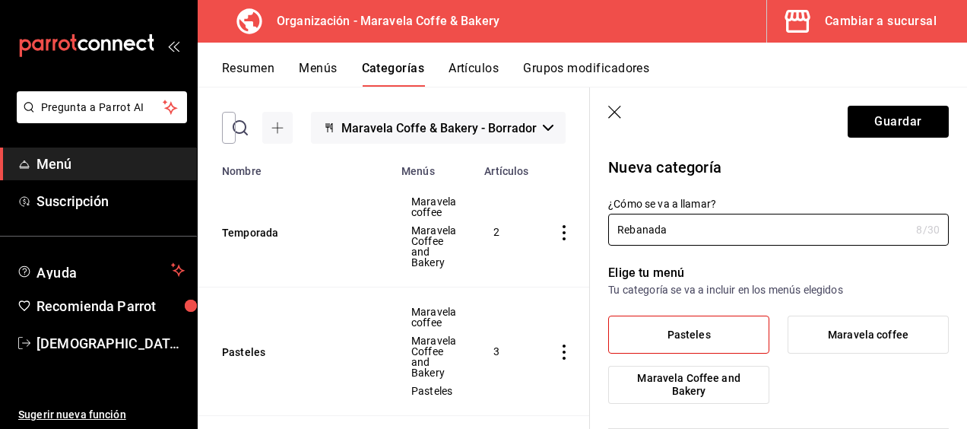
drag, startPoint x: 643, startPoint y: 231, endPoint x: 637, endPoint y: 109, distance: 121.8
click at [637, 109] on section "Guardar Nueva categoría ¿Cómo se va a llamar? Rebanada 8 /30 ¿Cómo se va a llam…" at bounding box center [778, 257] width 377 height 341
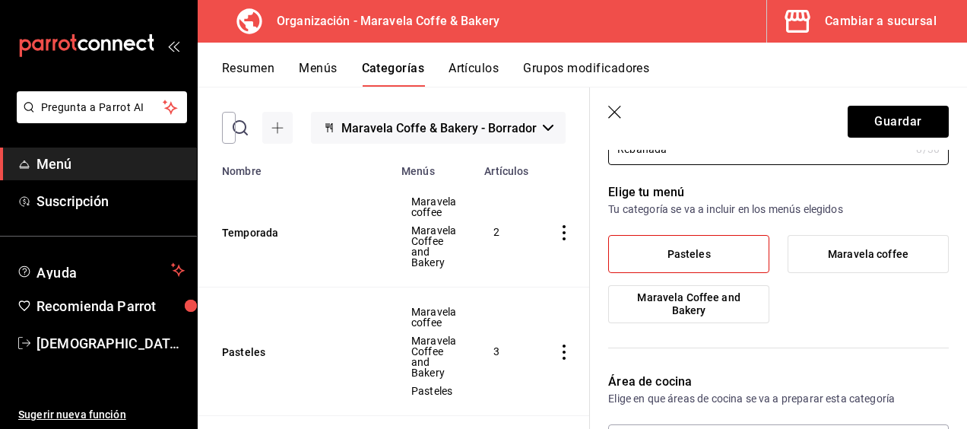
type input "Rebanada"
click at [809, 322] on div "Pasteles Maravela coffee Maravela Coffee and Bakery" at bounding box center [778, 285] width 341 height 100
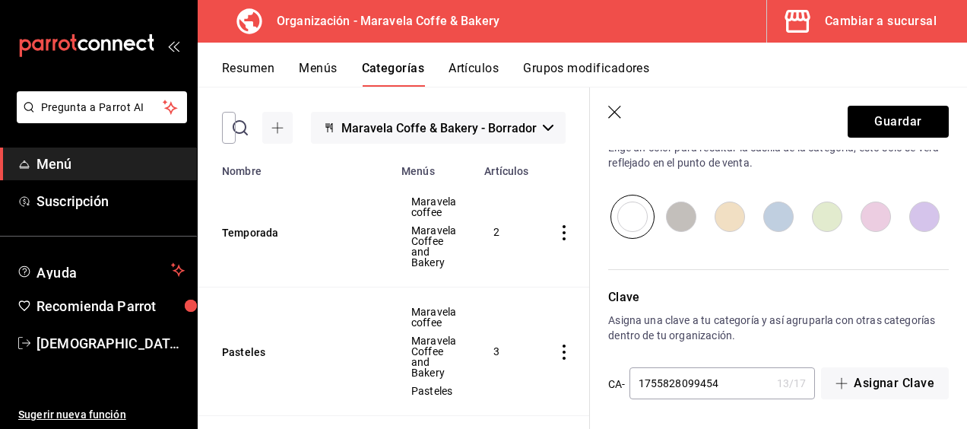
scroll to position [453, 0]
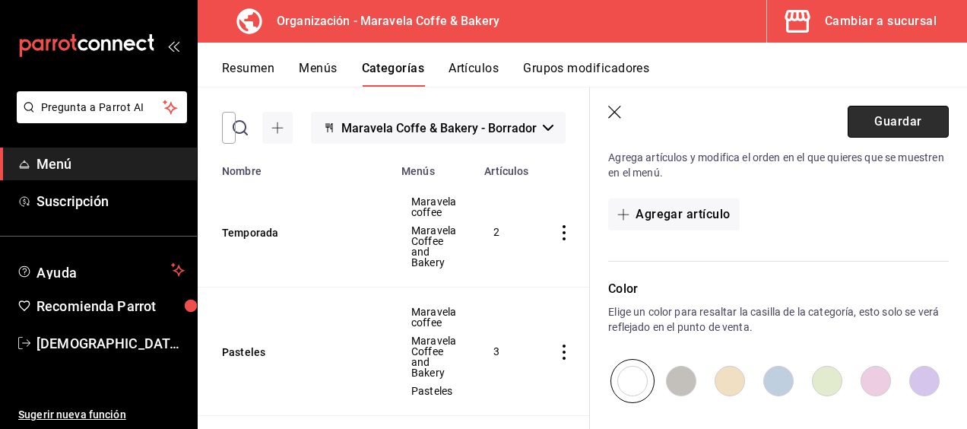
click at [906, 125] on button "Guardar" at bounding box center [898, 122] width 101 height 32
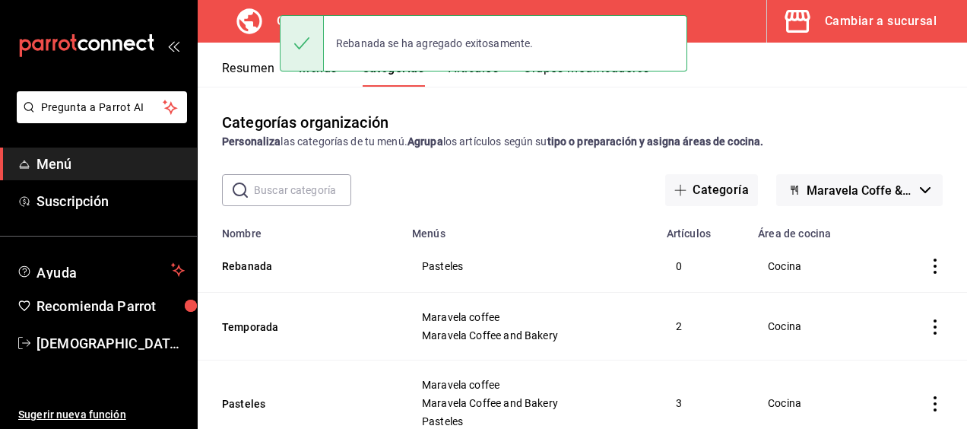
click at [474, 76] on button "Artículos" at bounding box center [474, 74] width 50 height 26
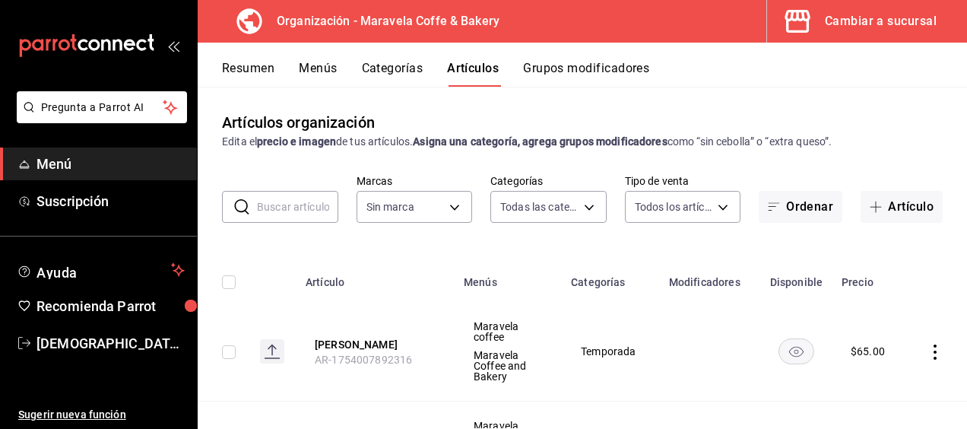
type input "e3eb80dd-9fad-4a65-805b-09ceb71ec6d6,c30c3912-4266-4818-89c5-7af98755fa23,8f39b…"
type input "b0fe70b4-93d0-4b6d-a9b2-3c5ba78bffbc"
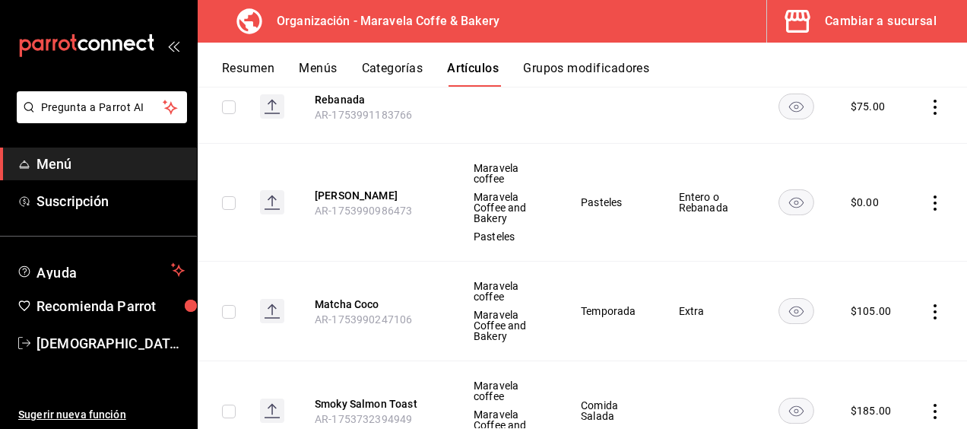
scroll to position [642, 0]
click at [928, 202] on icon "actions" at bounding box center [935, 202] width 15 height 15
click at [882, 245] on li "Editar" at bounding box center [864, 235] width 91 height 31
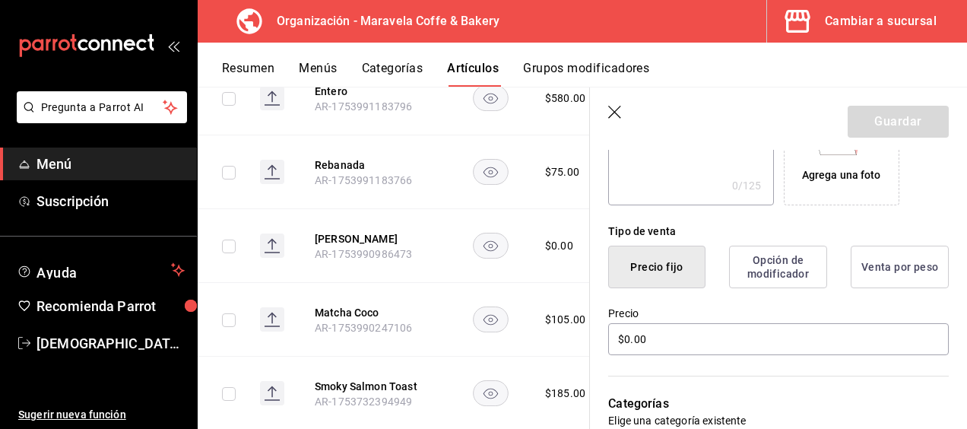
scroll to position [303, 0]
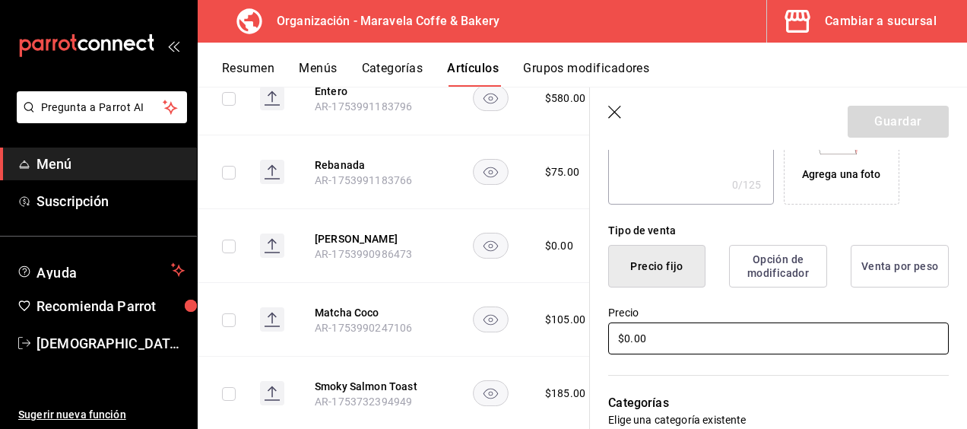
click at [667, 340] on input "$0.00" at bounding box center [778, 338] width 341 height 32
type input "$0.00"
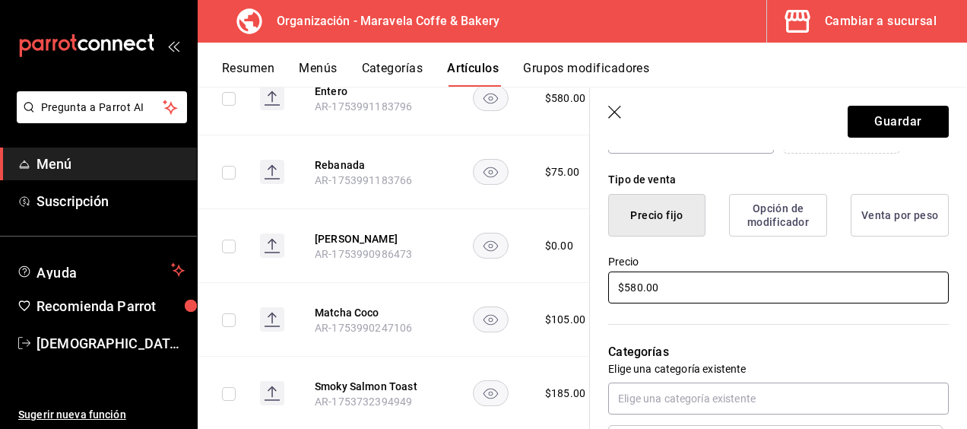
scroll to position [355, 0]
type input "$580.00"
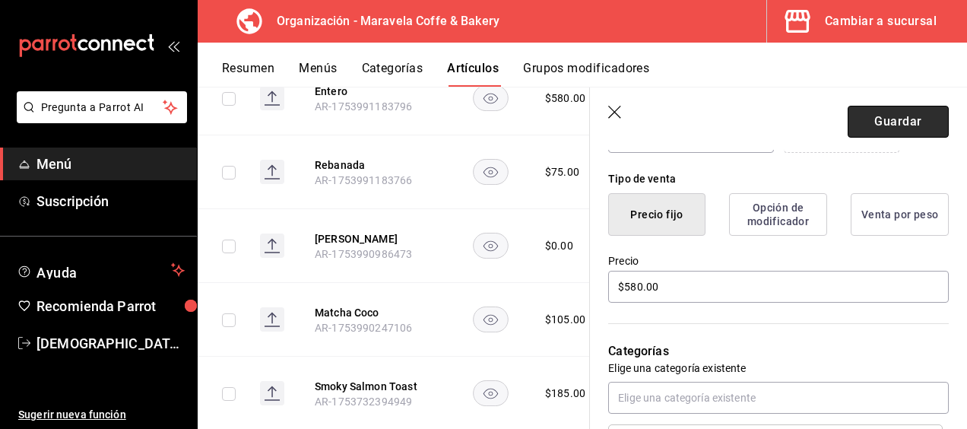
click at [887, 127] on button "Guardar" at bounding box center [898, 122] width 101 height 32
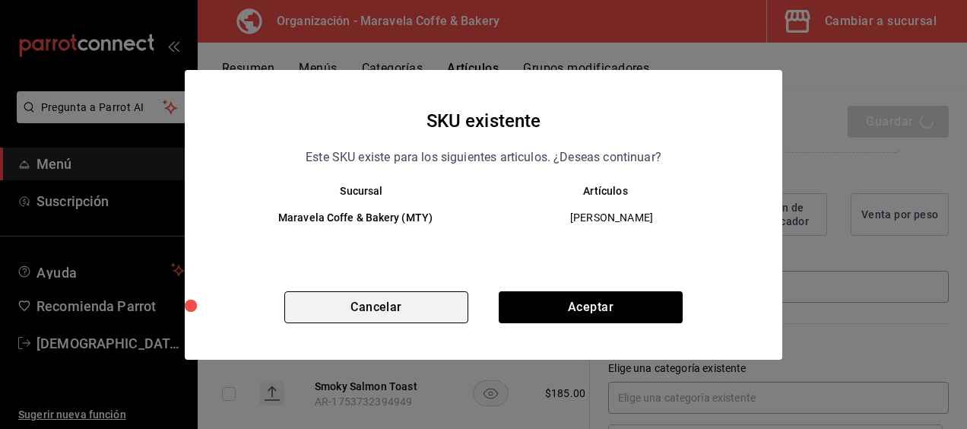
click at [376, 318] on button "Cancelar" at bounding box center [376, 307] width 184 height 32
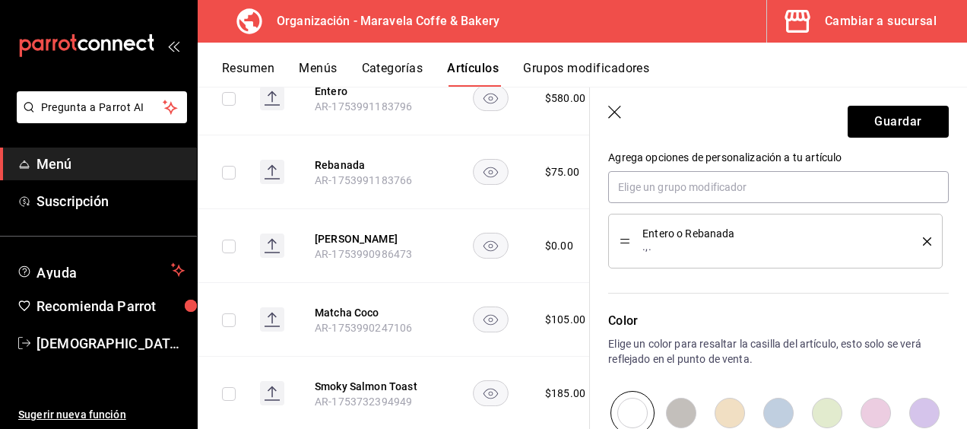
scroll to position [654, 0]
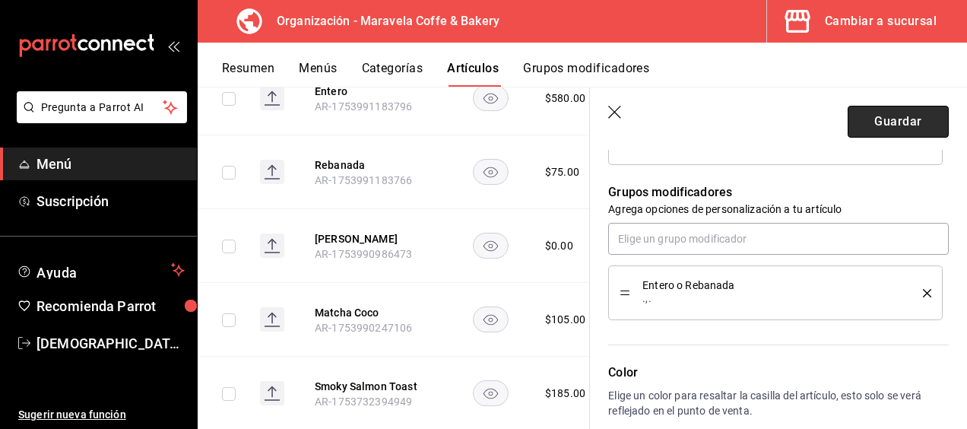
click at [888, 121] on button "Guardar" at bounding box center [898, 122] width 101 height 32
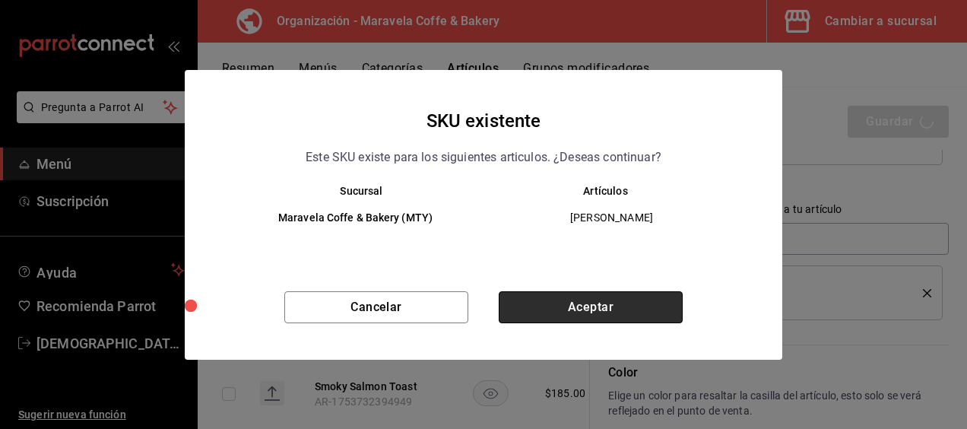
click at [539, 294] on button "Aceptar" at bounding box center [591, 307] width 184 height 32
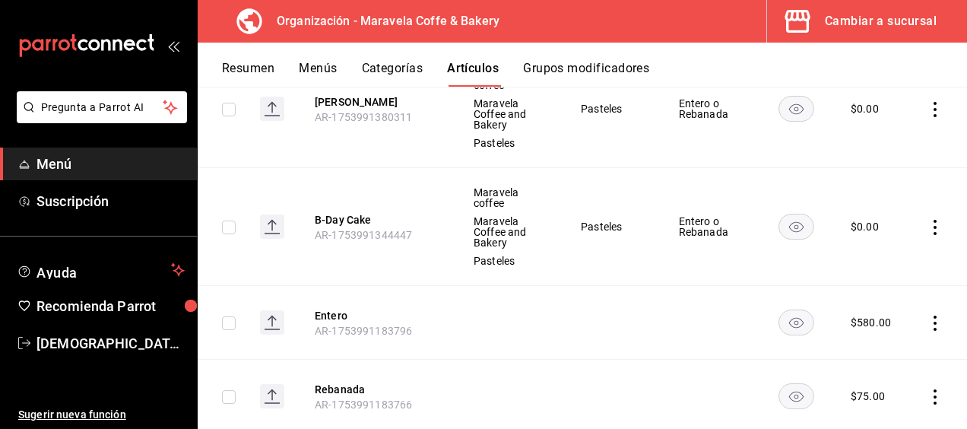
scroll to position [352, 0]
click at [928, 322] on icon "actions" at bounding box center [935, 322] width 15 height 15
click at [884, 325] on span "Editar" at bounding box center [878, 327] width 40 height 16
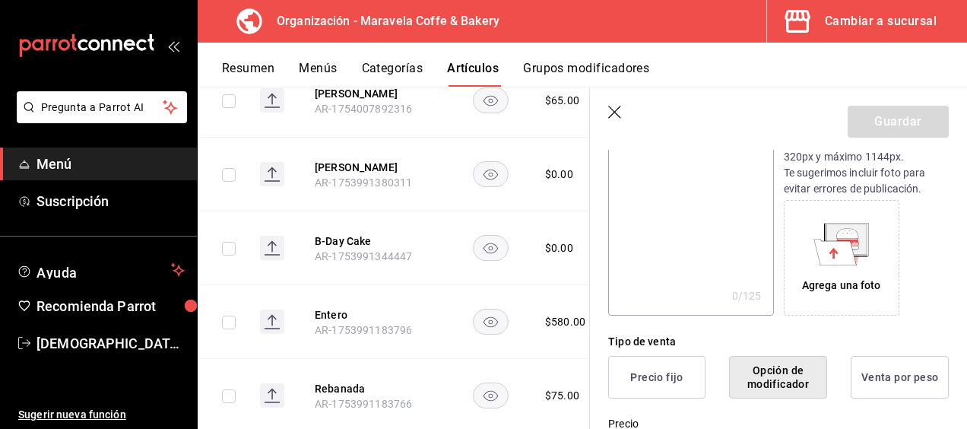
scroll to position [193, 0]
click at [687, 356] on button "Precio fijo" at bounding box center [656, 376] width 97 height 43
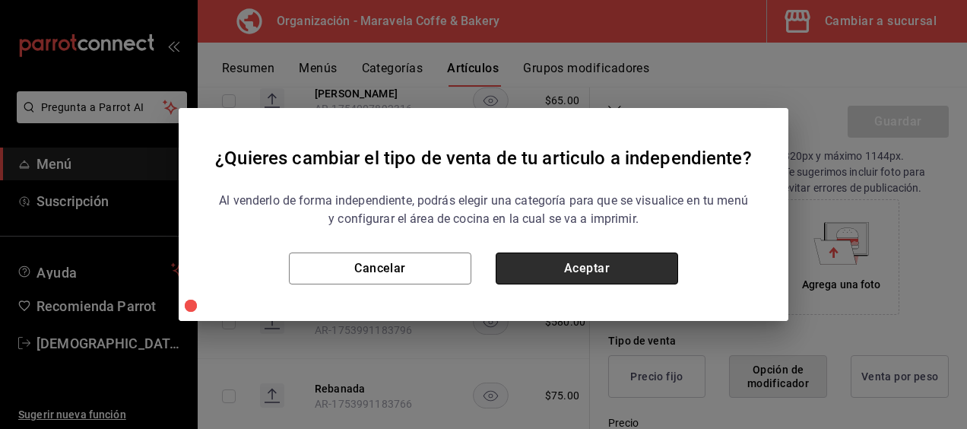
click at [622, 274] on button "Aceptar" at bounding box center [587, 268] width 182 height 32
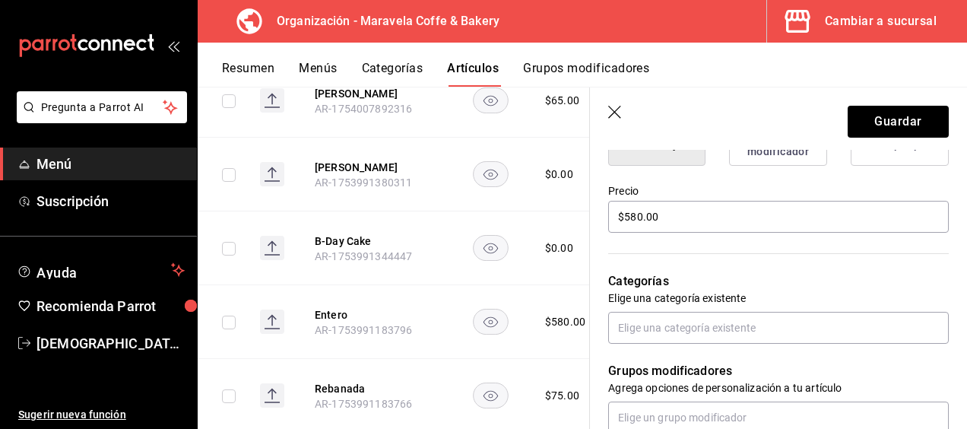
scroll to position [424, 0]
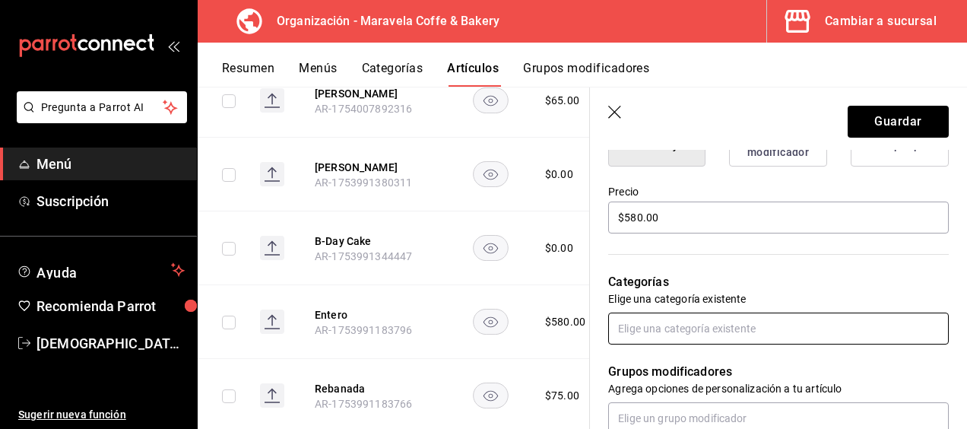
click at [682, 328] on input "text" at bounding box center [778, 329] width 341 height 32
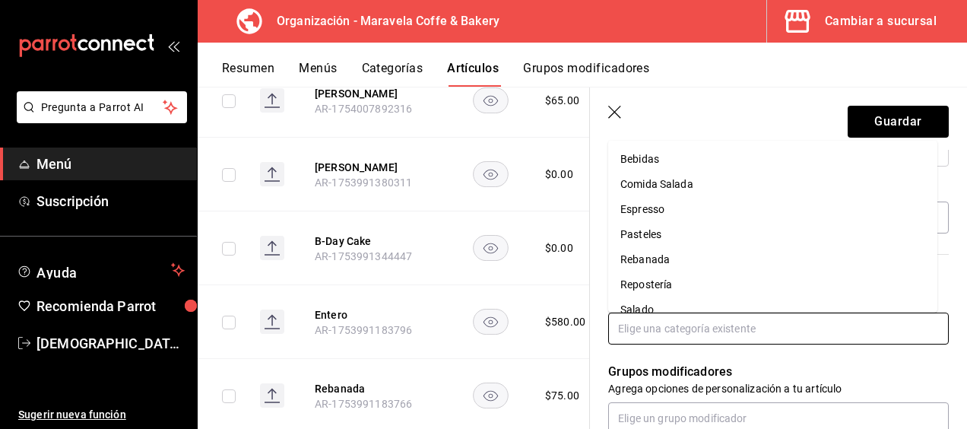
click at [684, 233] on li "Pasteles" at bounding box center [772, 234] width 329 height 25
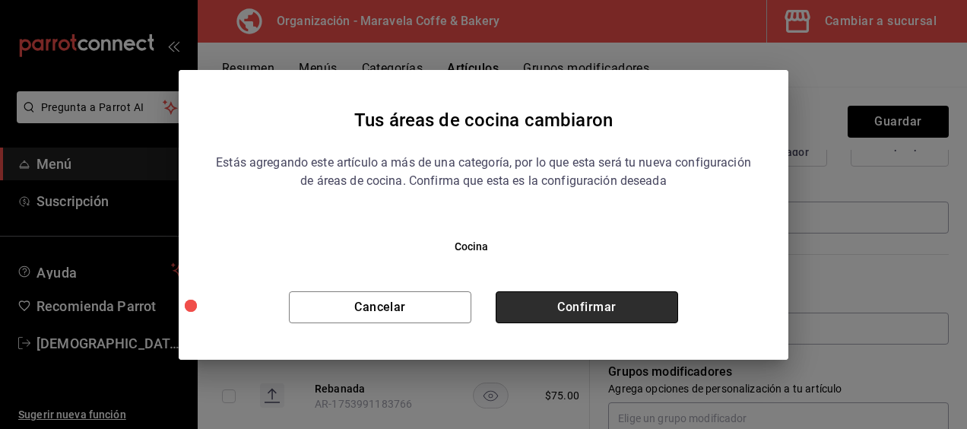
click at [589, 303] on button "Confirmar" at bounding box center [587, 307] width 182 height 32
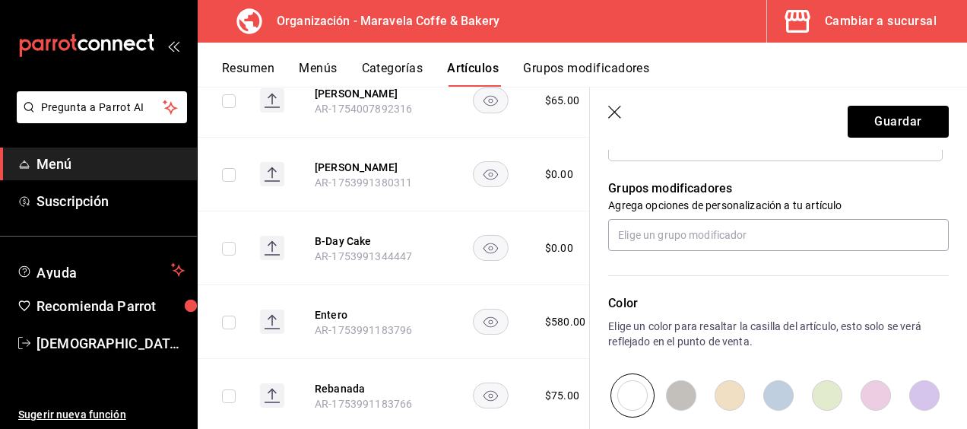
scroll to position [658, 0]
click at [850, 128] on button "Guardar" at bounding box center [898, 122] width 101 height 32
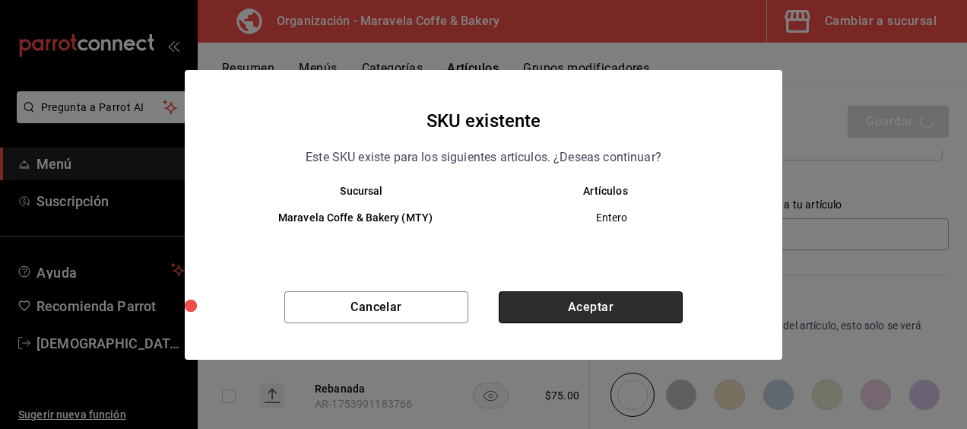
click at [595, 294] on button "Aceptar" at bounding box center [591, 307] width 184 height 32
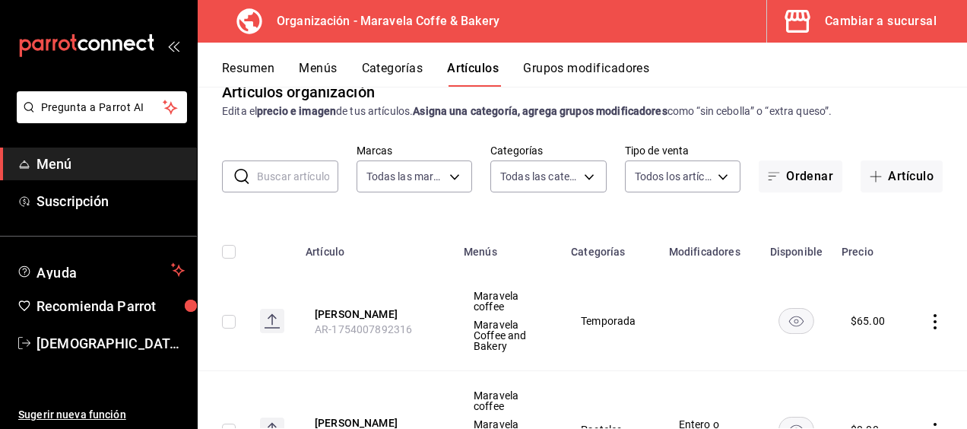
click at [309, 70] on button "Menús" at bounding box center [318, 74] width 38 height 26
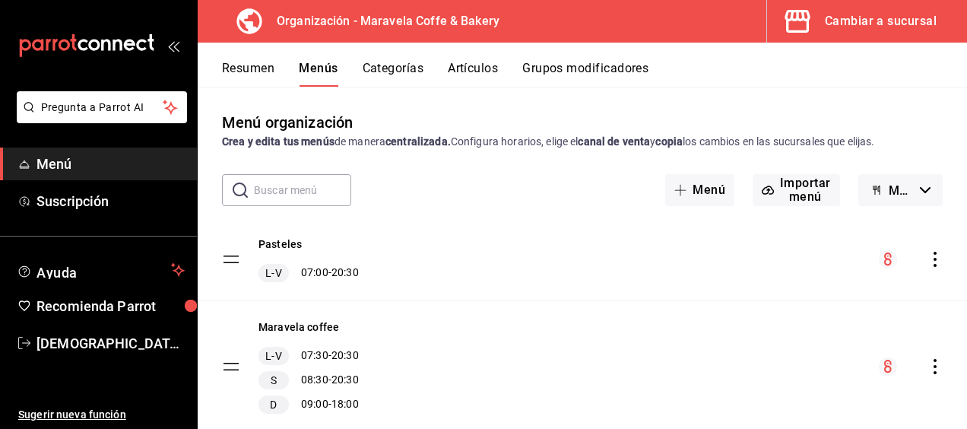
click at [928, 262] on icon "actions" at bounding box center [935, 259] width 15 height 15
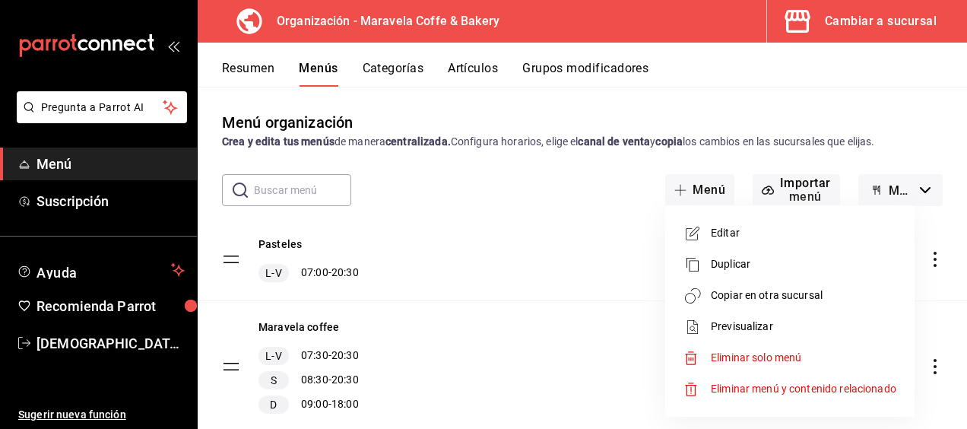
click at [795, 302] on span "Copiar en otra sucursal" at bounding box center [804, 295] width 186 height 16
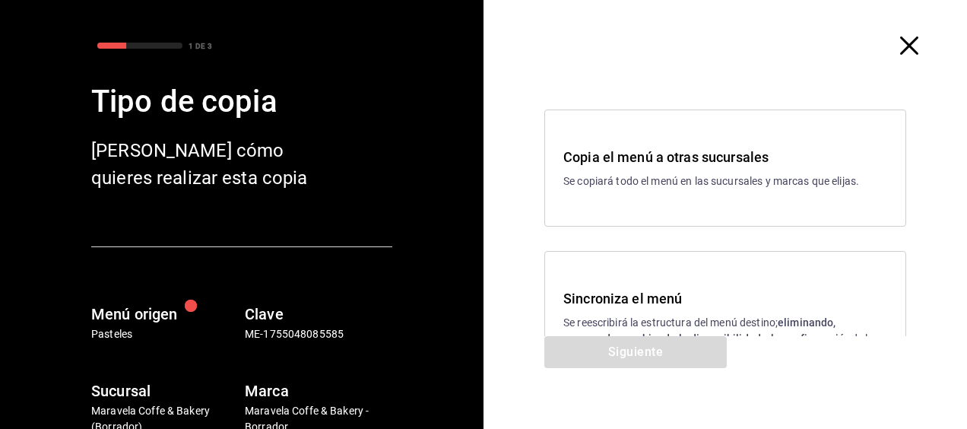
click at [607, 286] on div "Sincroniza el menú Se reescribirá la estructura del menú destino; eliminando, a…" at bounding box center [725, 325] width 362 height 149
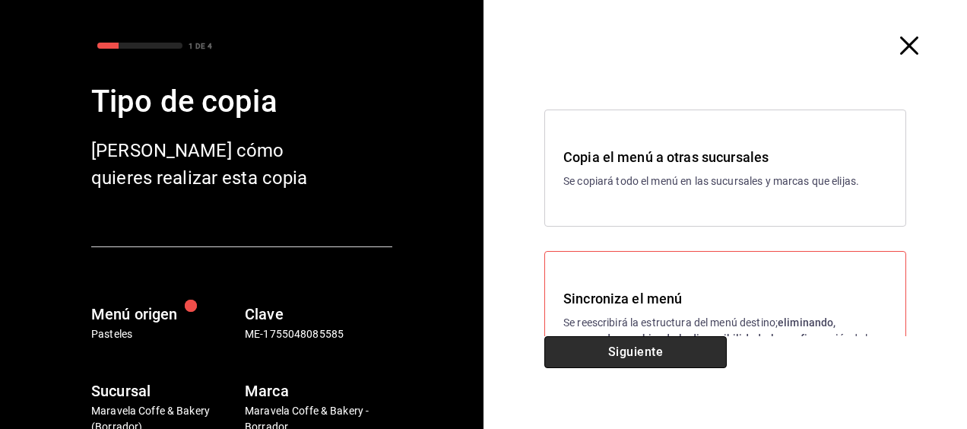
click at [629, 354] on button "Siguiente" at bounding box center [635, 352] width 182 height 32
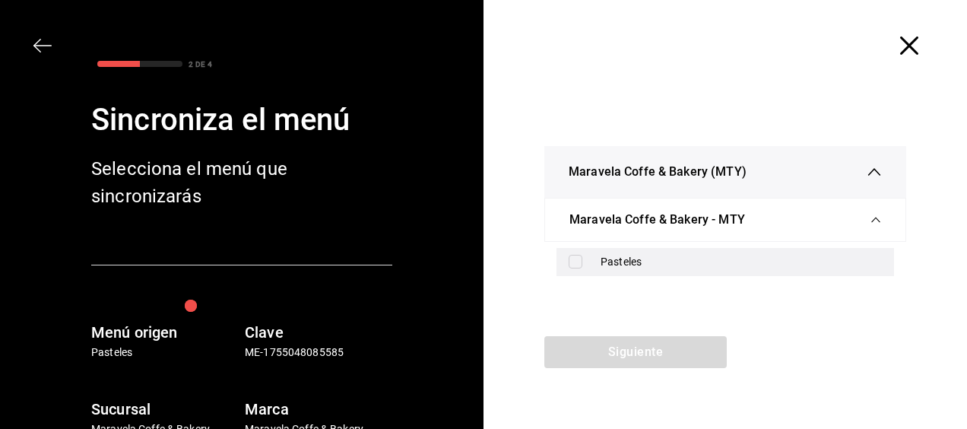
click at [558, 257] on div "Pasteles" at bounding box center [726, 262] width 338 height 28
checkbox input "true"
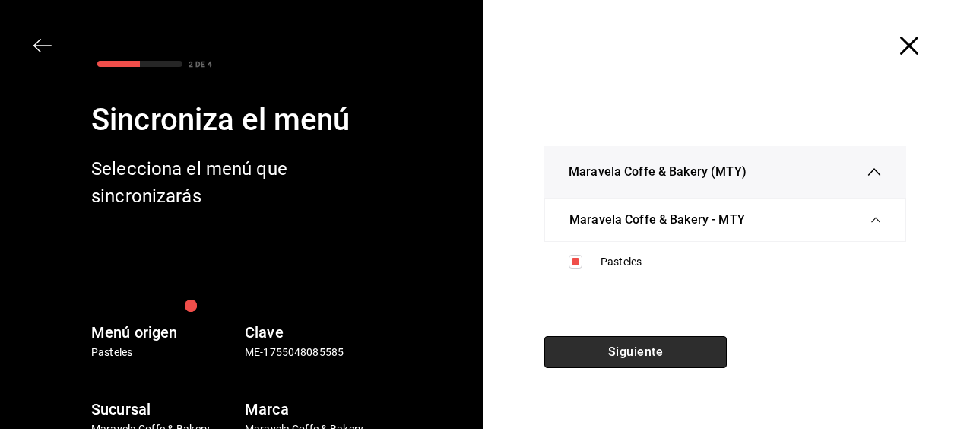
click at [613, 350] on button "Siguiente" at bounding box center [635, 352] width 182 height 32
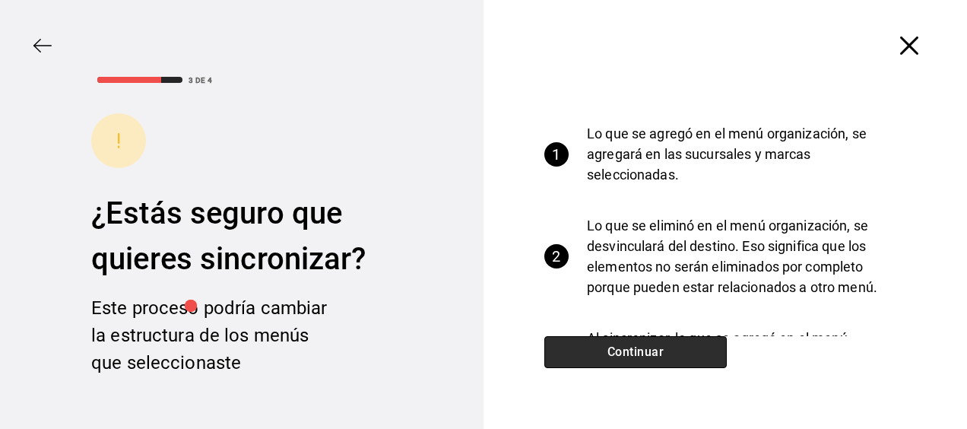
click at [613, 350] on button "Continuar" at bounding box center [635, 352] width 182 height 32
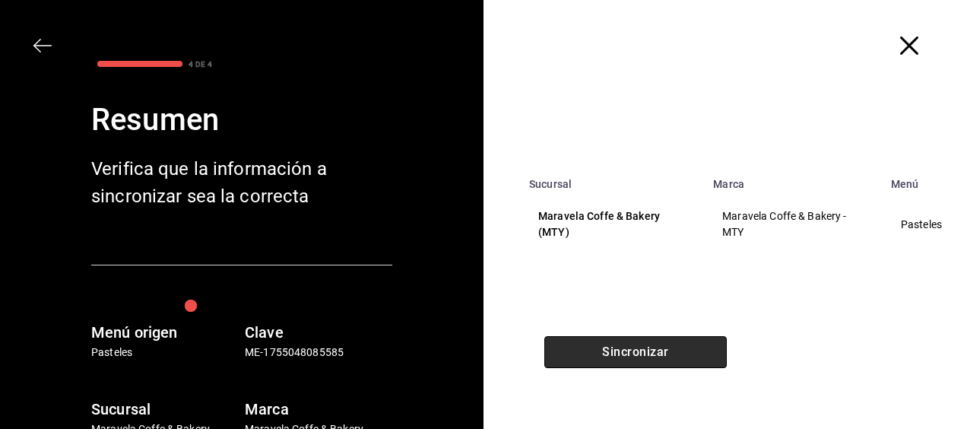
click at [613, 350] on button "Sincronizar" at bounding box center [635, 352] width 182 height 32
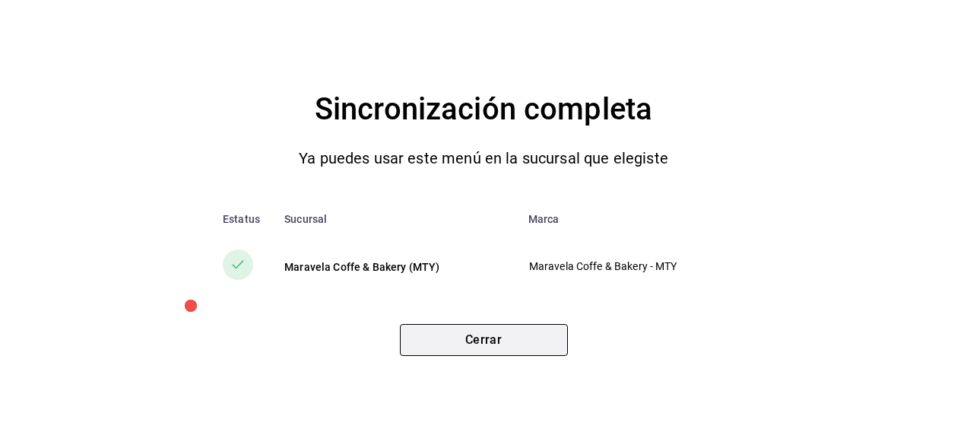
click at [526, 351] on button "Cerrar" at bounding box center [484, 340] width 168 height 32
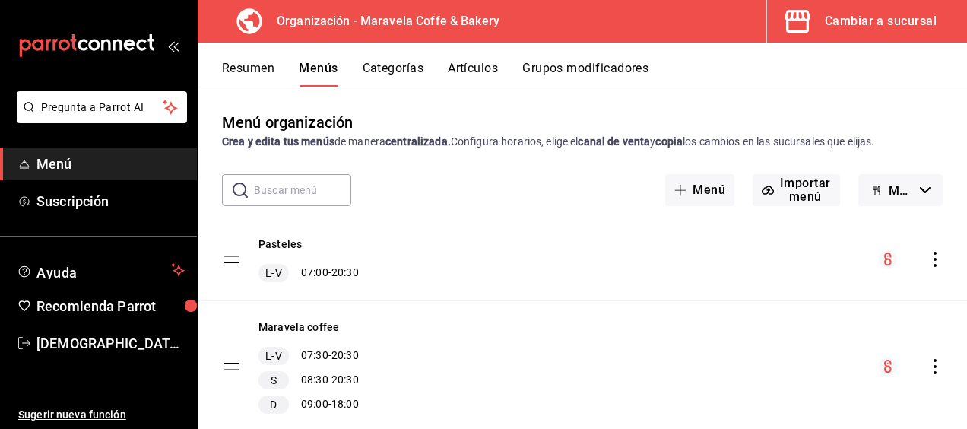
click at [69, 168] on span "Menú" at bounding box center [110, 164] width 148 height 21
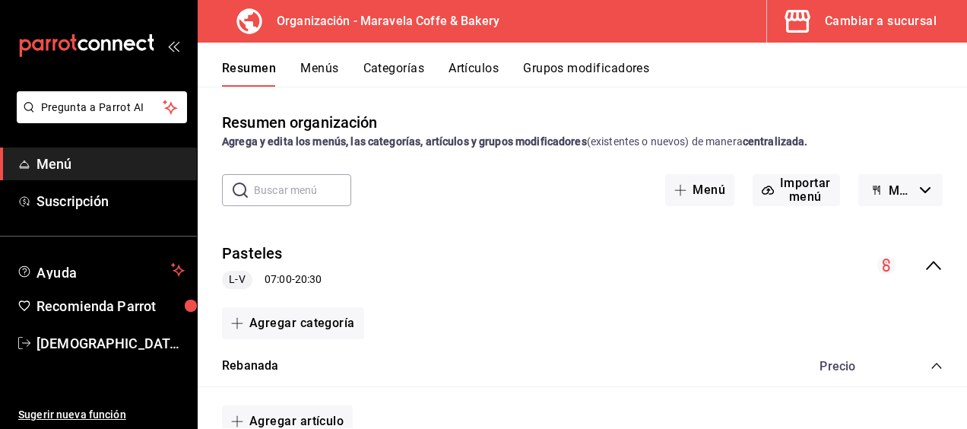
click at [170, 49] on icon "open_drawer_menu" at bounding box center [173, 46] width 12 height 12
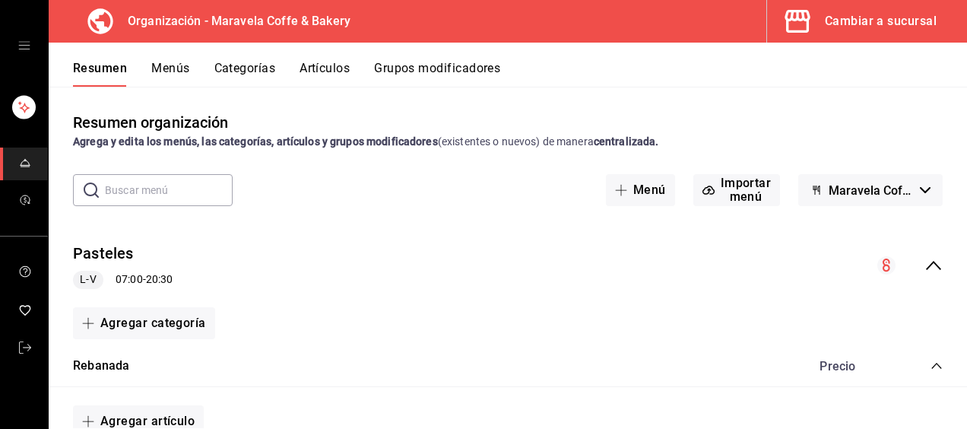
click at [24, 48] on icon "open drawer" at bounding box center [24, 46] width 12 height 12
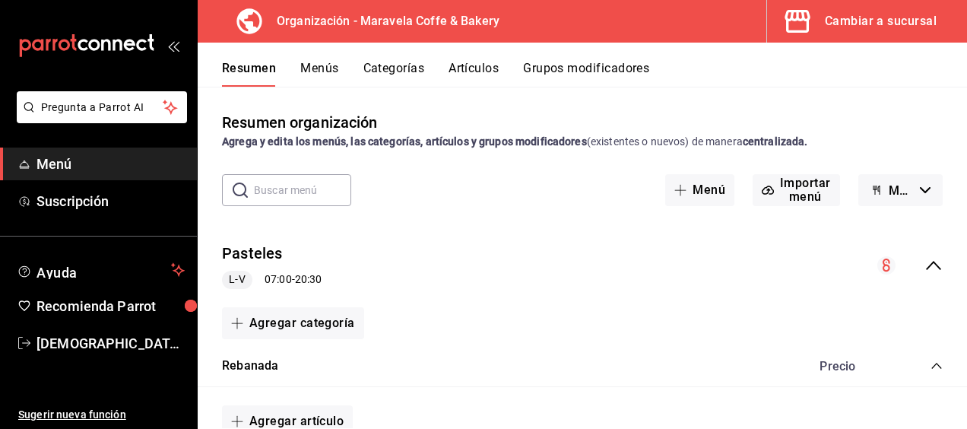
click at [804, 30] on icon "button" at bounding box center [797, 21] width 30 height 30
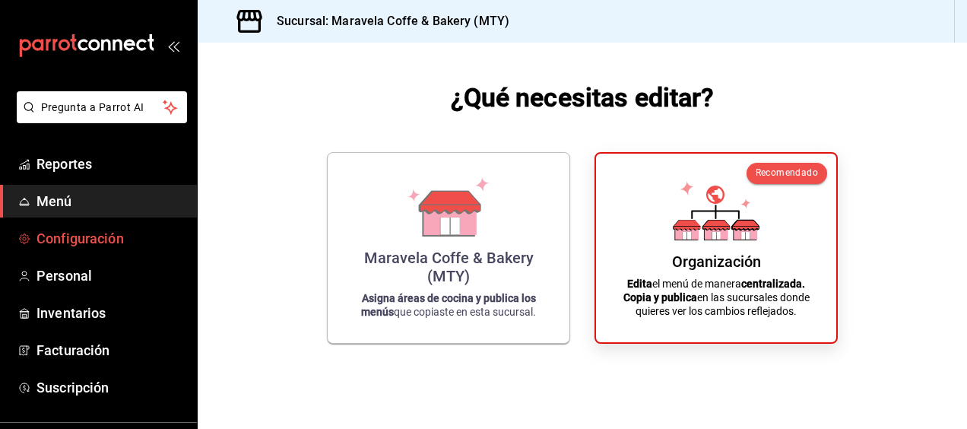
click at [88, 237] on span "Configuración" at bounding box center [110, 238] width 148 height 21
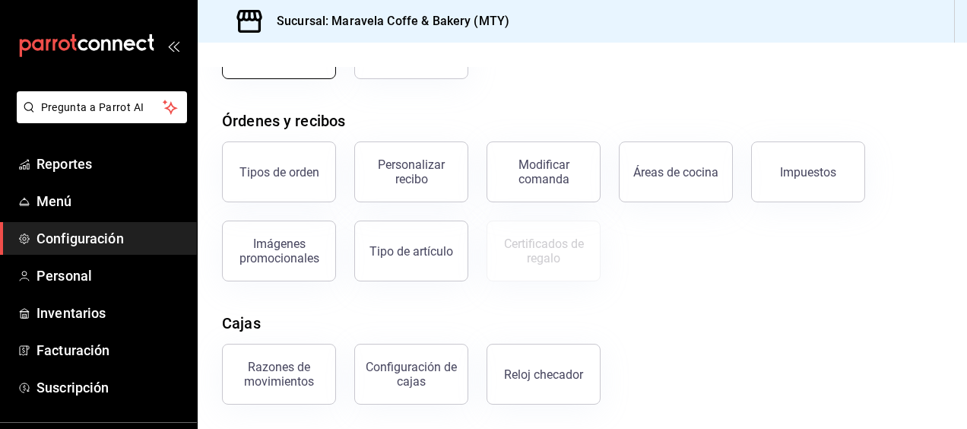
scroll to position [216, 0]
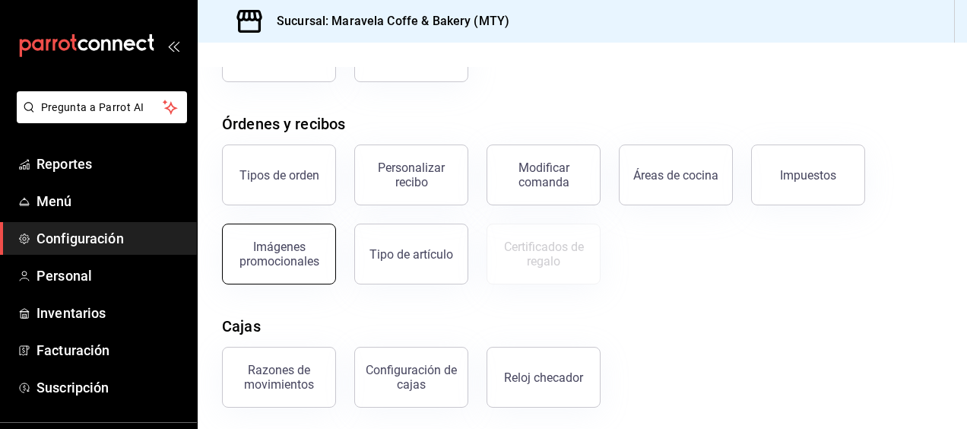
click at [287, 259] on div "Imágenes promocionales" at bounding box center [279, 254] width 94 height 29
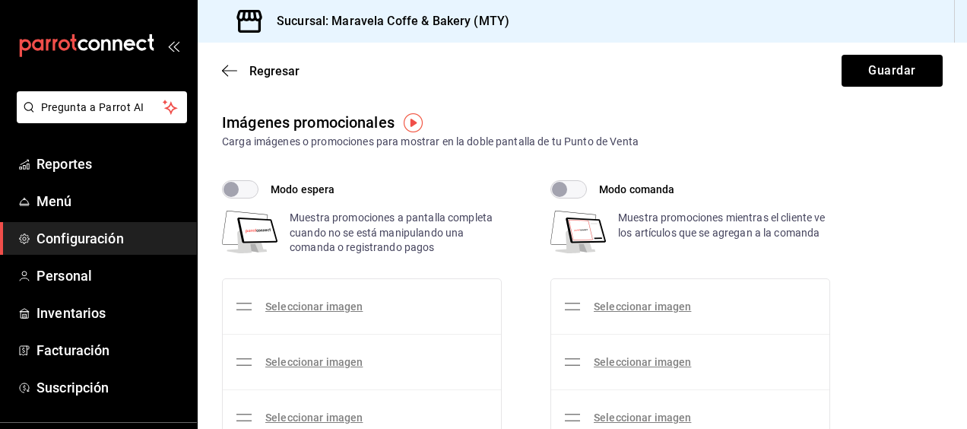
click at [245, 307] on icon at bounding box center [244, 306] width 18 height 18
click at [277, 306] on link "Seleccionar imagen" at bounding box center [313, 306] width 97 height 12
click at [0, 0] on input "Seleccionar imagen" at bounding box center [0, 0] width 0 height 0
click at [239, 310] on icon at bounding box center [244, 306] width 18 height 18
click at [239, 189] on input "Modo espera" at bounding box center [231, 189] width 55 height 18
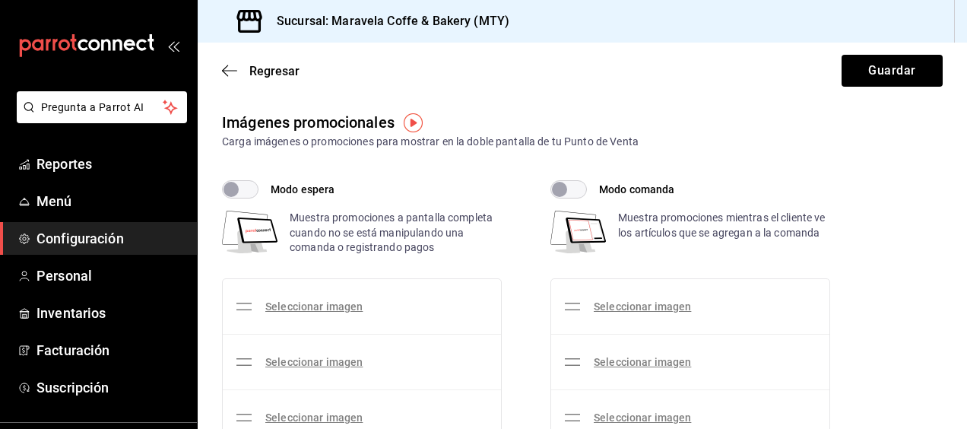
checkbox input "true"
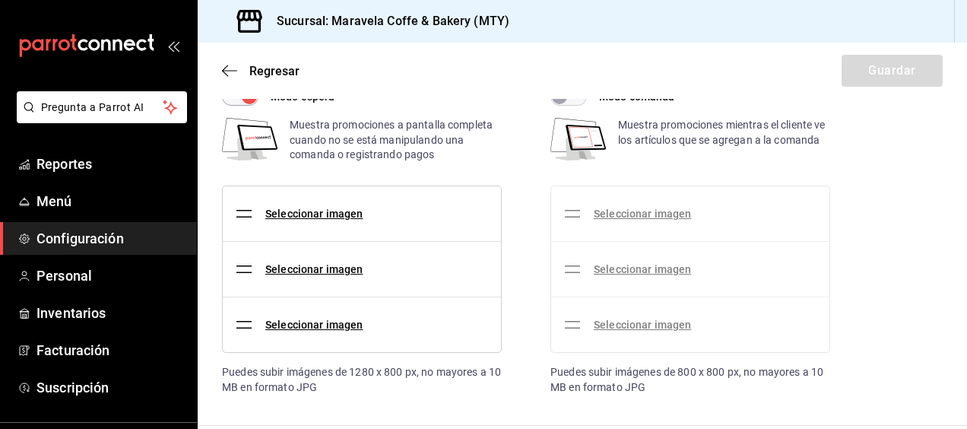
scroll to position [92, 0]
click at [319, 213] on link "Seleccionar imagen" at bounding box center [313, 214] width 97 height 12
click at [0, 0] on input "Seleccionar imagen" at bounding box center [0, 0] width 0 height 0
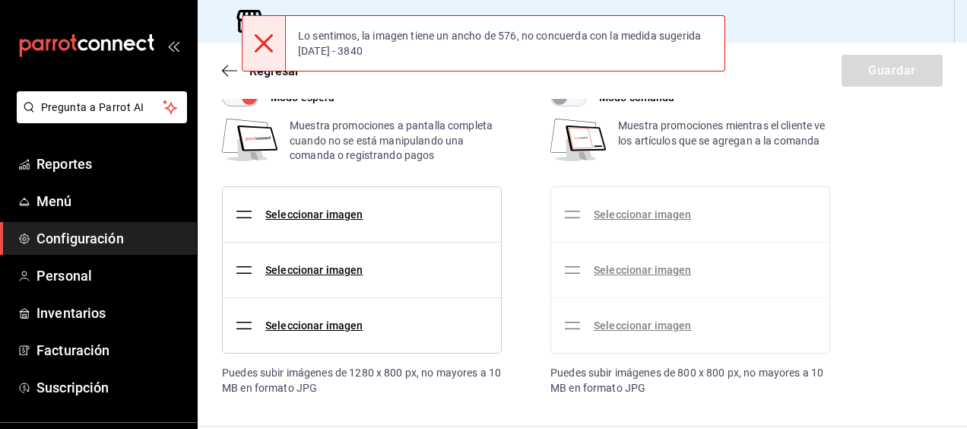
click at [262, 43] on icon at bounding box center [264, 43] width 18 height 18
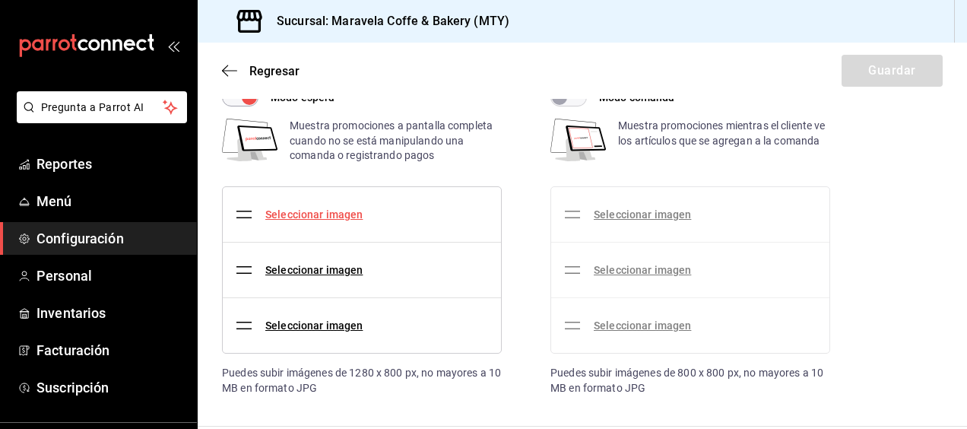
click at [327, 211] on link "Seleccionar imagen" at bounding box center [313, 214] width 97 height 12
click at [0, 0] on input "Seleccionar imagen" at bounding box center [0, 0] width 0 height 0
click at [303, 212] on link "Seleccionar imagen" at bounding box center [313, 214] width 97 height 12
click at [0, 0] on input "Seleccionar imagen" at bounding box center [0, 0] width 0 height 0
click at [341, 208] on link "Seleccionar imagen" at bounding box center [313, 214] width 97 height 12
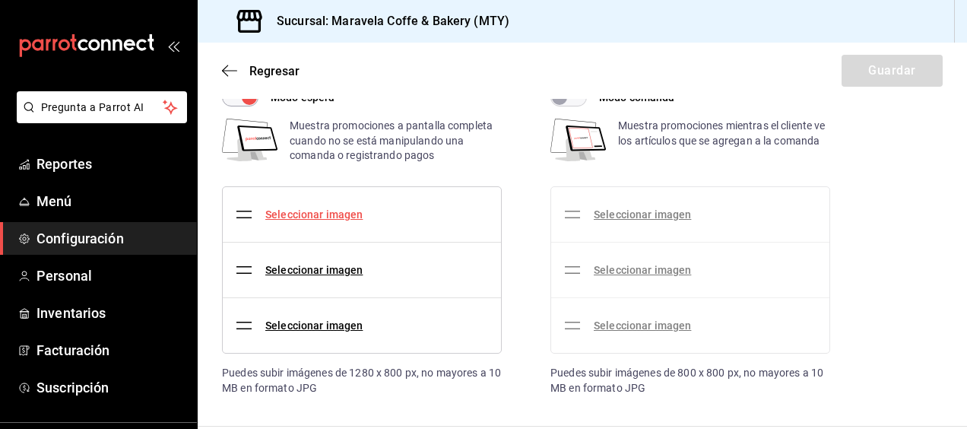
click at [0, 0] on input "Seleccionar imagen" at bounding box center [0, 0] width 0 height 0
click at [326, 215] on link "Seleccionar imagen" at bounding box center [313, 214] width 97 height 12
click at [0, 0] on input "Seleccionar imagen" at bounding box center [0, 0] width 0 height 0
click at [324, 211] on link "Seleccionar imagen" at bounding box center [313, 214] width 97 height 12
click at [0, 0] on input "Seleccionar imagen" at bounding box center [0, 0] width 0 height 0
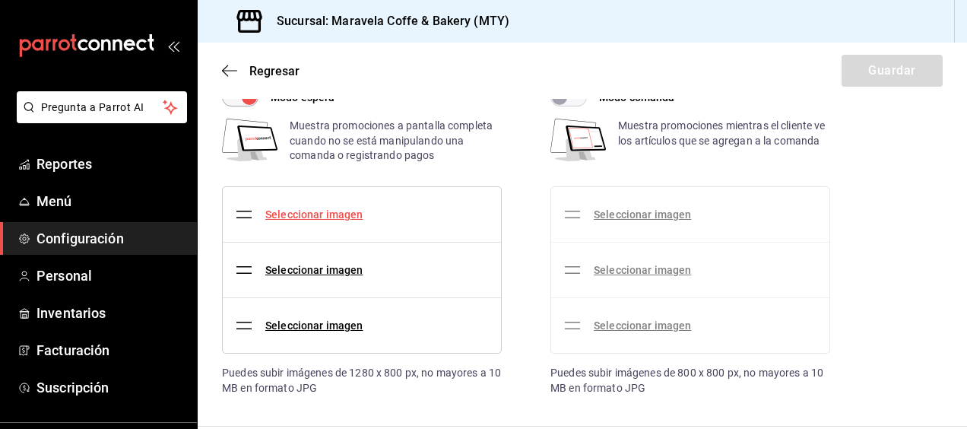
click at [315, 213] on link "Seleccionar imagen" at bounding box center [313, 214] width 97 height 12
click at [0, 0] on input "Seleccionar imagen" at bounding box center [0, 0] width 0 height 0
click at [315, 216] on link "Seleccionar imagen" at bounding box center [313, 214] width 97 height 12
click at [0, 0] on input "Seleccionar imagen" at bounding box center [0, 0] width 0 height 0
click at [280, 209] on link "Seleccionar imagen" at bounding box center [313, 214] width 97 height 12
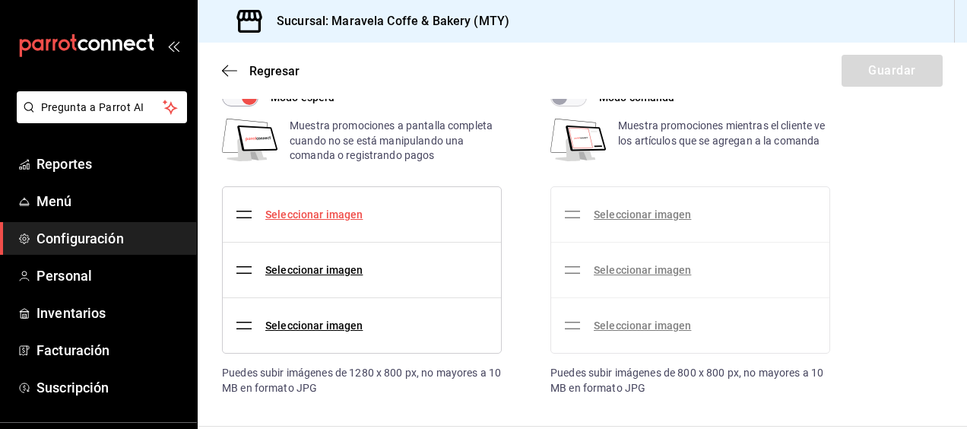
click at [0, 0] on input "Seleccionar imagen" at bounding box center [0, 0] width 0 height 0
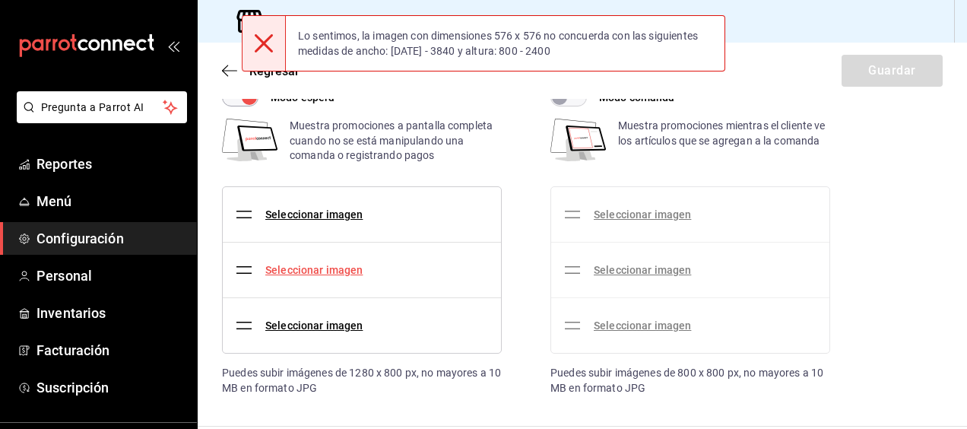
click at [328, 268] on link "Seleccionar imagen" at bounding box center [313, 270] width 97 height 12
click at [0, 0] on input "Seleccionar imagen" at bounding box center [0, 0] width 0 height 0
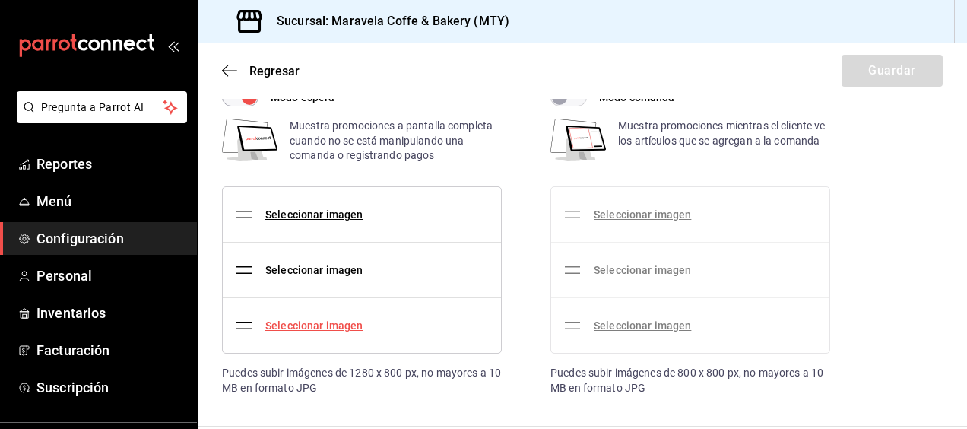
click at [316, 323] on link "Seleccionar imagen" at bounding box center [313, 325] width 97 height 12
click at [0, 0] on input "Seleccionar imagen" at bounding box center [0, 0] width 0 height 0
click at [310, 216] on link "Seleccionar imagen" at bounding box center [313, 214] width 97 height 12
click at [0, 0] on input "Seleccionar imagen" at bounding box center [0, 0] width 0 height 0
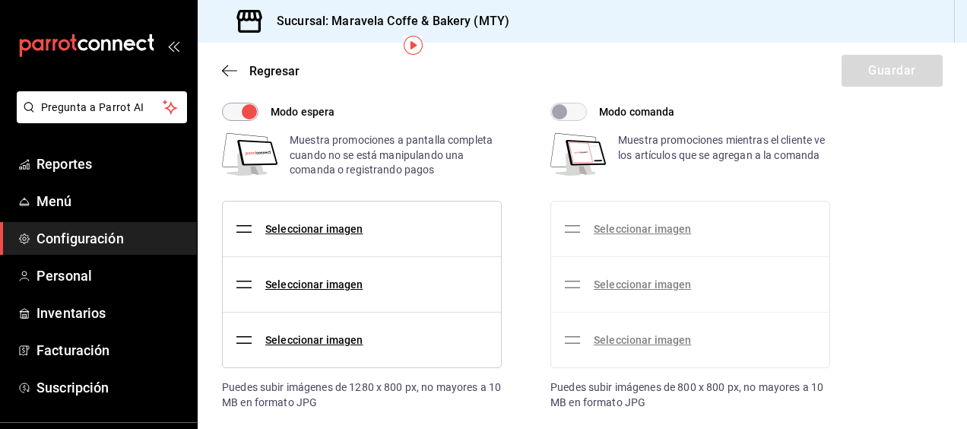
scroll to position [77, 0]
